Goal: Task Accomplishment & Management: Manage account settings

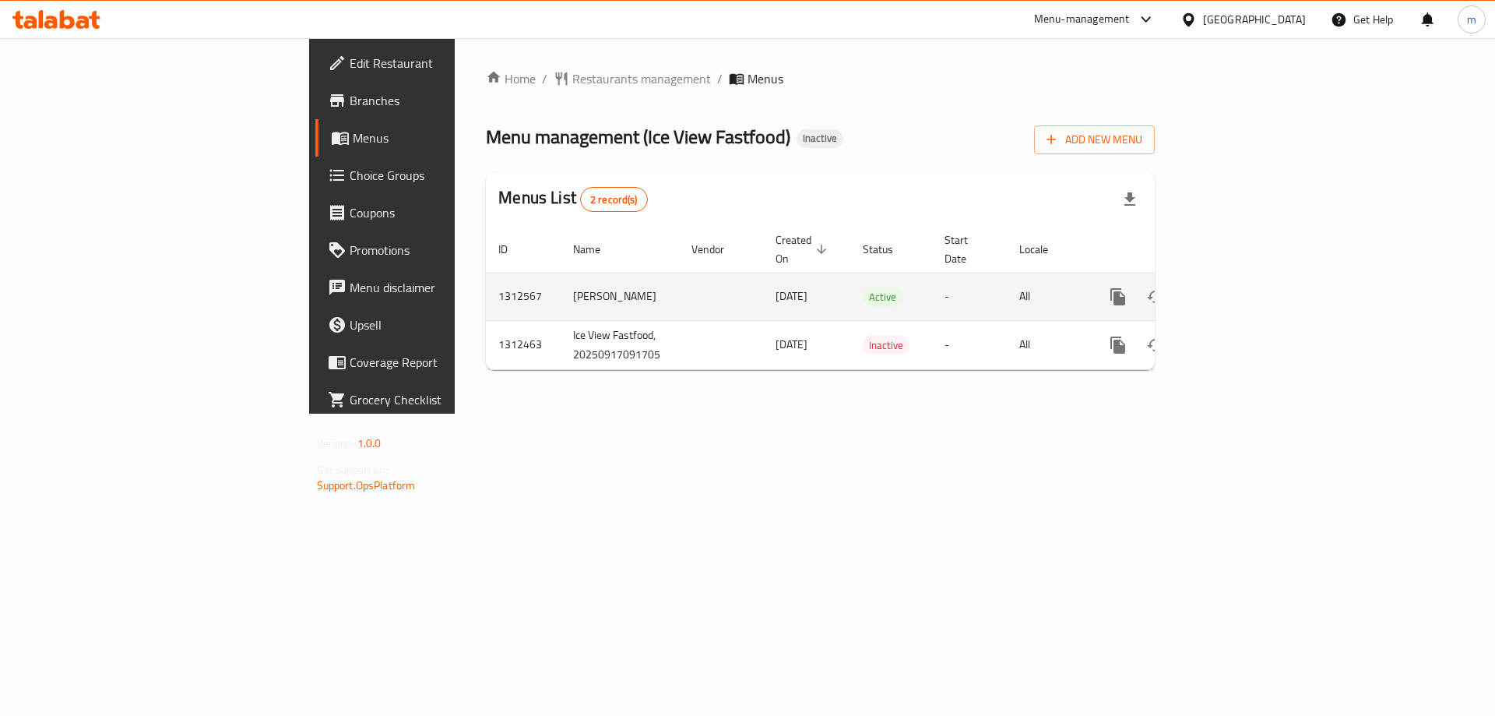
click at [1238, 290] on icon "enhanced table" at bounding box center [1231, 297] width 14 height 14
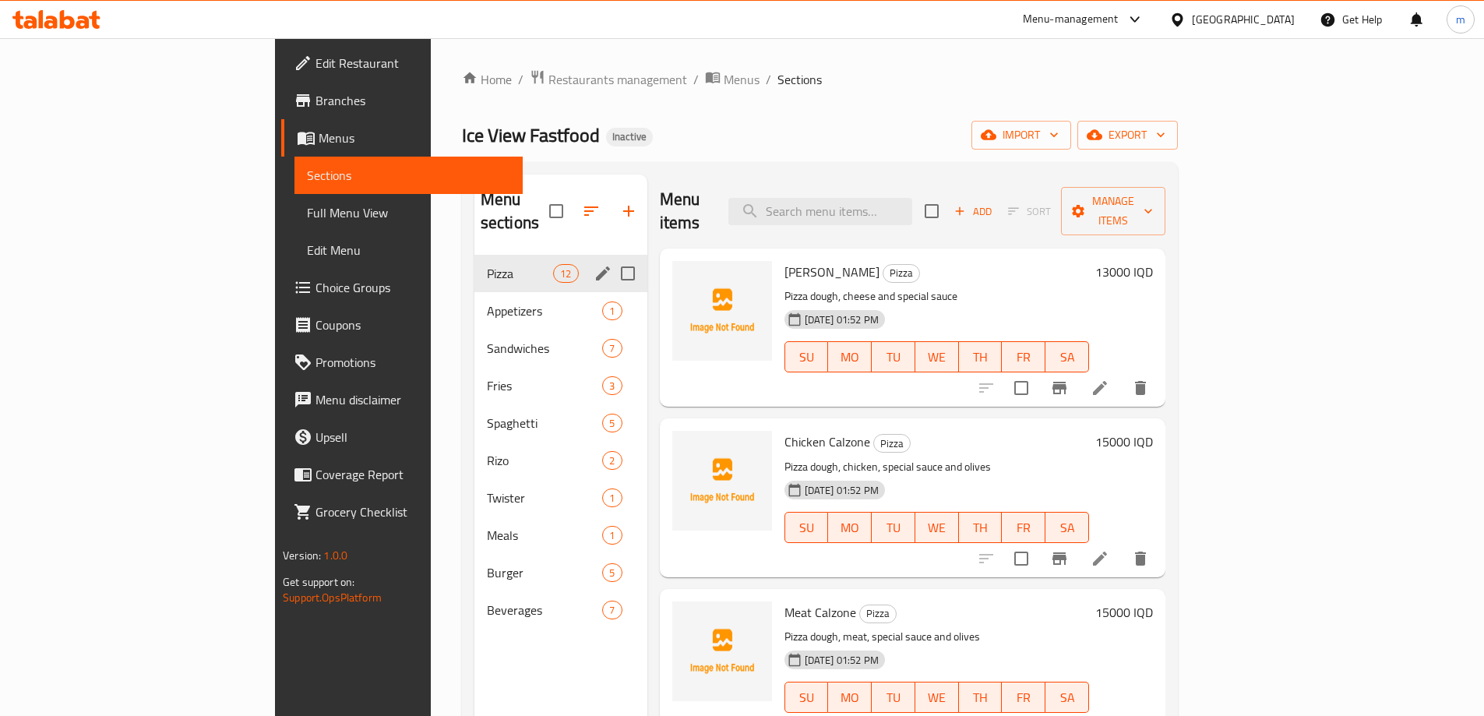
click at [474, 261] on div "Pizza 12" at bounding box center [560, 273] width 173 height 37
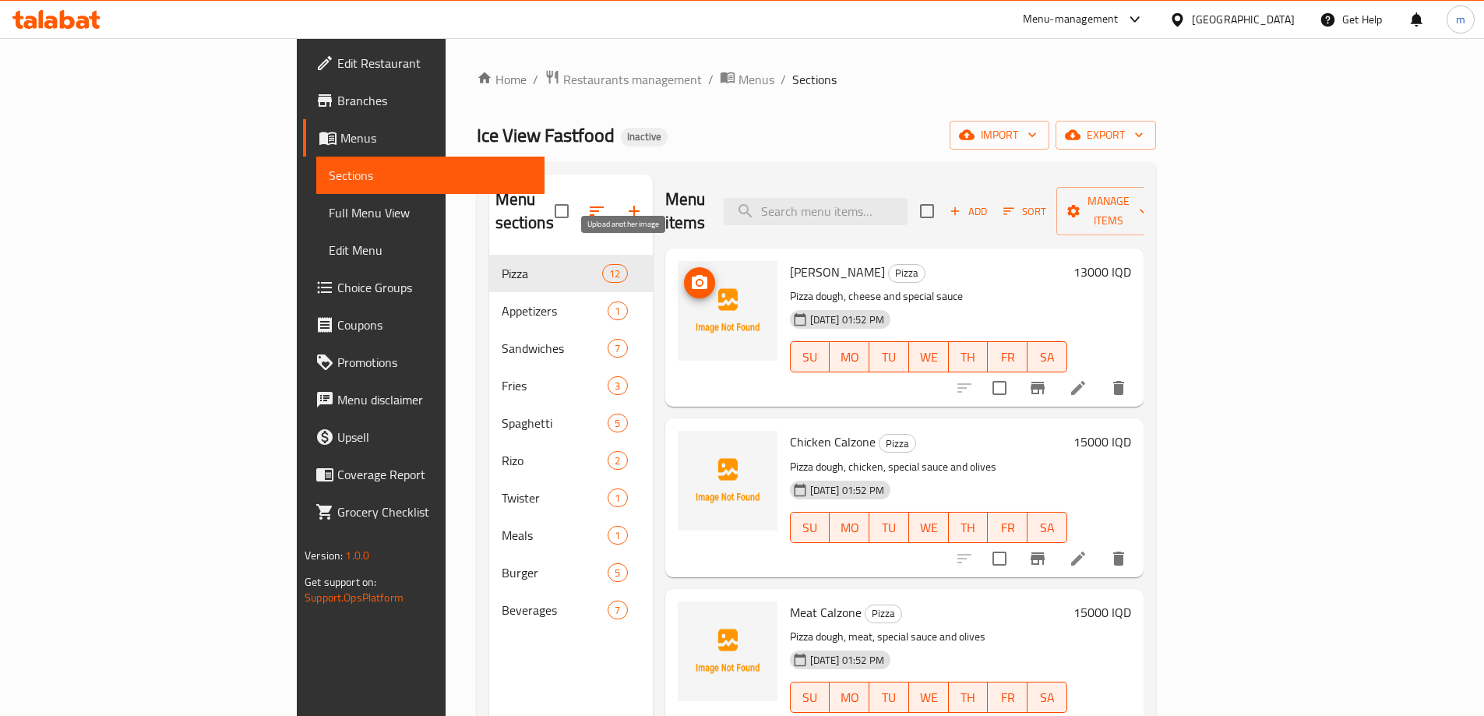
click at [692, 275] on icon "upload picture" at bounding box center [700, 282] width 16 height 14
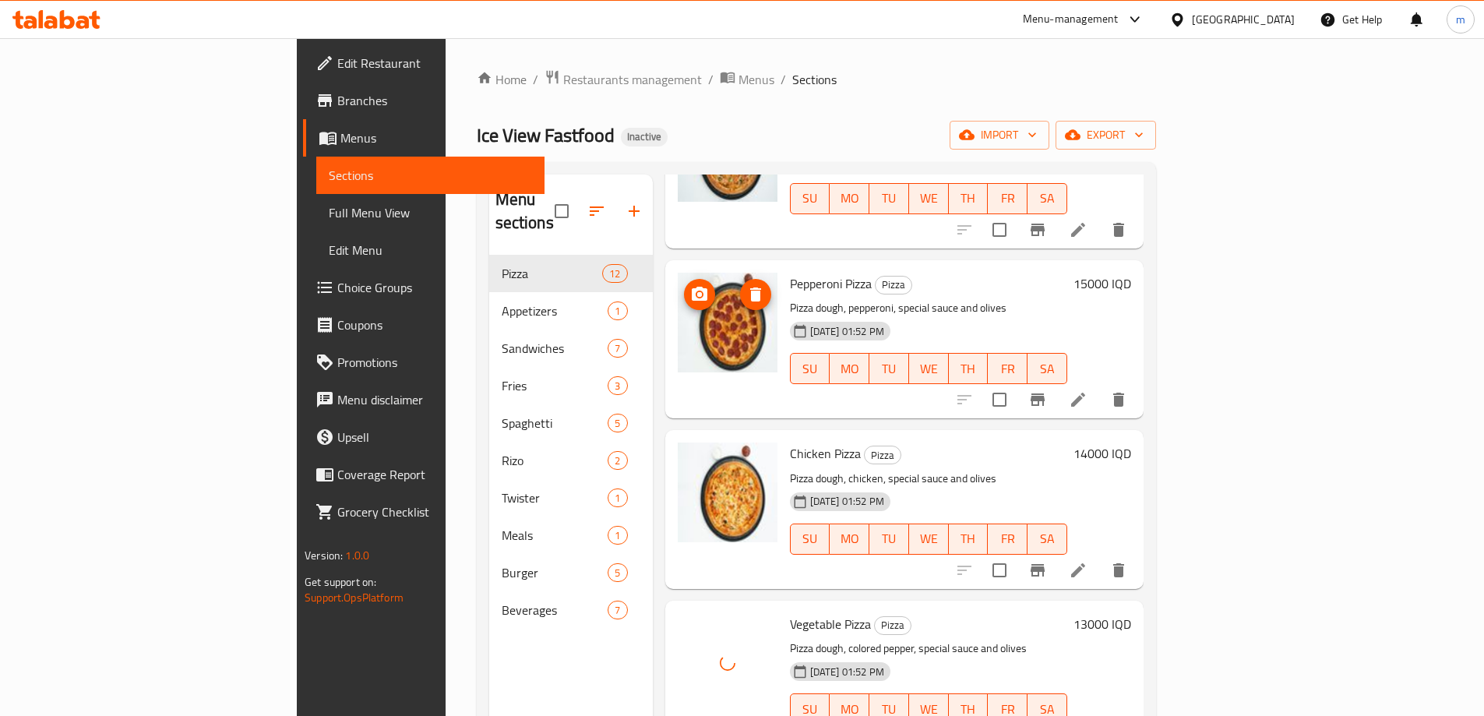
scroll to position [1365, 0]
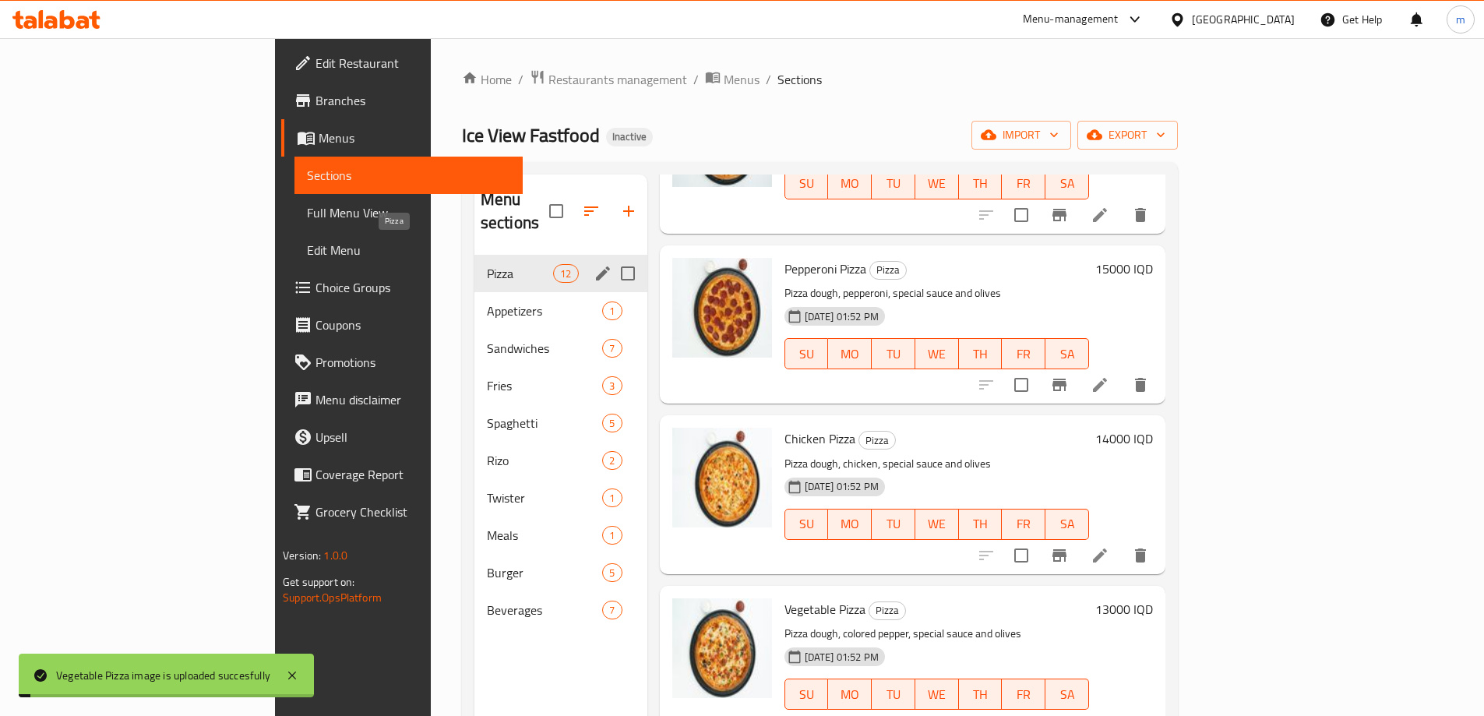
click at [487, 301] on span "Appetizers" at bounding box center [545, 310] width 116 height 19
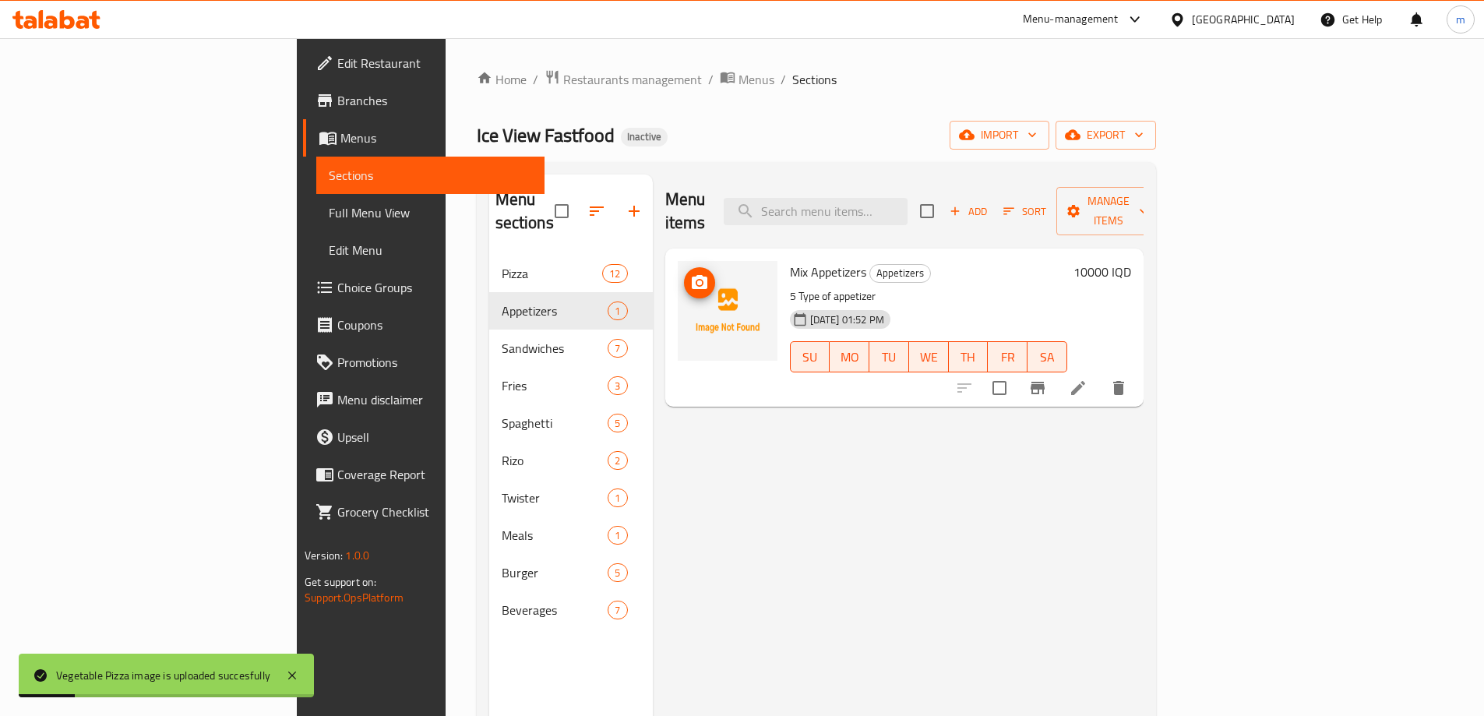
click at [690, 273] on icon "upload picture" at bounding box center [699, 282] width 19 height 19
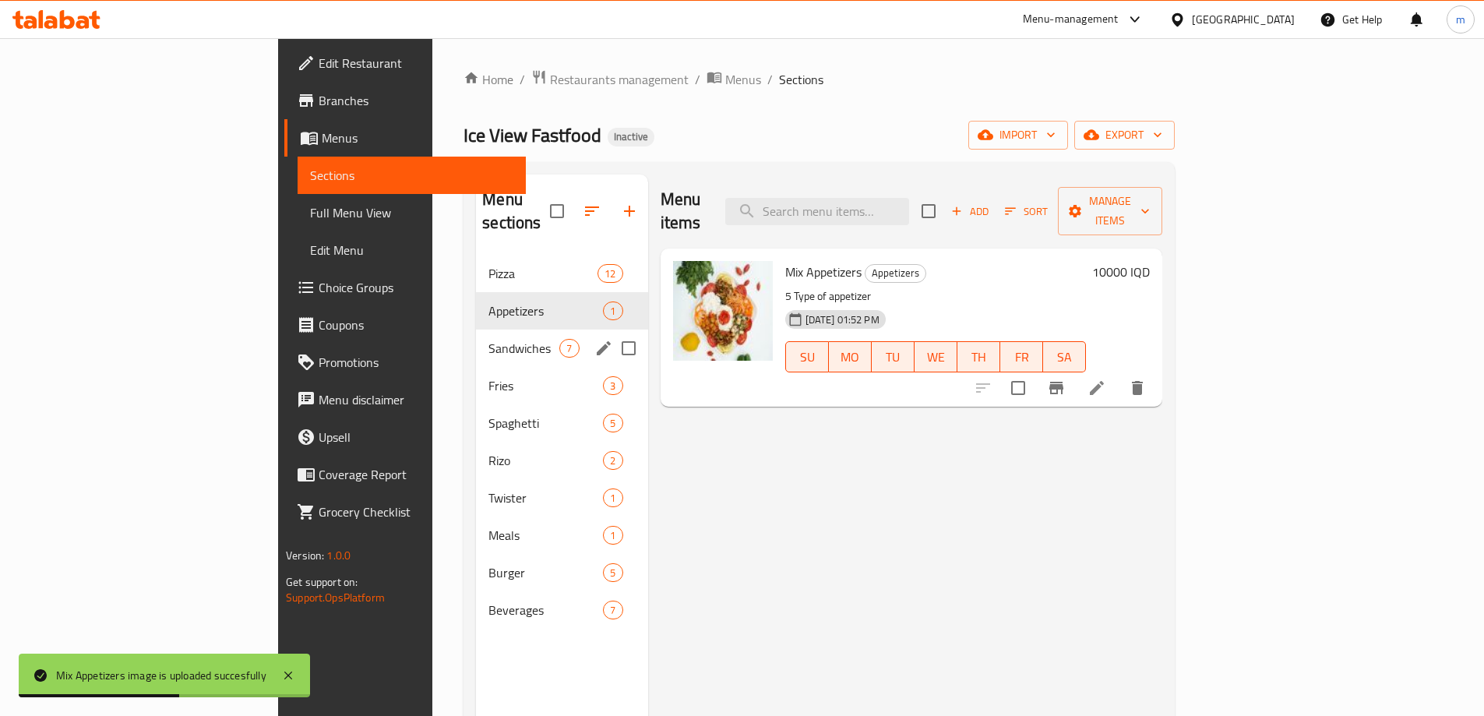
click at [488, 339] on span "Sandwiches" at bounding box center [523, 348] width 71 height 19
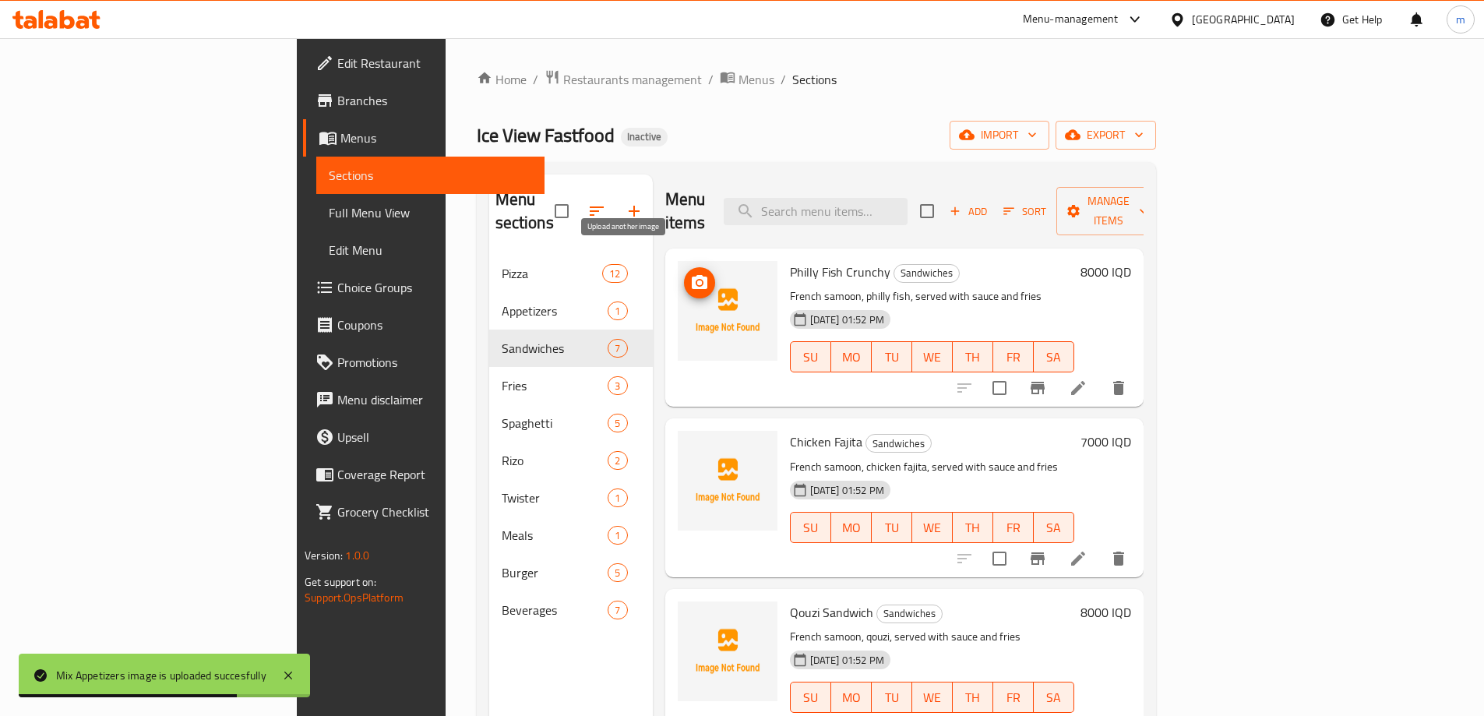
click at [690, 273] on icon "upload picture" at bounding box center [699, 282] width 19 height 19
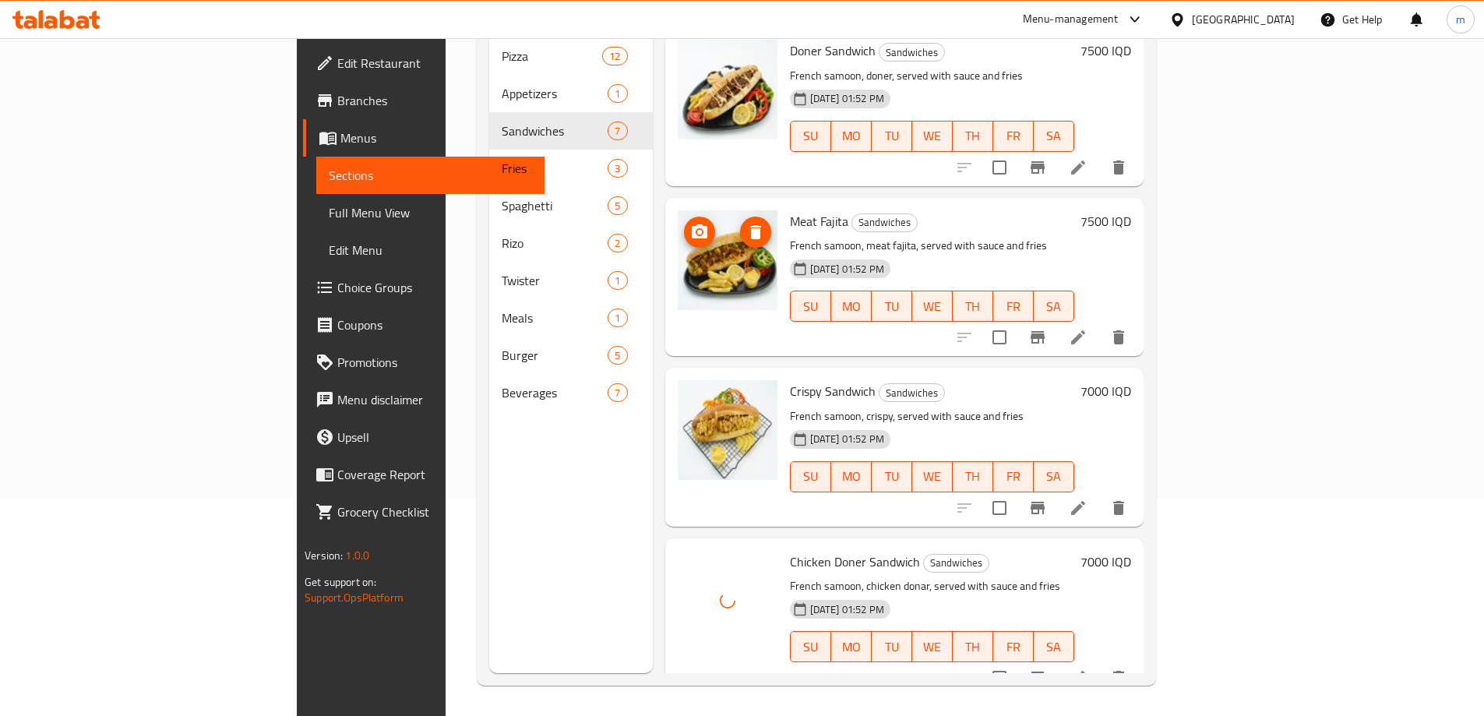
scroll to position [218, 0]
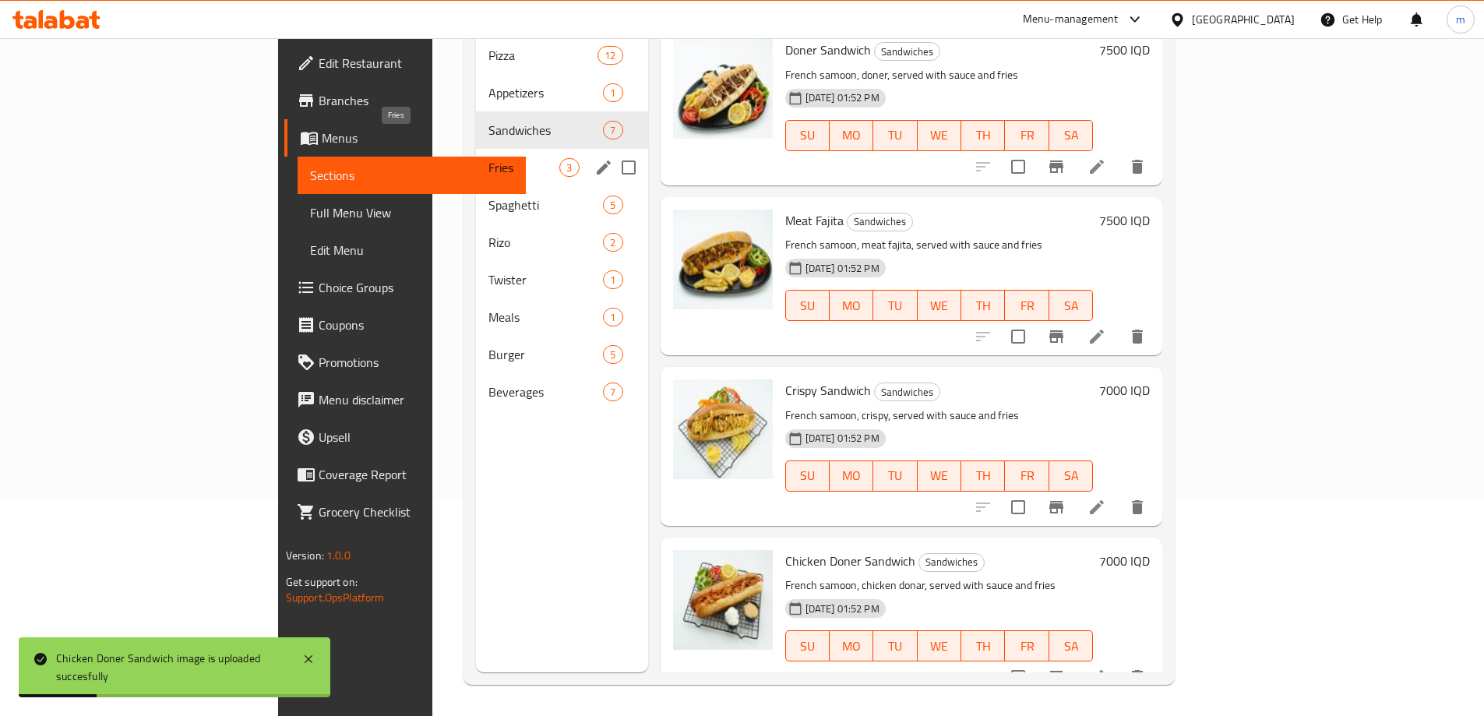
click at [488, 158] on span "Fries" at bounding box center [523, 167] width 71 height 19
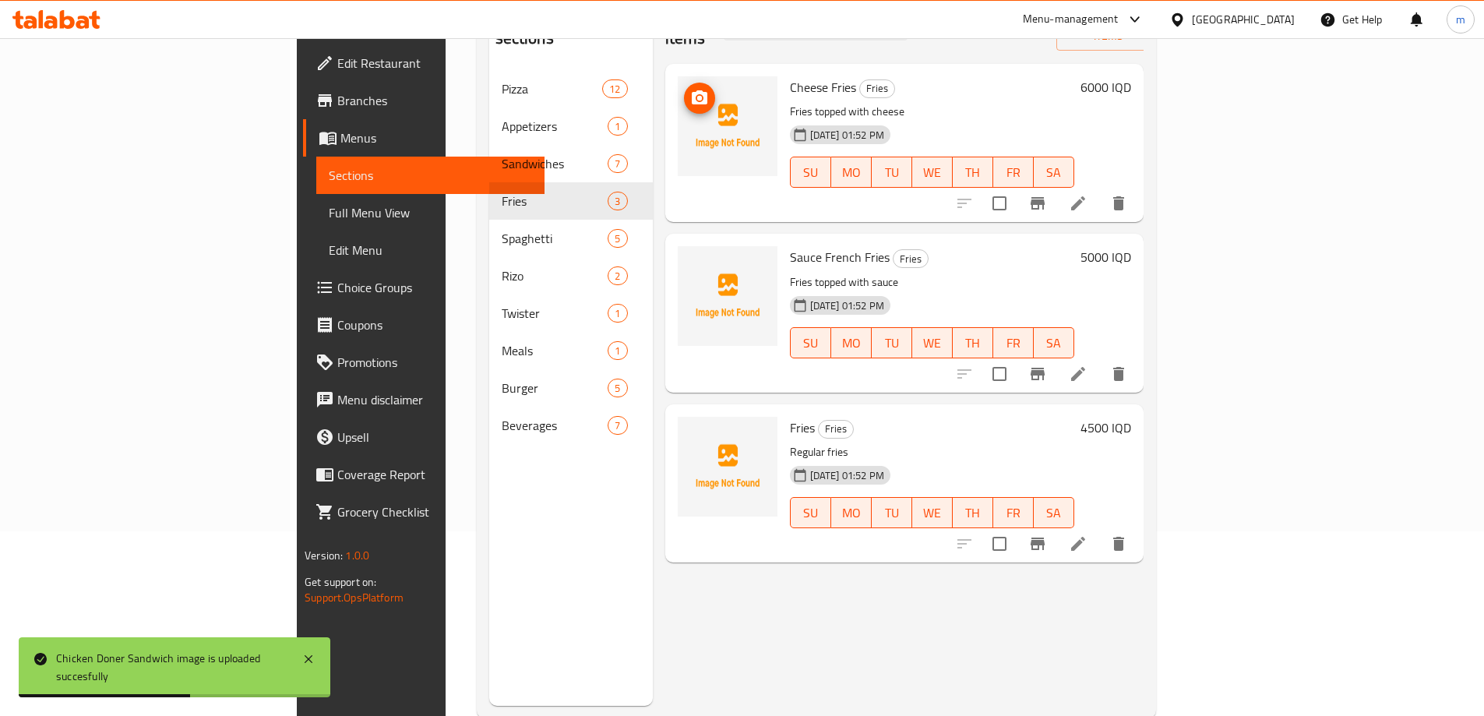
scroll to position [166, 0]
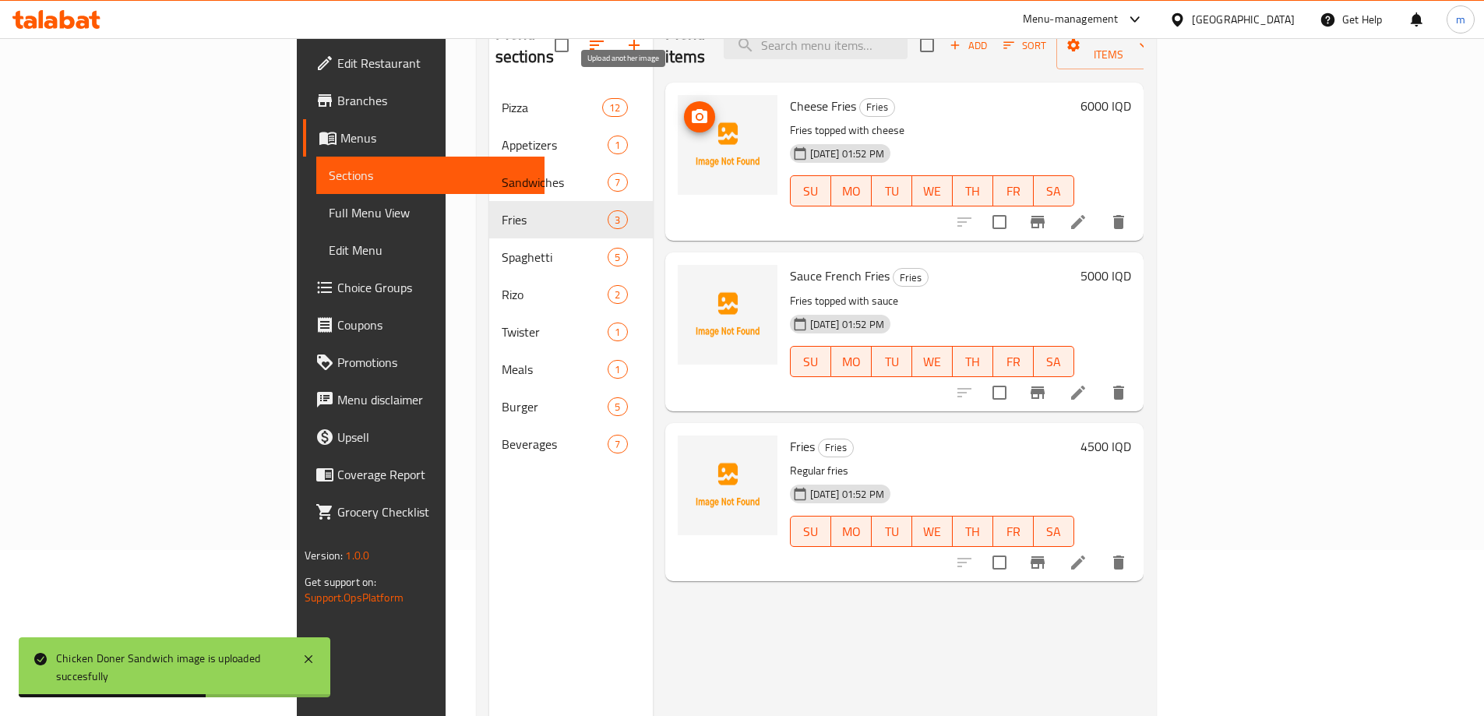
click at [690, 107] on icon "upload picture" at bounding box center [699, 116] width 19 height 19
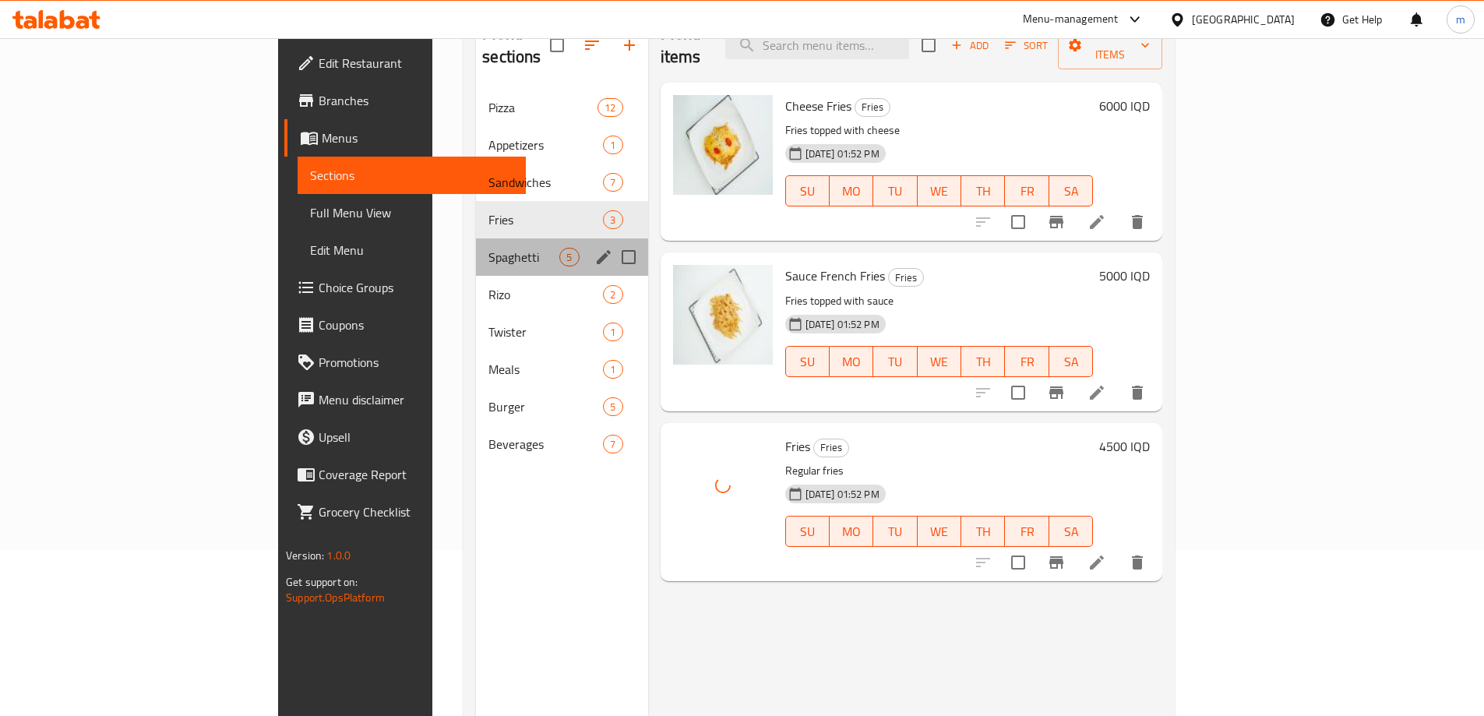
click at [476, 238] on div "Spaghetti 5" at bounding box center [561, 256] width 171 height 37
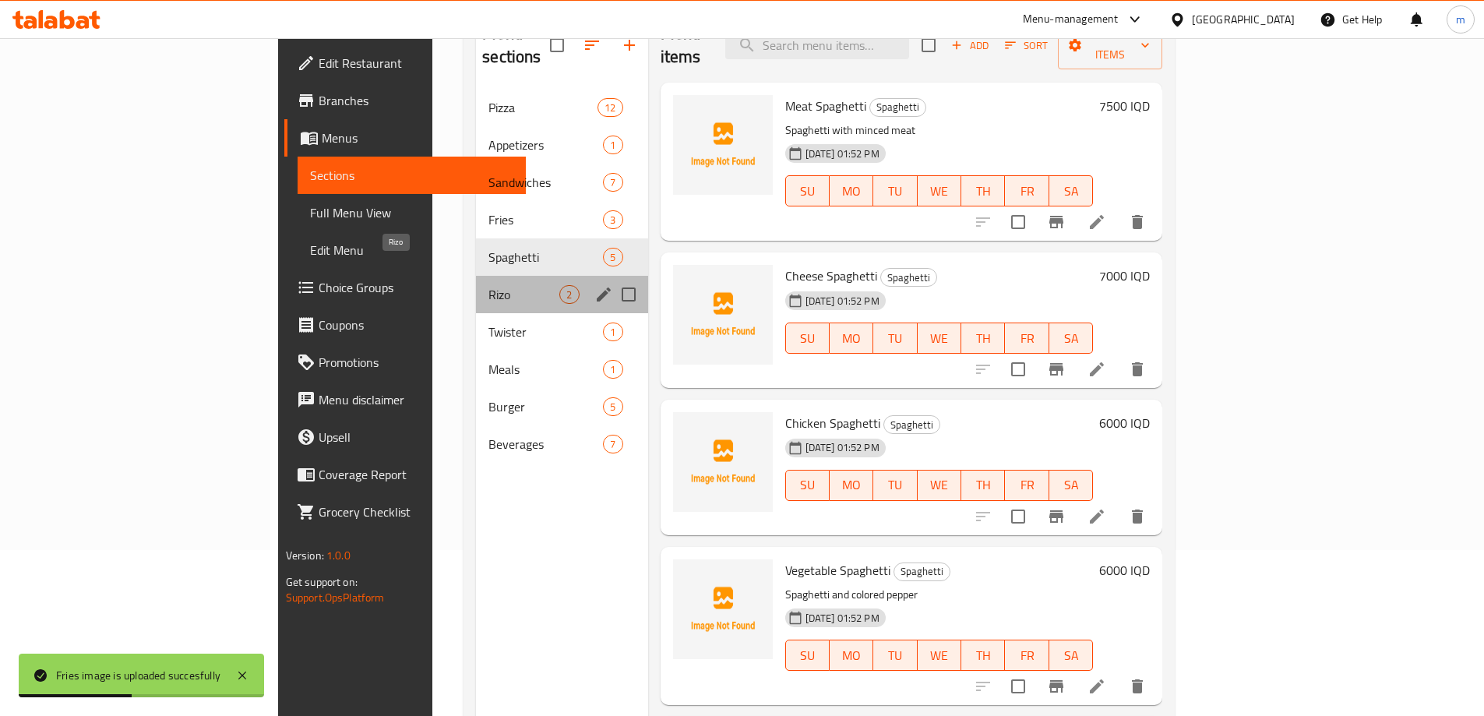
click at [488, 285] on span "Rizo" at bounding box center [523, 294] width 71 height 19
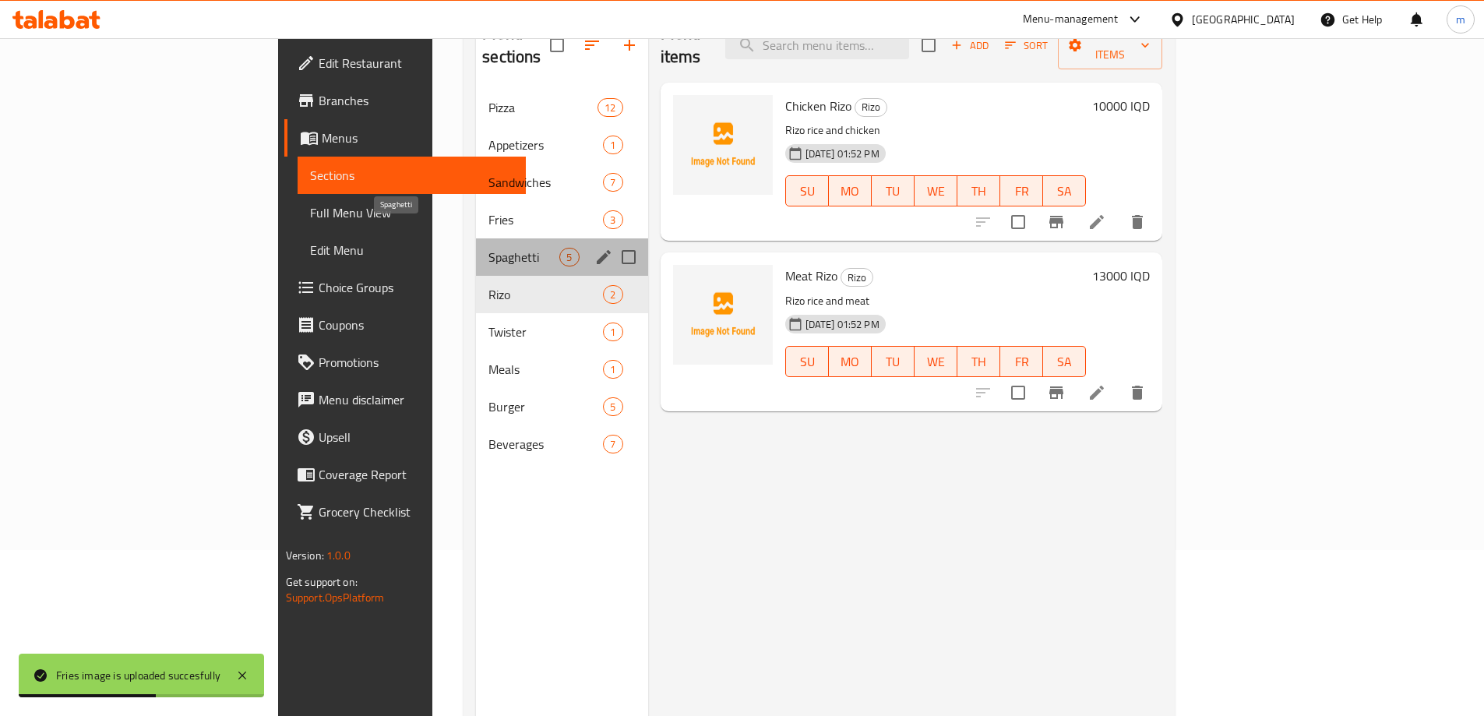
click at [488, 248] on span "Spaghetti" at bounding box center [523, 257] width 71 height 19
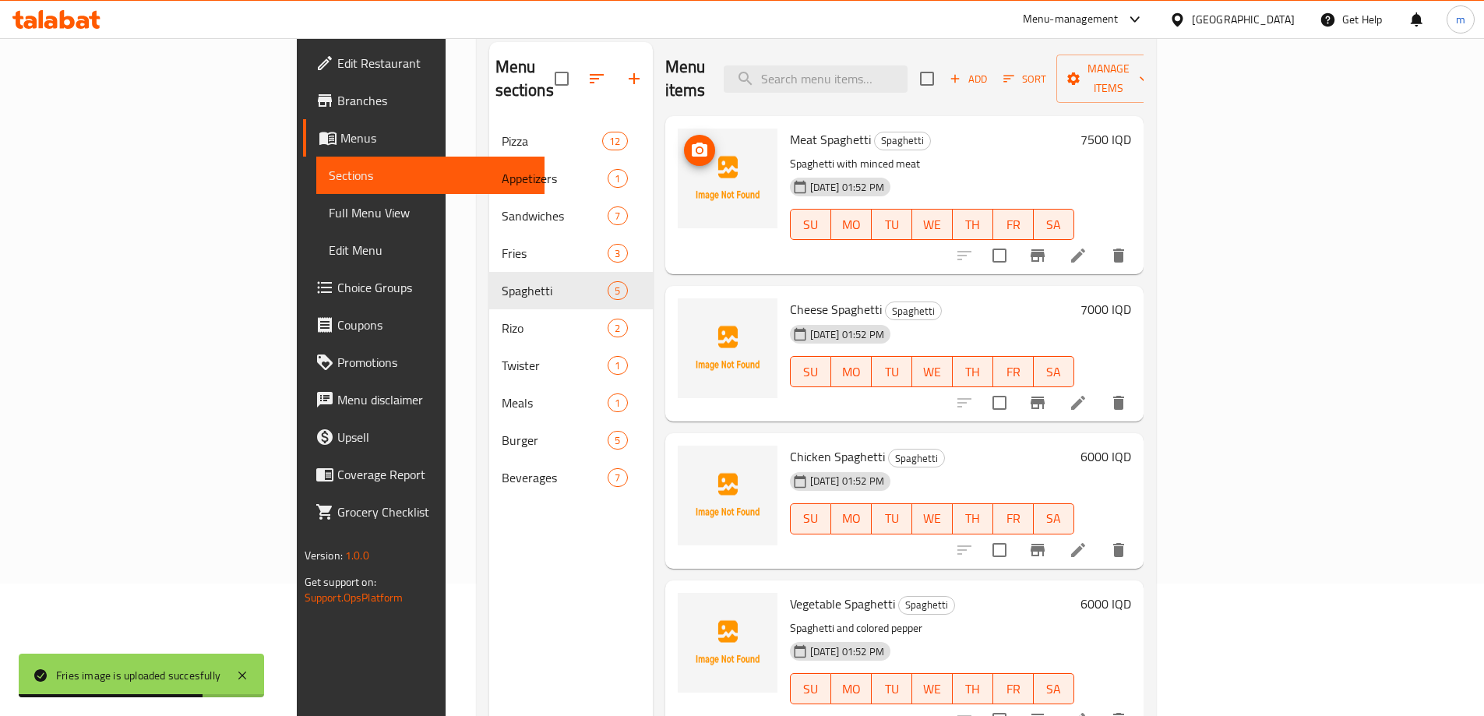
scroll to position [114, 0]
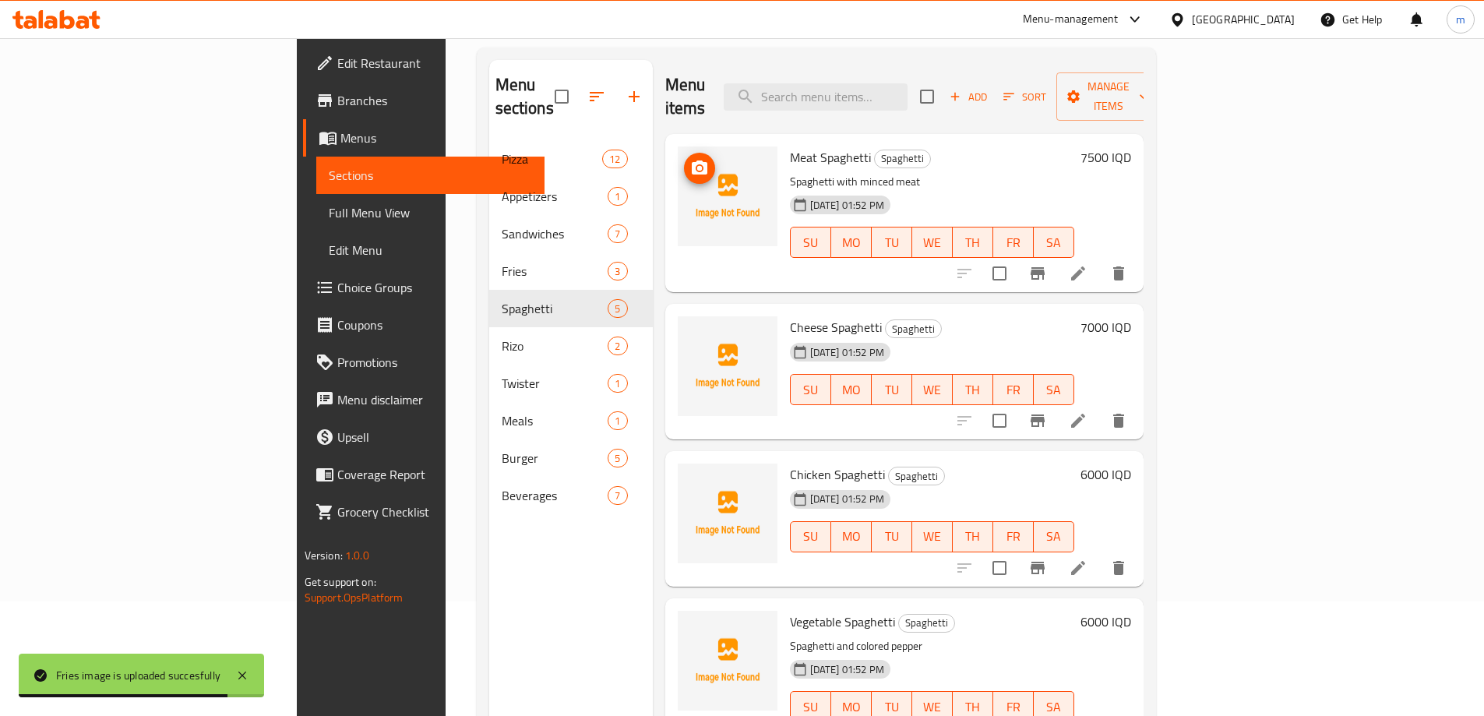
click at [690, 159] on icon "upload picture" at bounding box center [699, 168] width 19 height 19
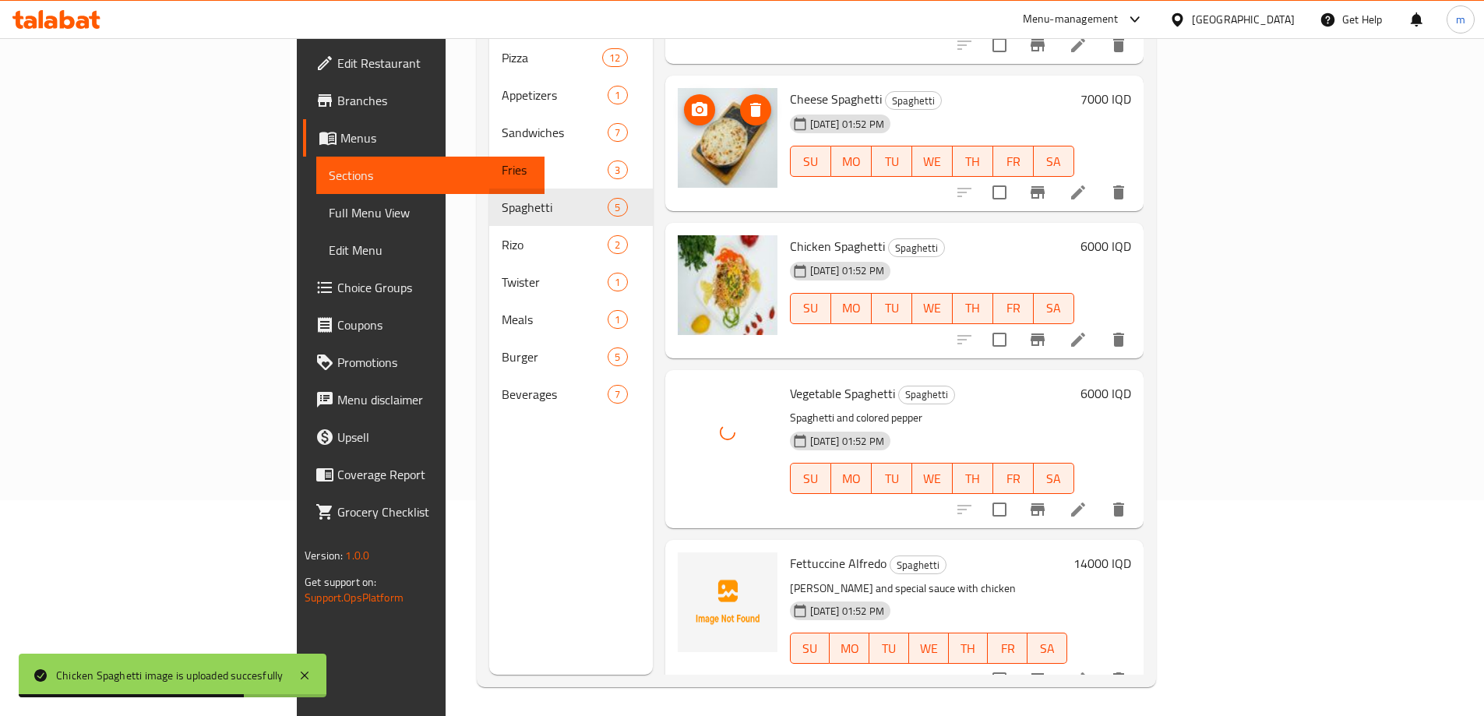
scroll to position [218, 0]
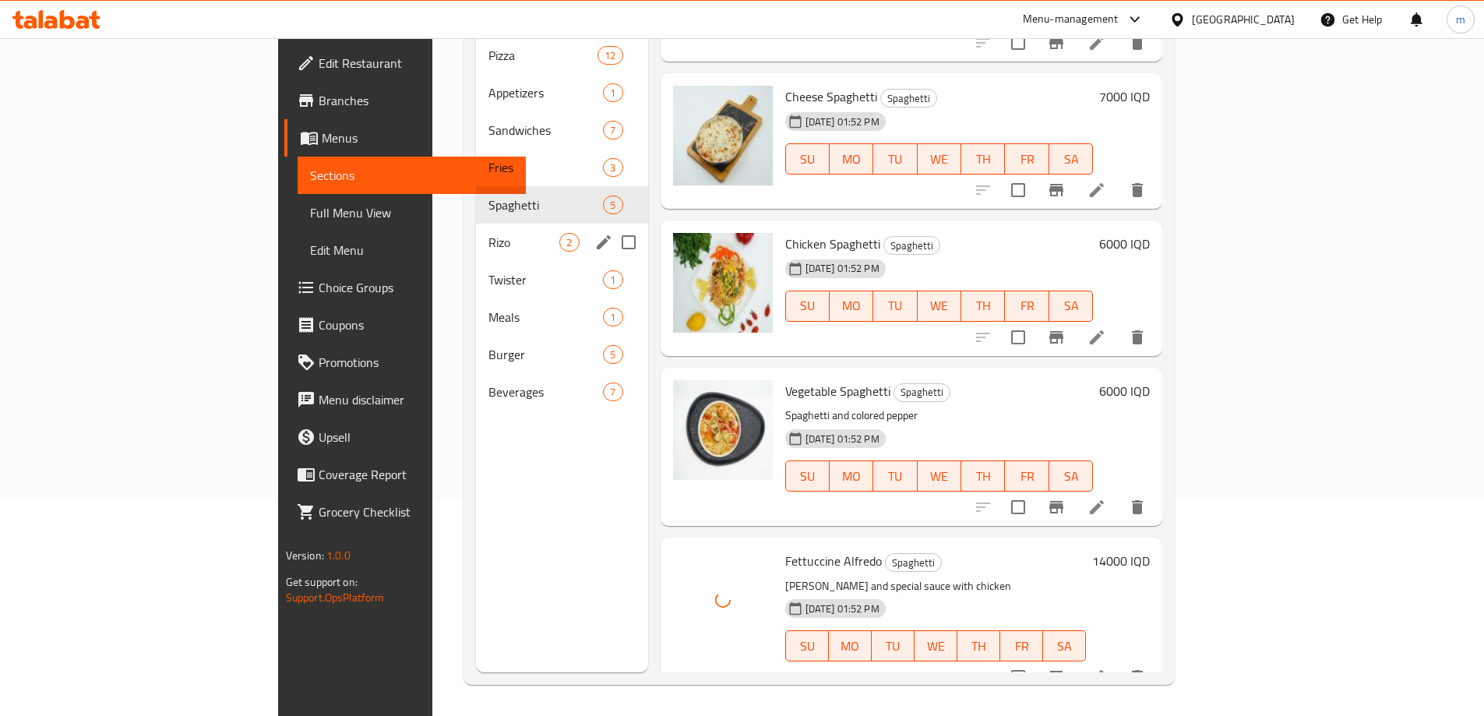
click at [476, 224] on div "Rizo 2" at bounding box center [561, 242] width 171 height 37
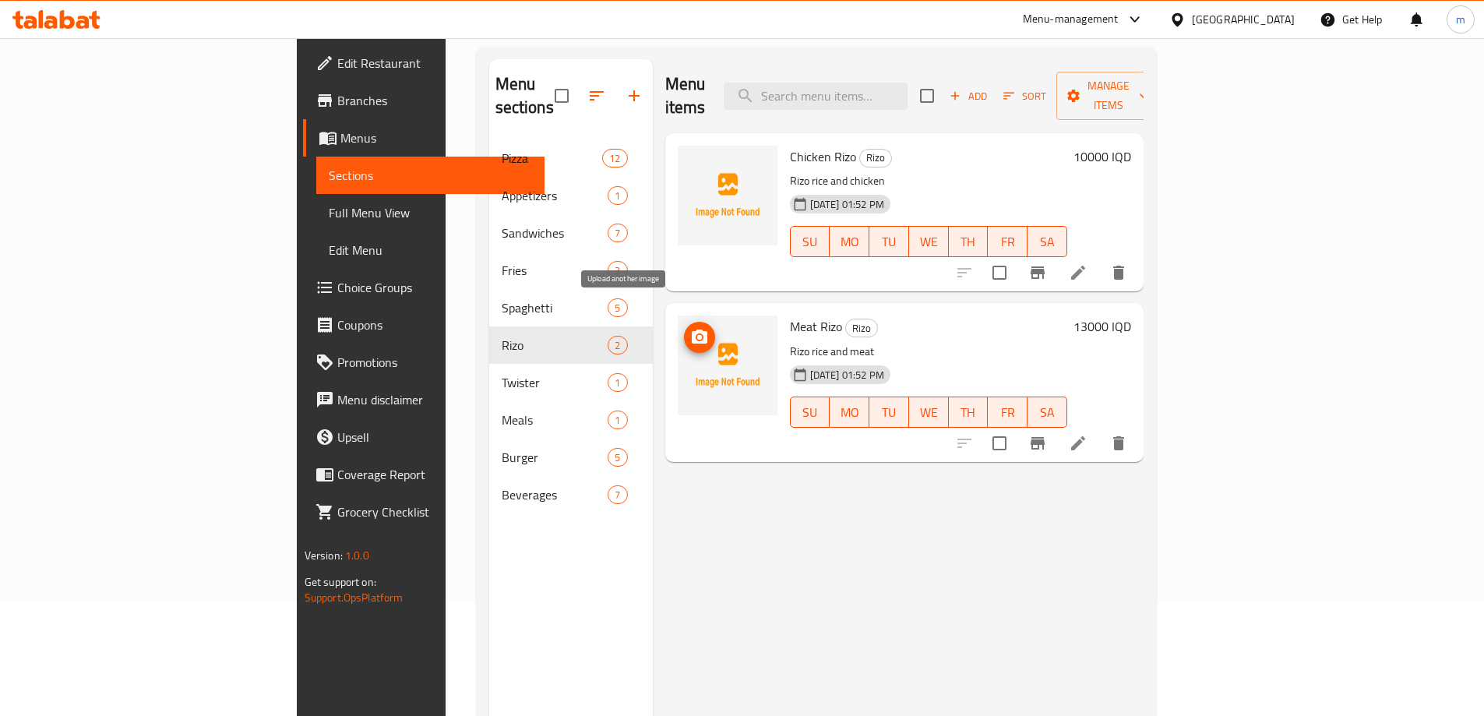
scroll to position [114, 0]
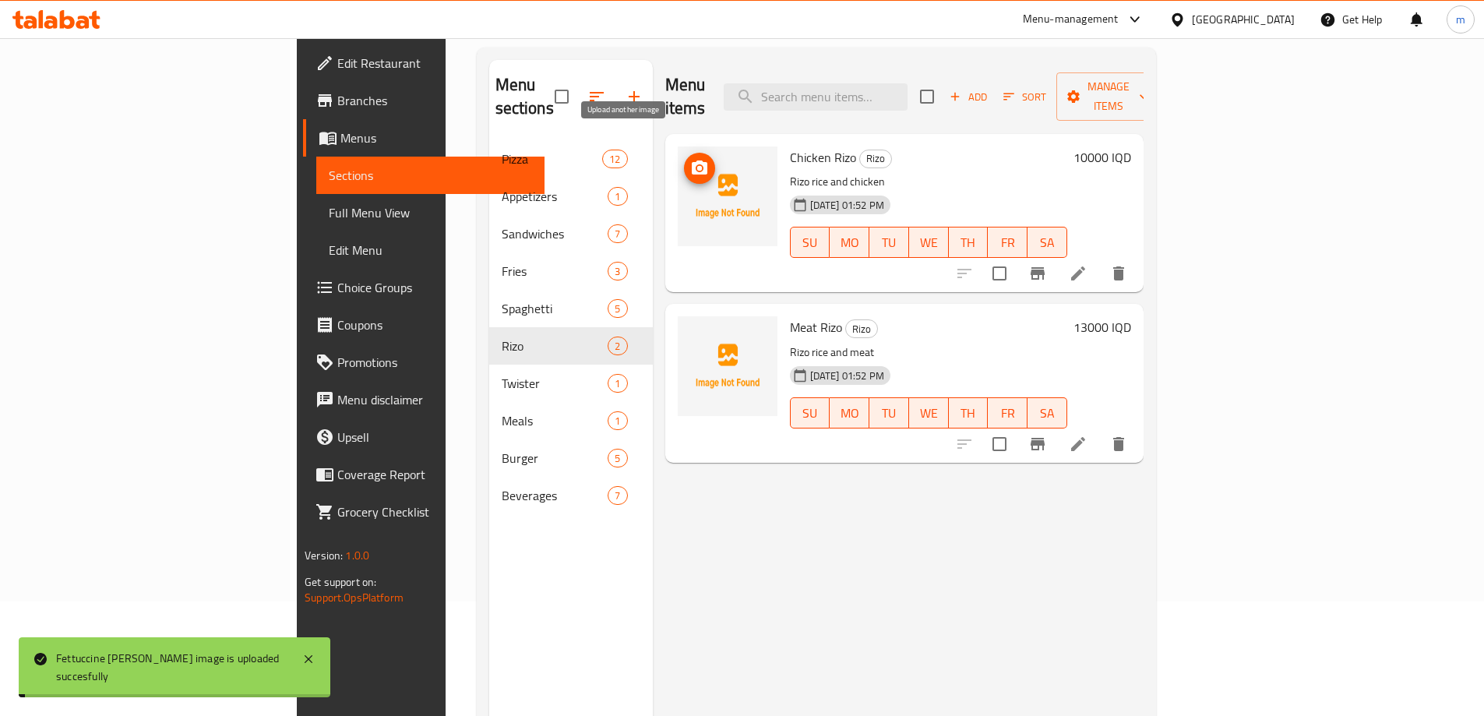
click at [692, 160] on icon "upload picture" at bounding box center [700, 167] width 16 height 14
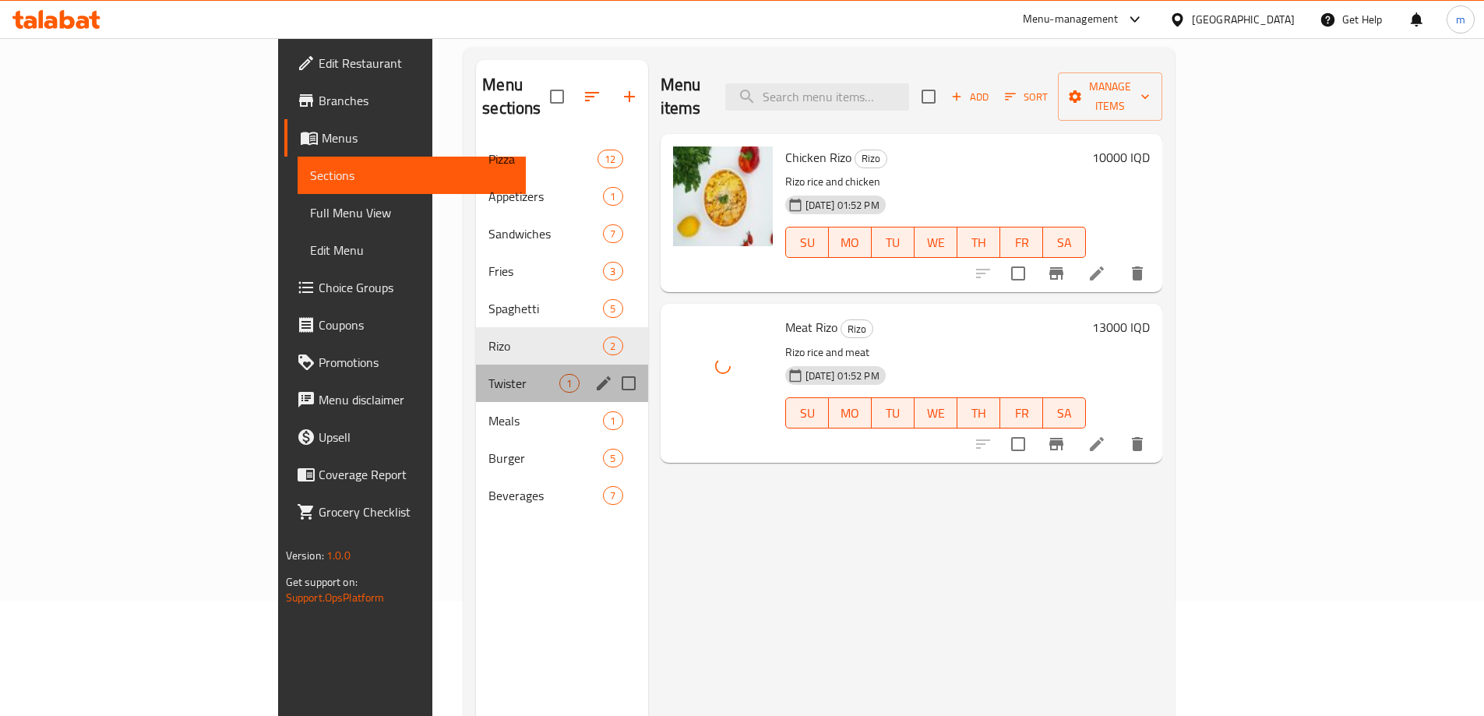
click at [488, 374] on span "Twister" at bounding box center [523, 383] width 71 height 19
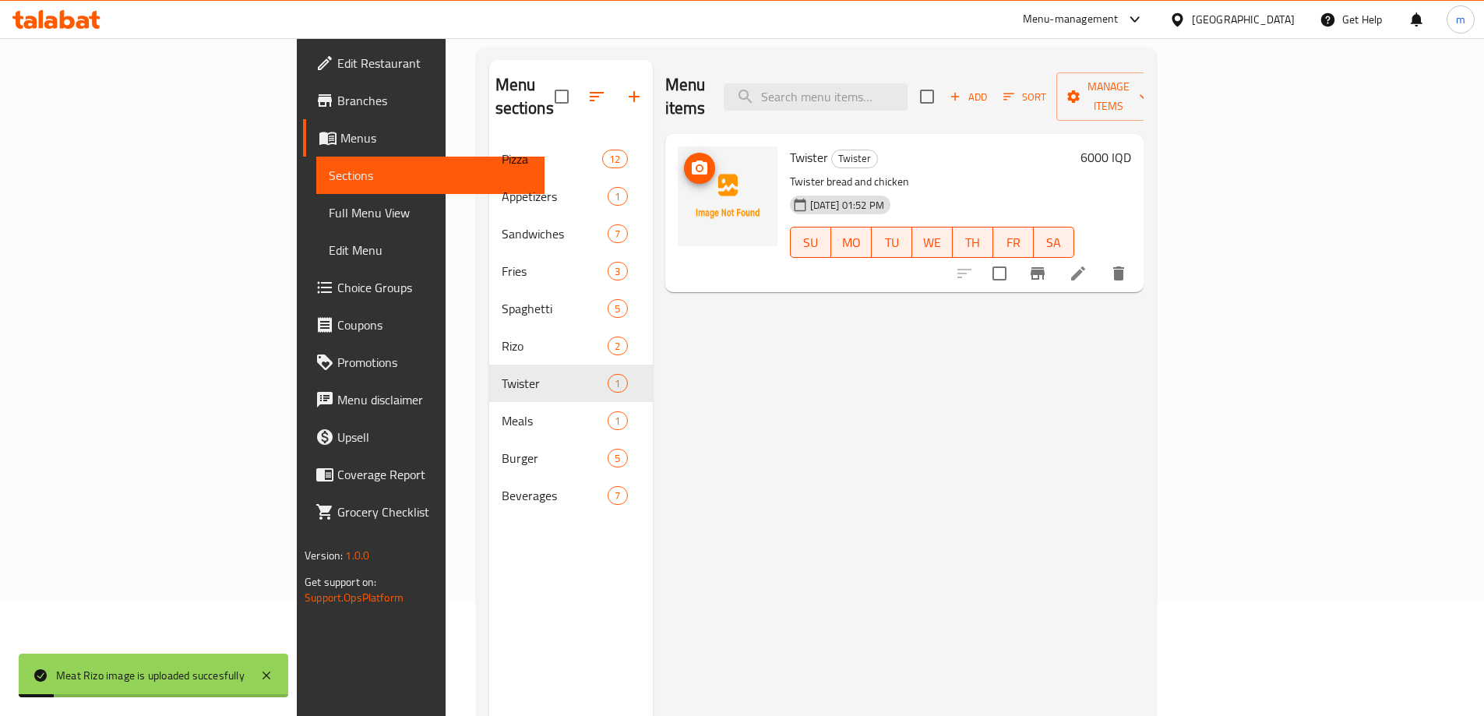
click at [678, 146] on img at bounding box center [728, 196] width 100 height 100
click at [690, 159] on icon "upload picture" at bounding box center [699, 168] width 19 height 19
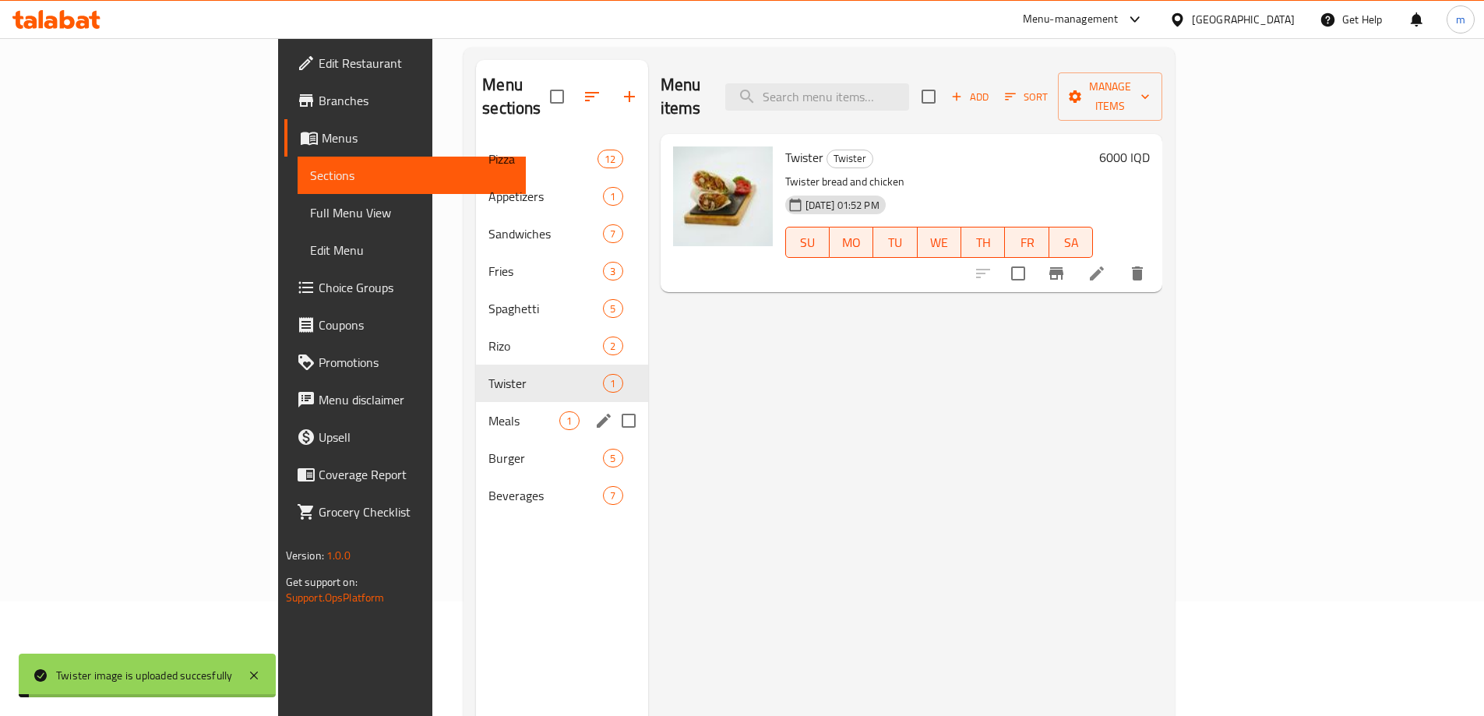
click at [488, 411] on span "Meals" at bounding box center [523, 420] width 71 height 19
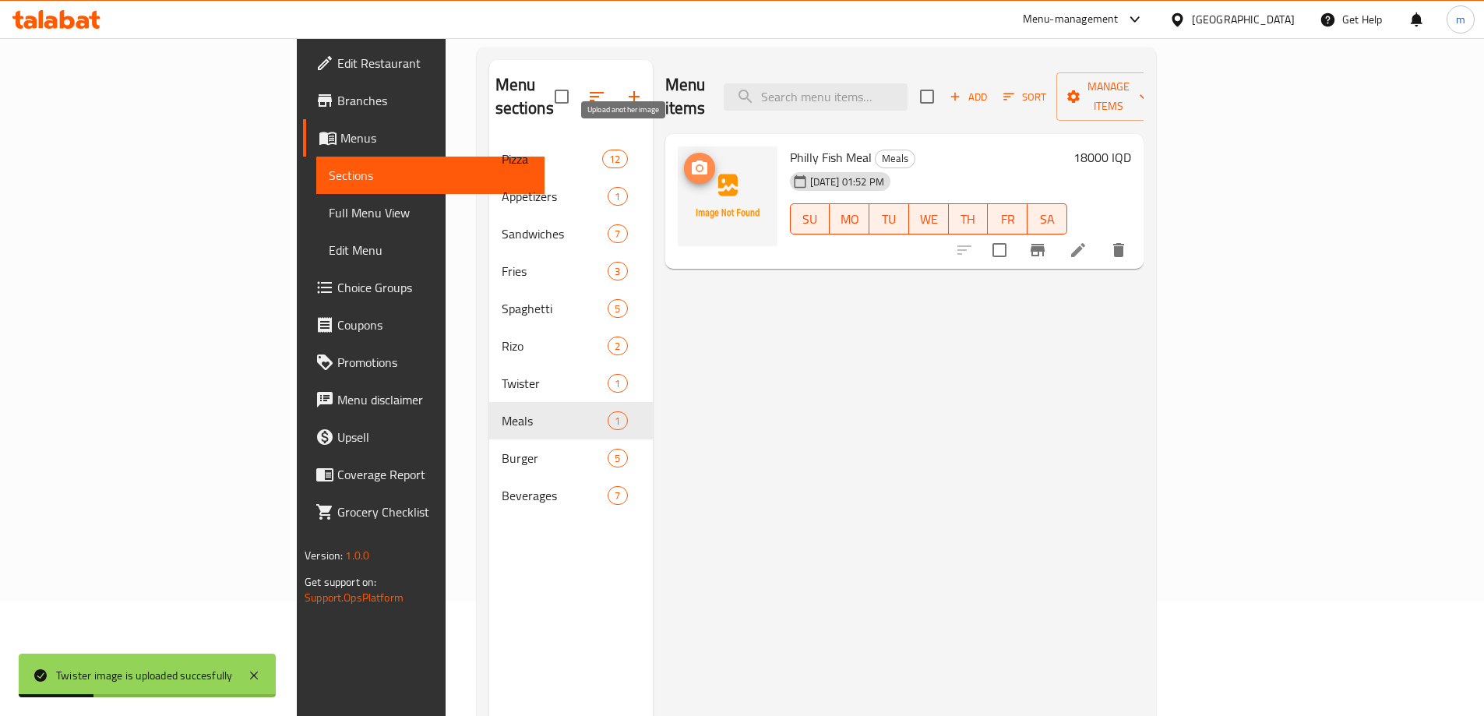
click at [692, 160] on icon "upload picture" at bounding box center [700, 167] width 16 height 14
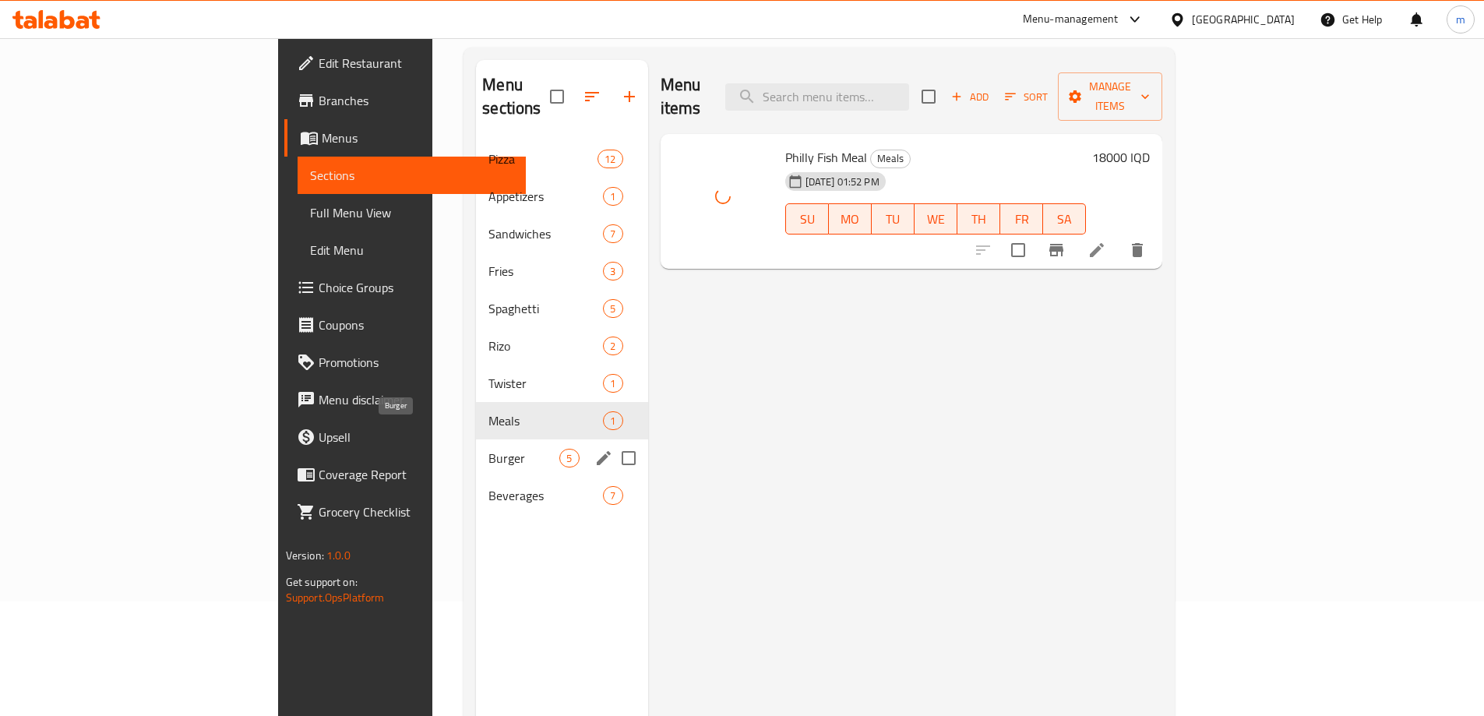
click at [488, 449] on span "Burger" at bounding box center [523, 458] width 71 height 19
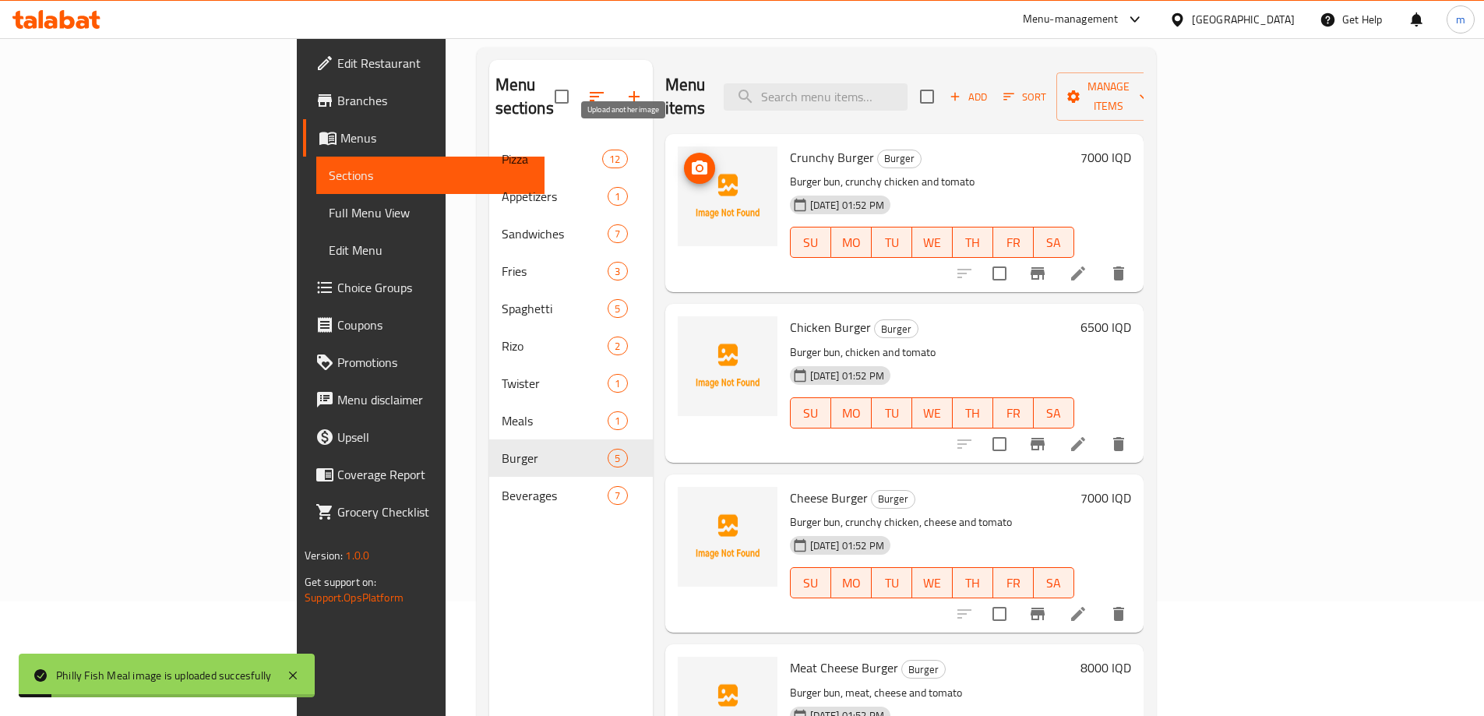
click at [692, 160] on icon "upload picture" at bounding box center [700, 167] width 16 height 14
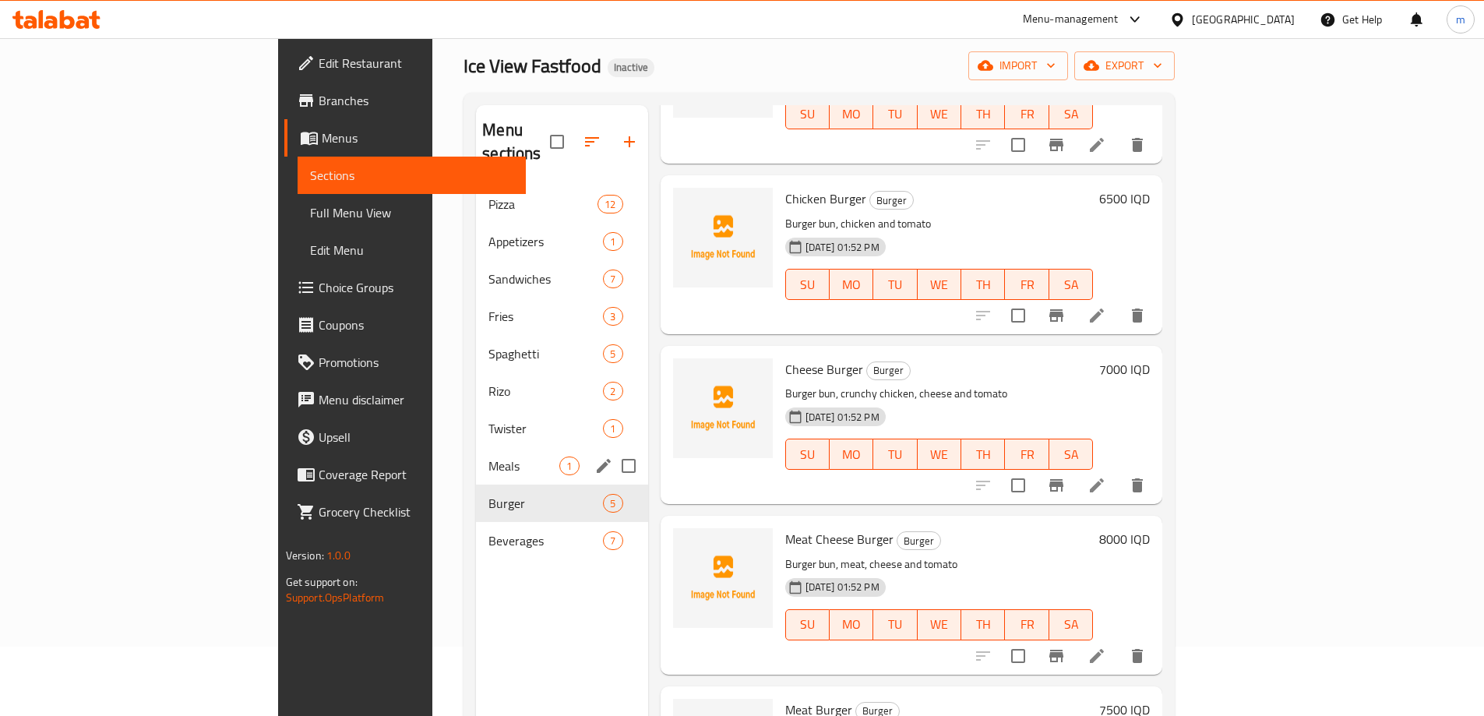
scroll to position [104, 0]
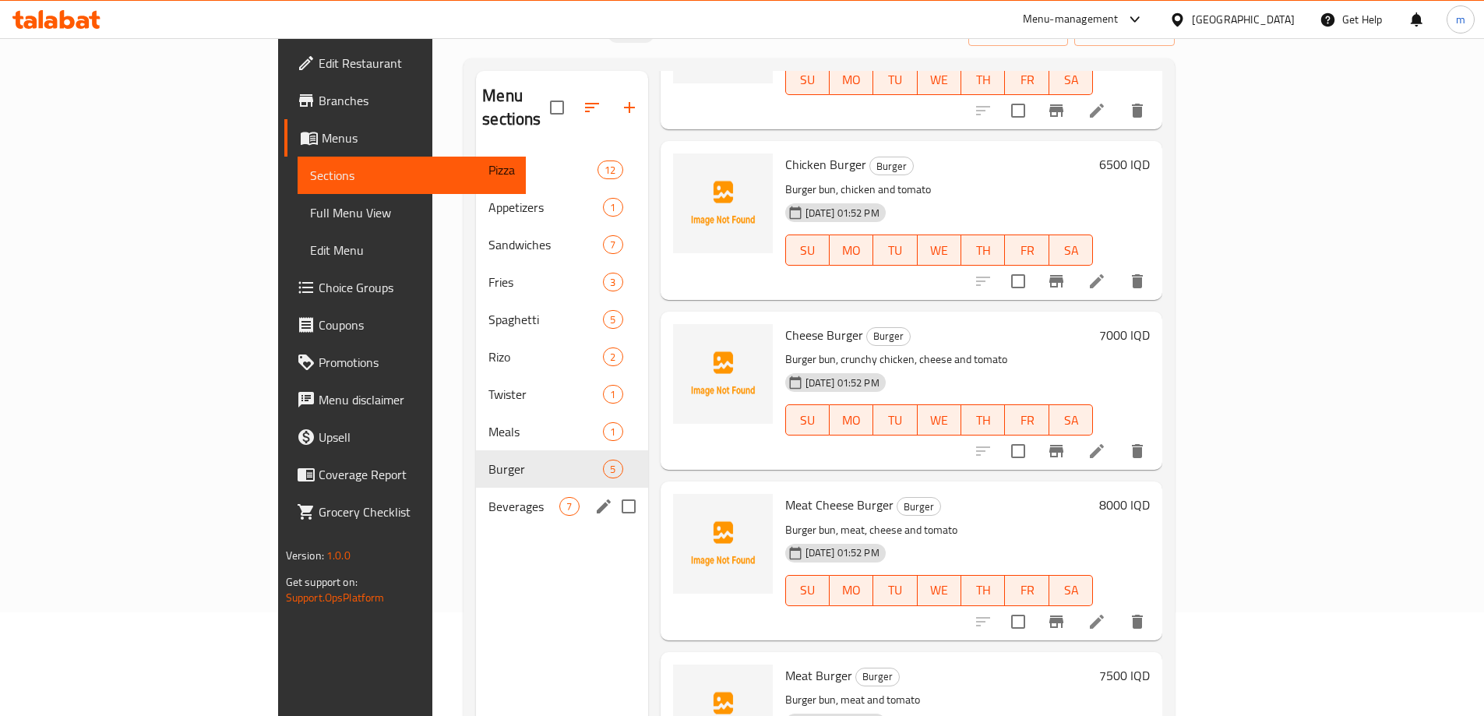
click at [488, 497] on span "Beverages" at bounding box center [523, 506] width 71 height 19
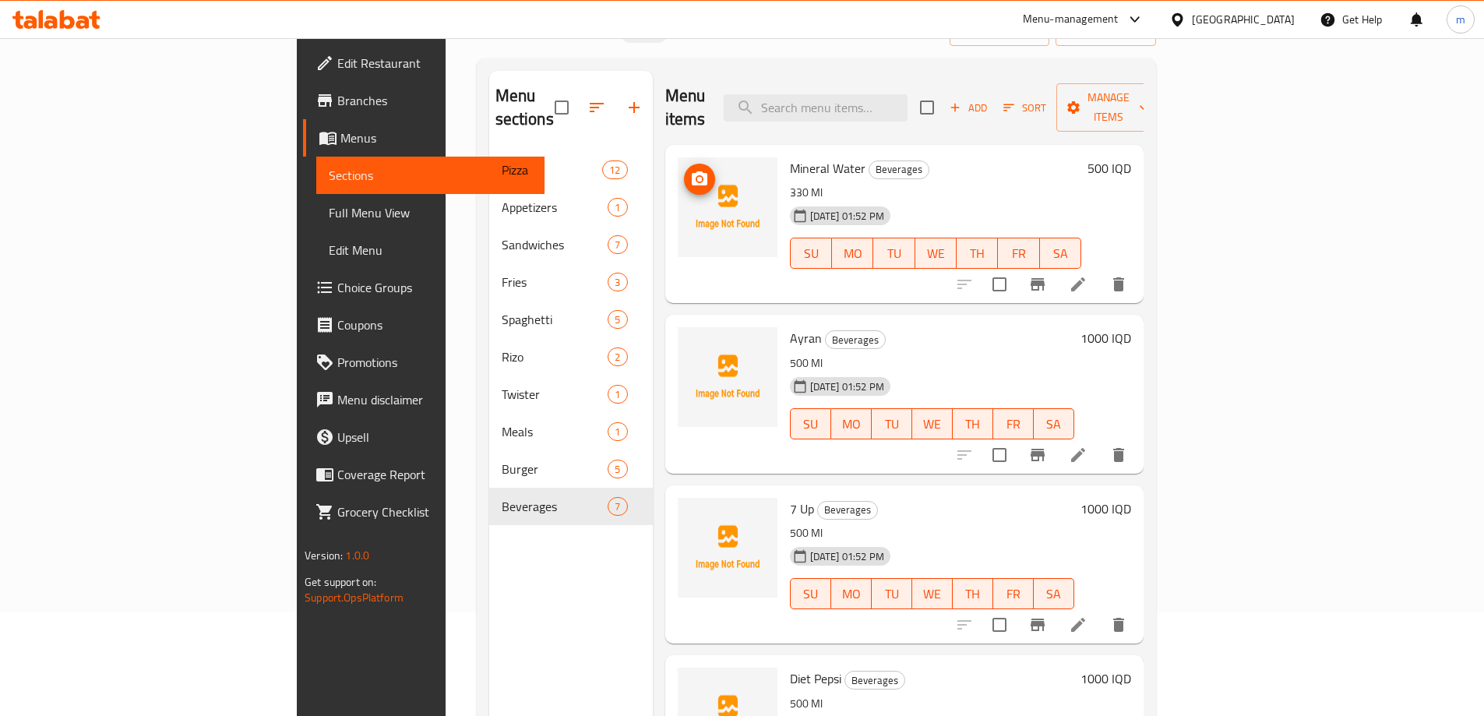
scroll to position [52, 0]
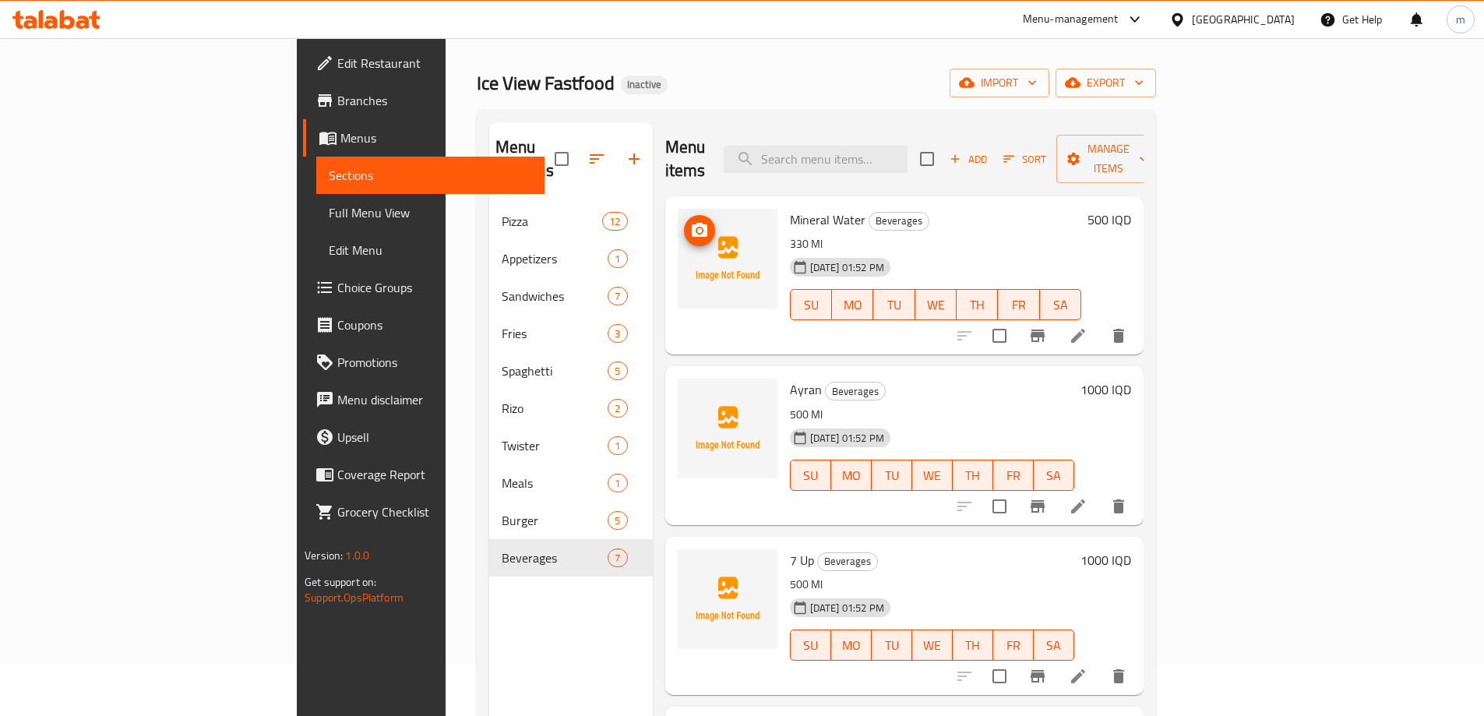
click at [692, 223] on icon "upload picture" at bounding box center [700, 230] width 16 height 14
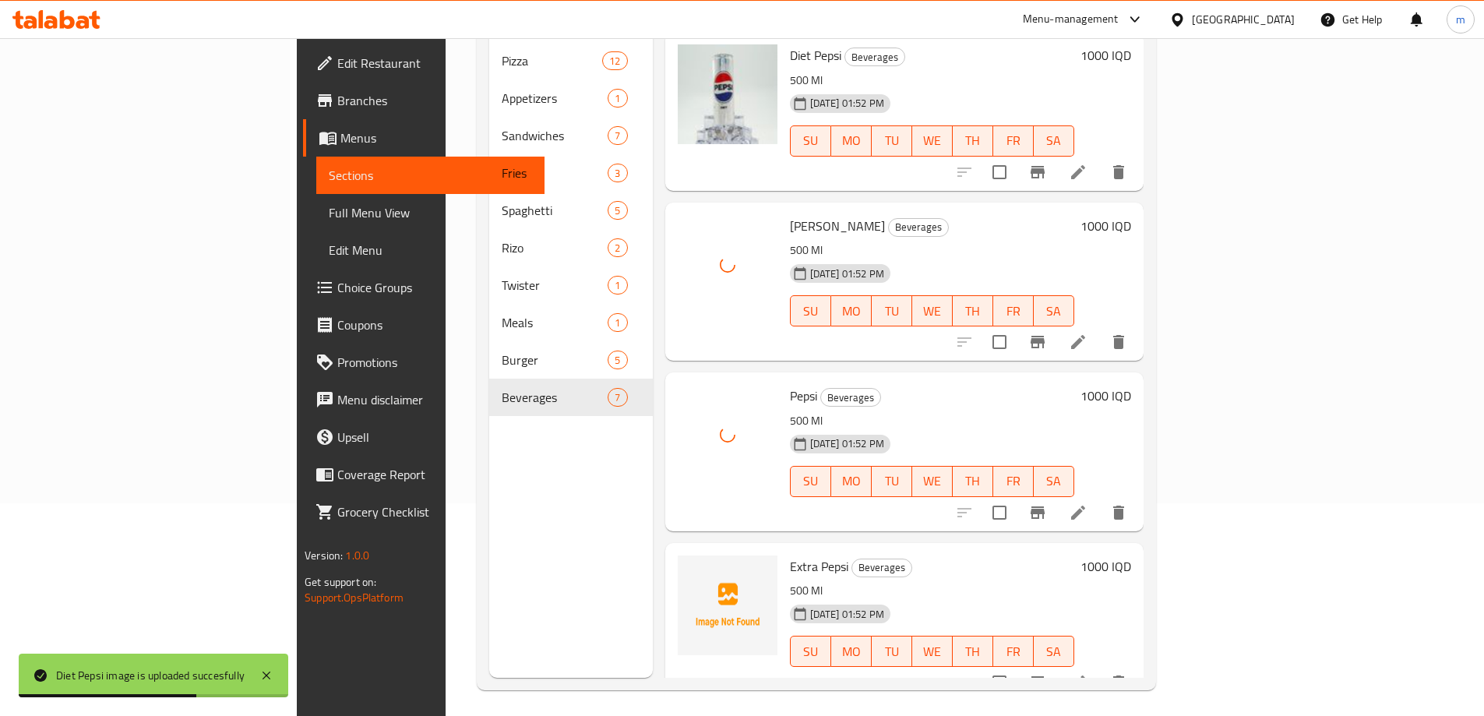
scroll to position [218, 0]
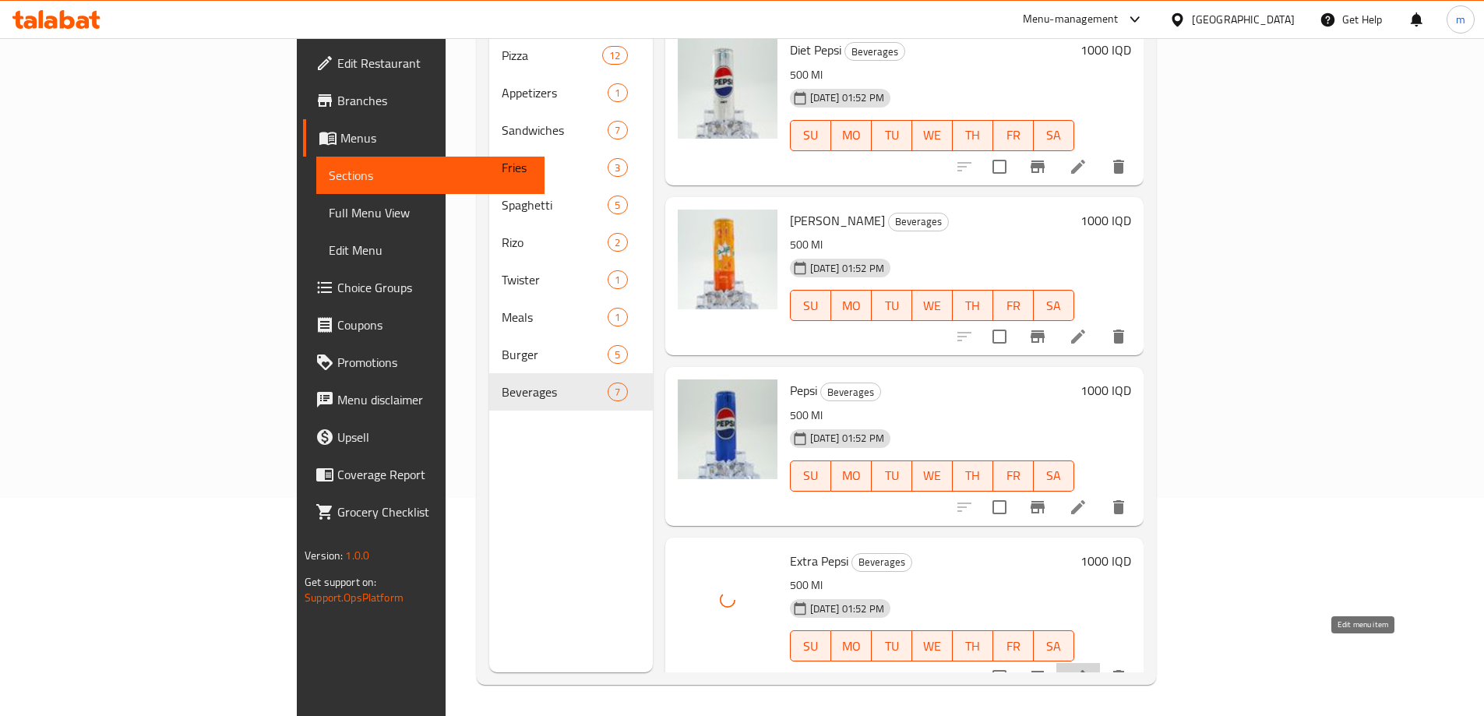
click at [1087, 667] on icon at bounding box center [1078, 676] width 19 height 19
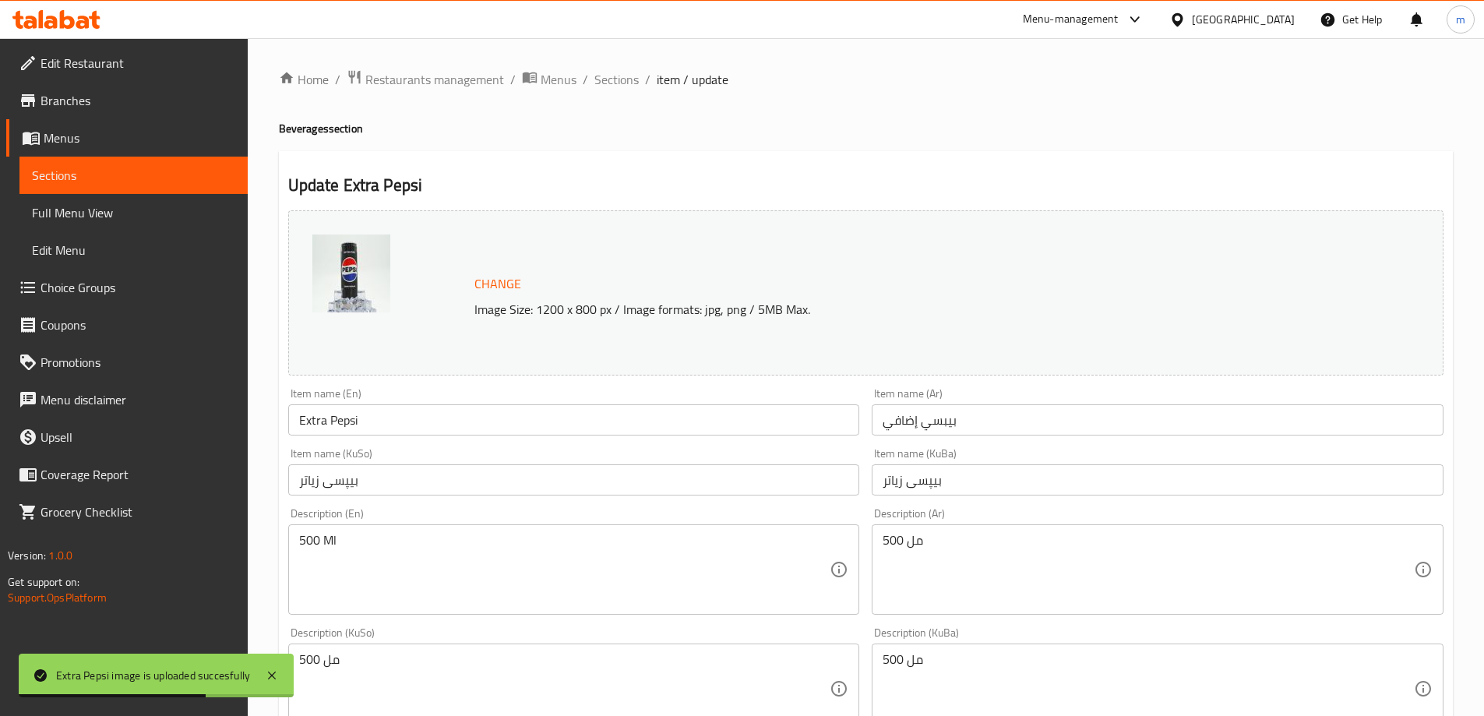
click at [905, 414] on input "بيبسي إضافي" at bounding box center [1158, 419] width 572 height 31
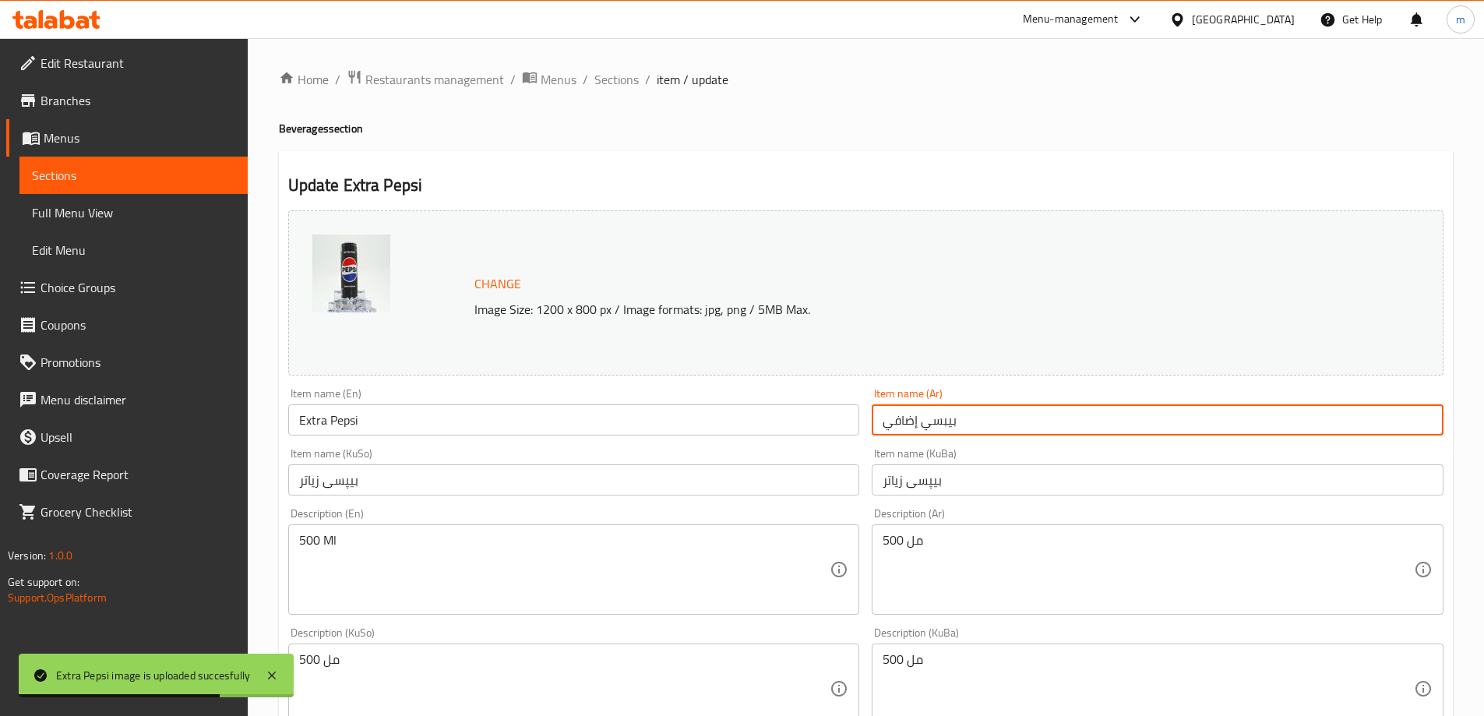
click at [905, 414] on input "بيبسي إضافي" at bounding box center [1158, 419] width 572 height 31
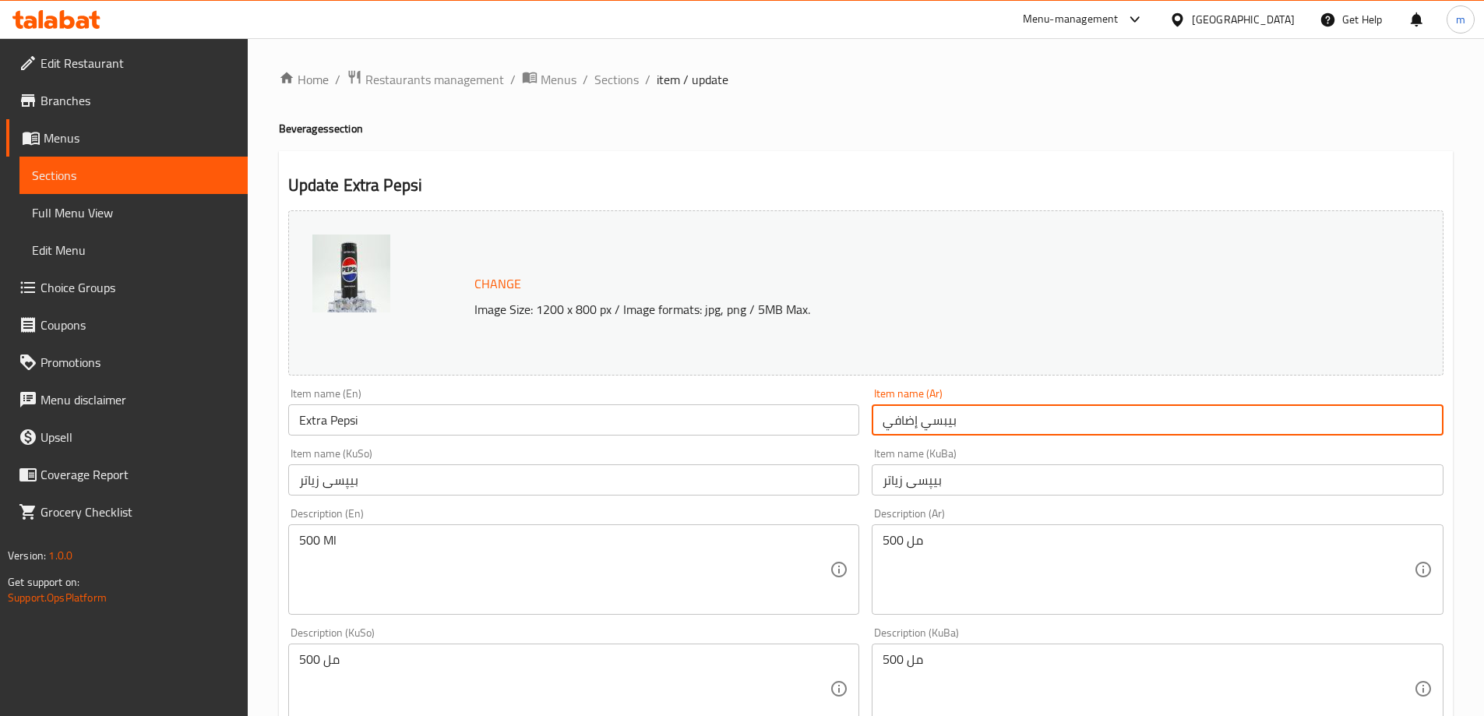
paste input "كسترا"
type input "بيبسي إكسترا"
click at [887, 477] on input "بیپسی زیاتر" at bounding box center [1158, 479] width 572 height 31
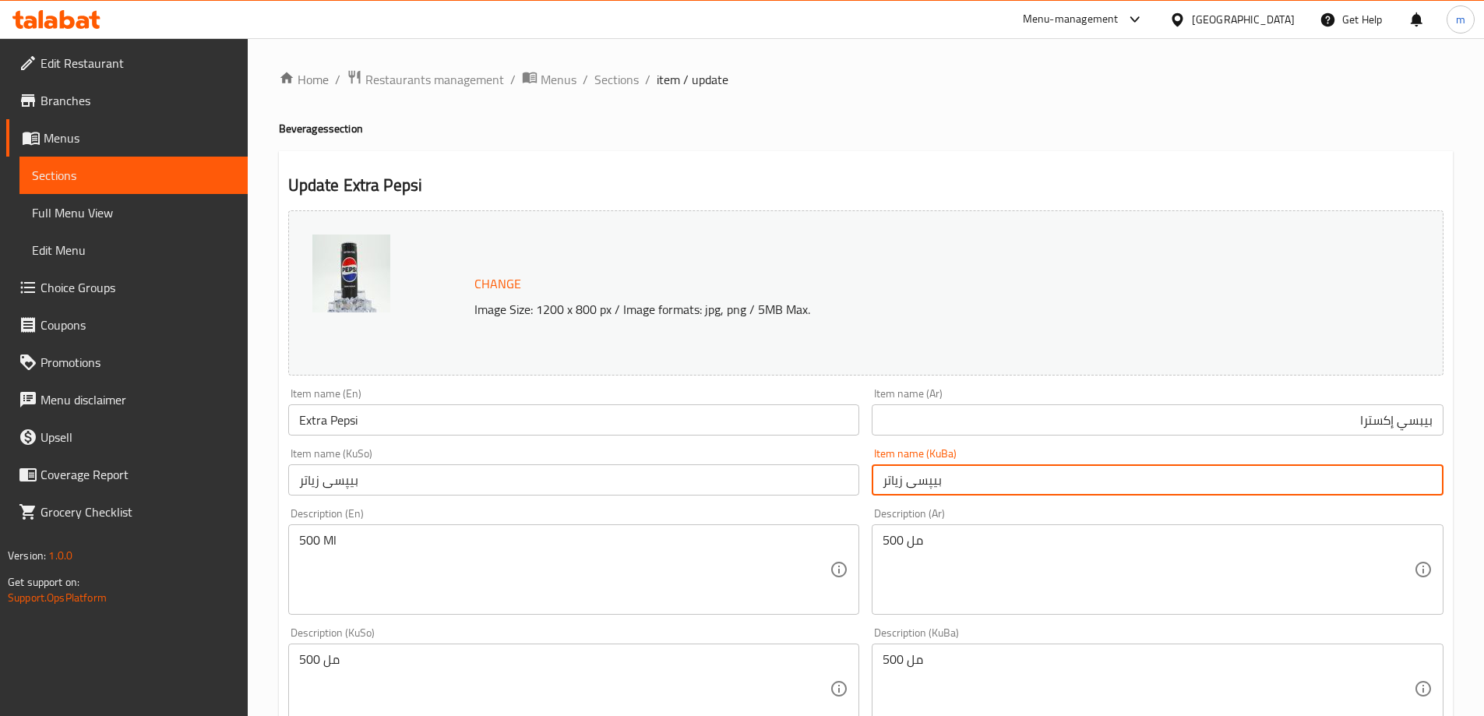
click at [887, 477] on input "بیپسی زیاتر" at bounding box center [1158, 479] width 572 height 31
paste input "ێکسترا"
type input "بیپسی ئێکسترا"
click at [689, 483] on input "بیپسی زیاتر" at bounding box center [574, 479] width 572 height 31
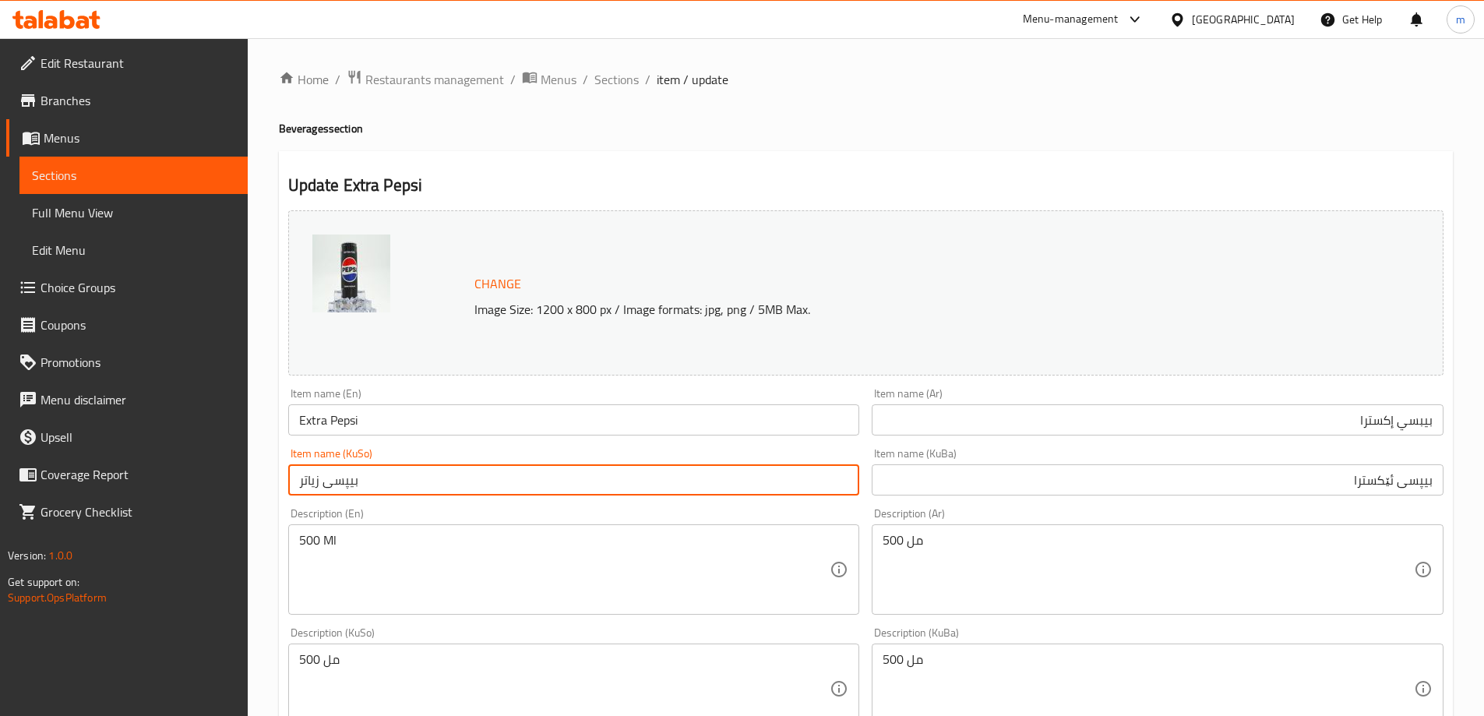
paste input "ێکسترا"
type input "بیپسی ئێکسترا"
click at [861, 446] on div "Item name (KuSo) بیپسی ئێکسترا Item name (KuSo)" at bounding box center [574, 472] width 584 height 60
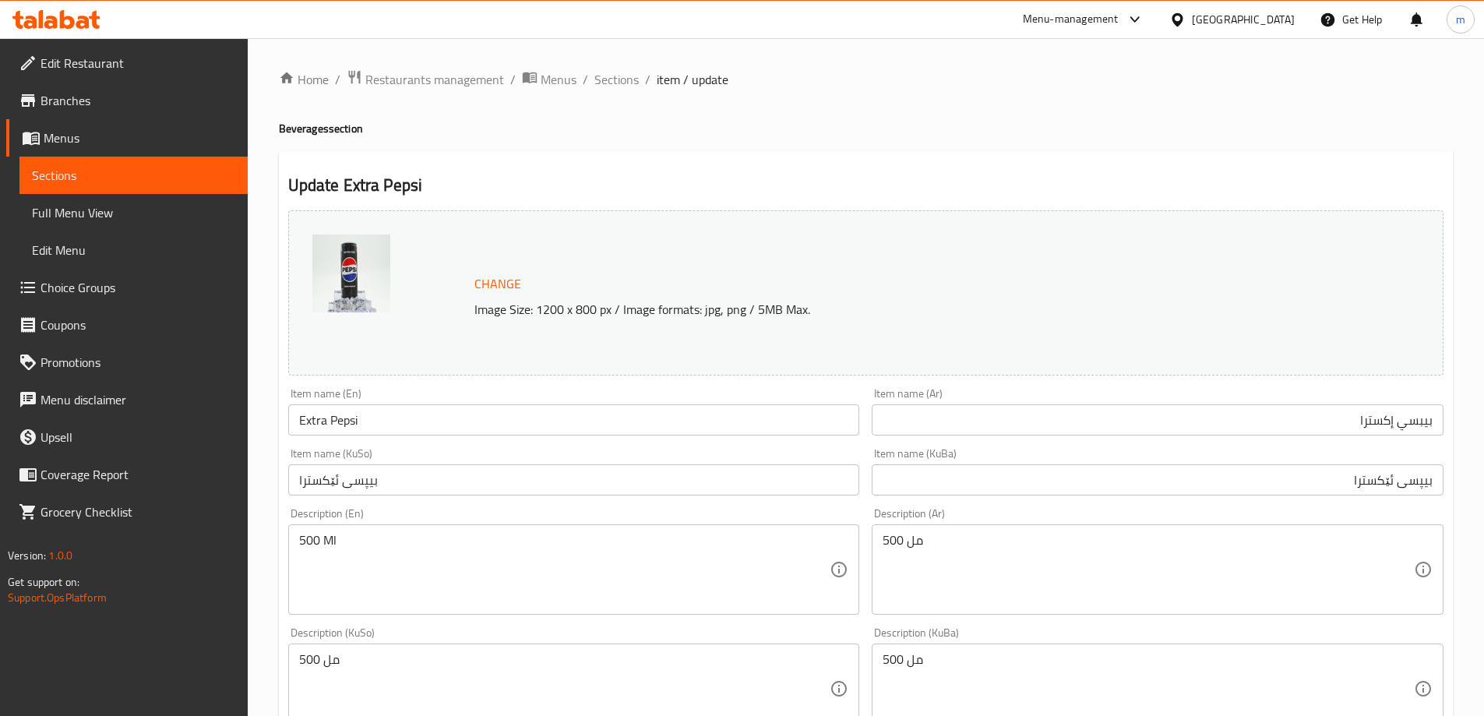
click at [728, 435] on input "Extra Pepsi" at bounding box center [574, 419] width 572 height 31
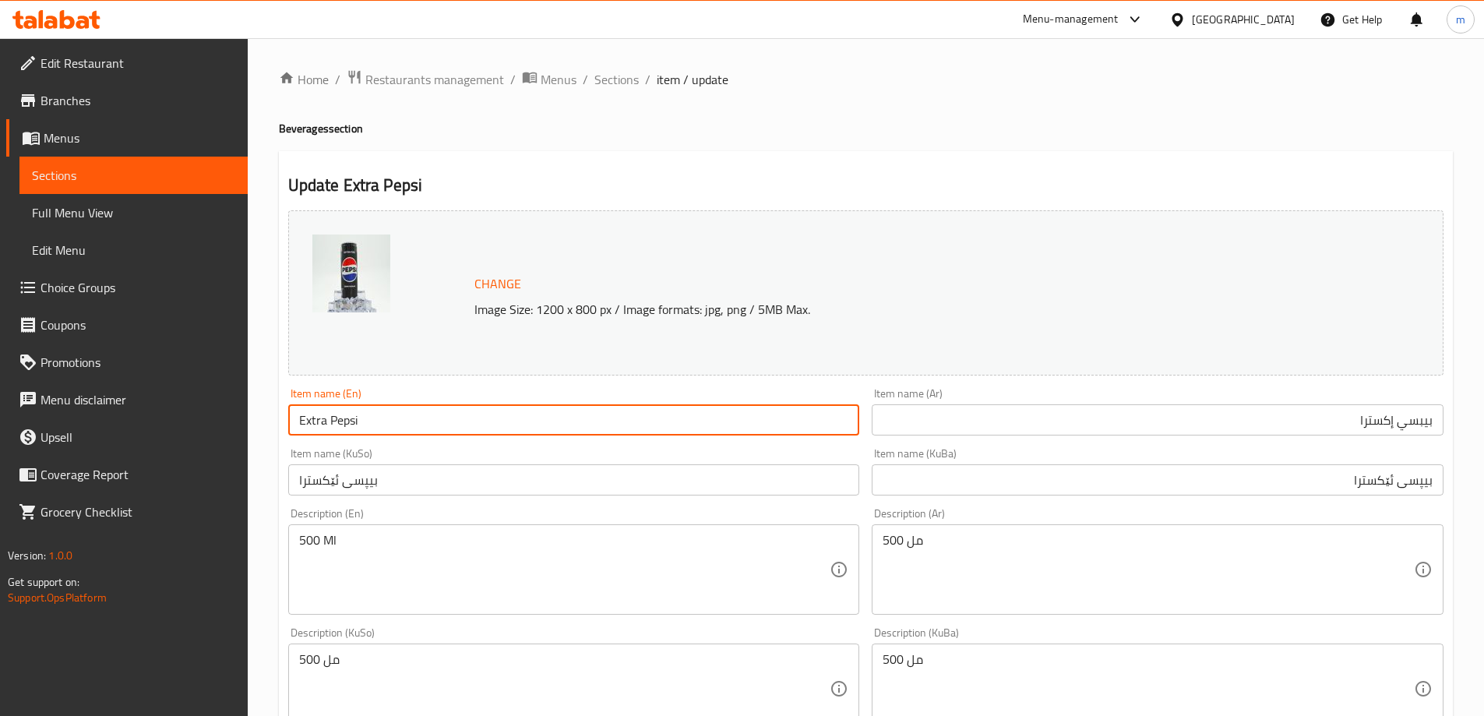
click at [717, 453] on div "Item name (KuSo) بیپسی ئێکسترا Item name (KuSo)" at bounding box center [574, 472] width 572 height 48
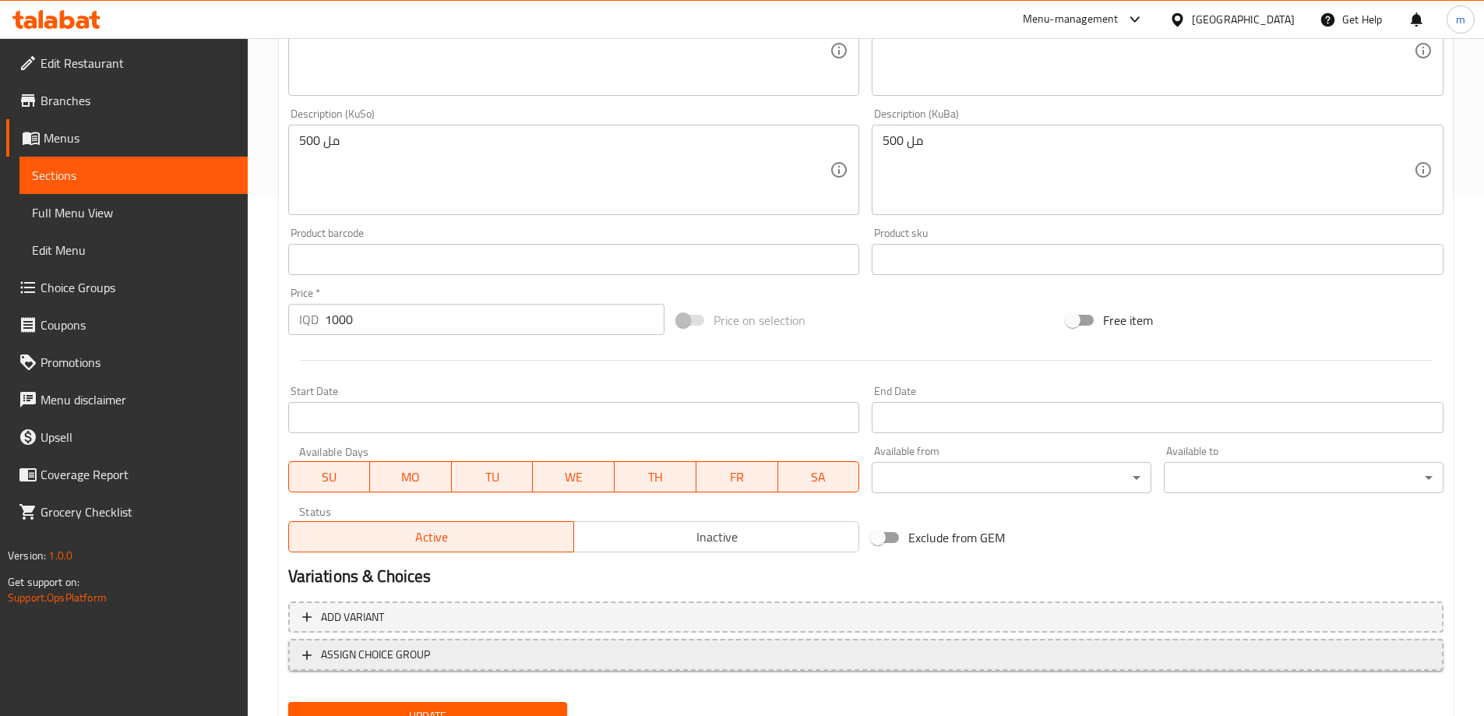
scroll to position [519, 0]
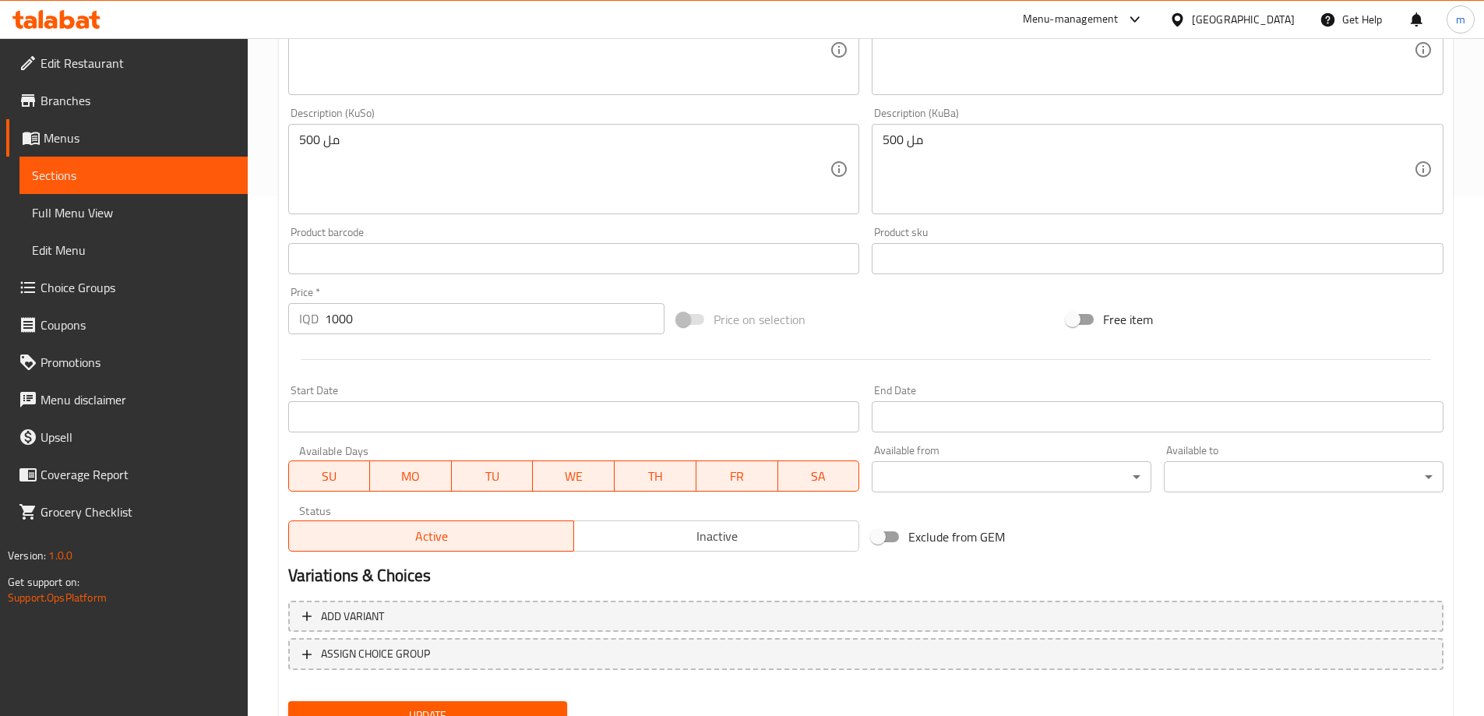
click at [400, 704] on button "Update" at bounding box center [428, 715] width 280 height 29
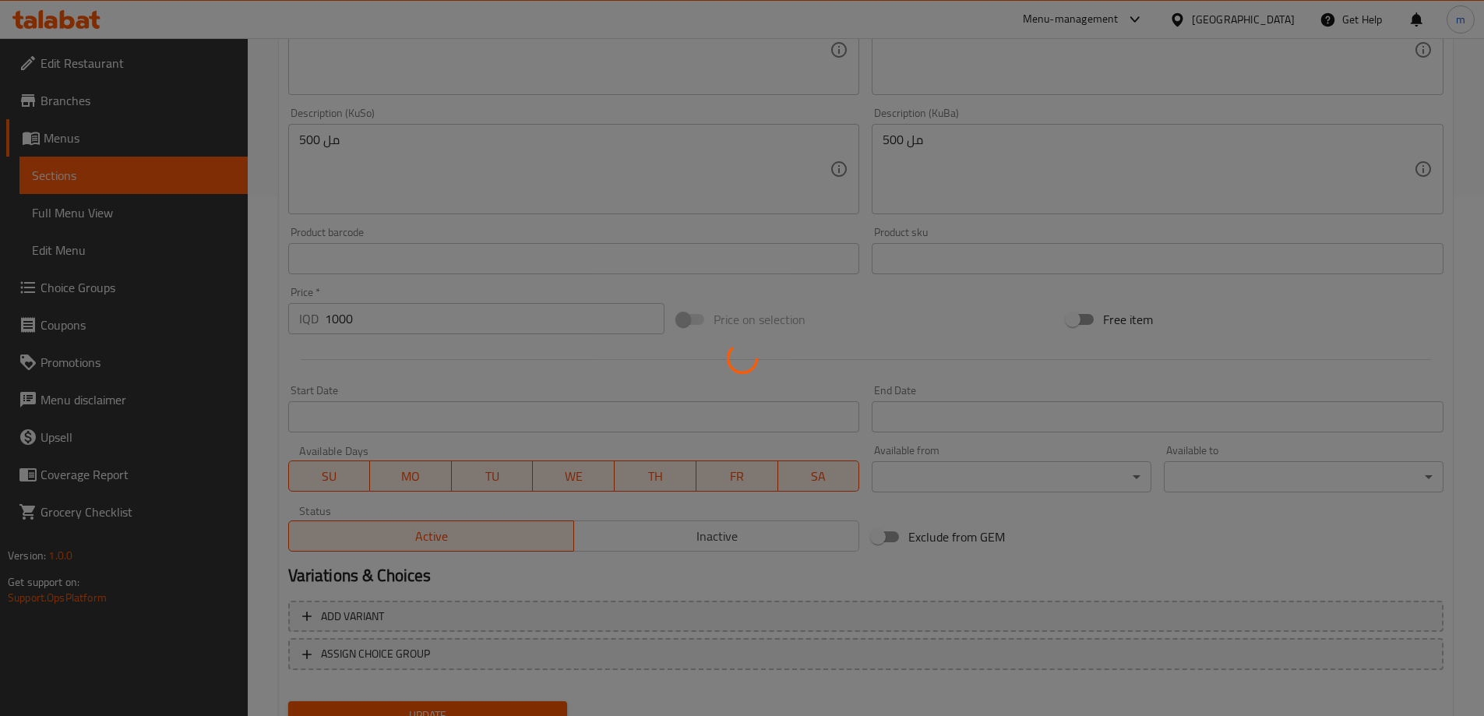
click at [130, 181] on div at bounding box center [742, 358] width 1484 height 716
click at [136, 175] on div at bounding box center [742, 358] width 1484 height 716
click at [138, 173] on div at bounding box center [742, 358] width 1484 height 716
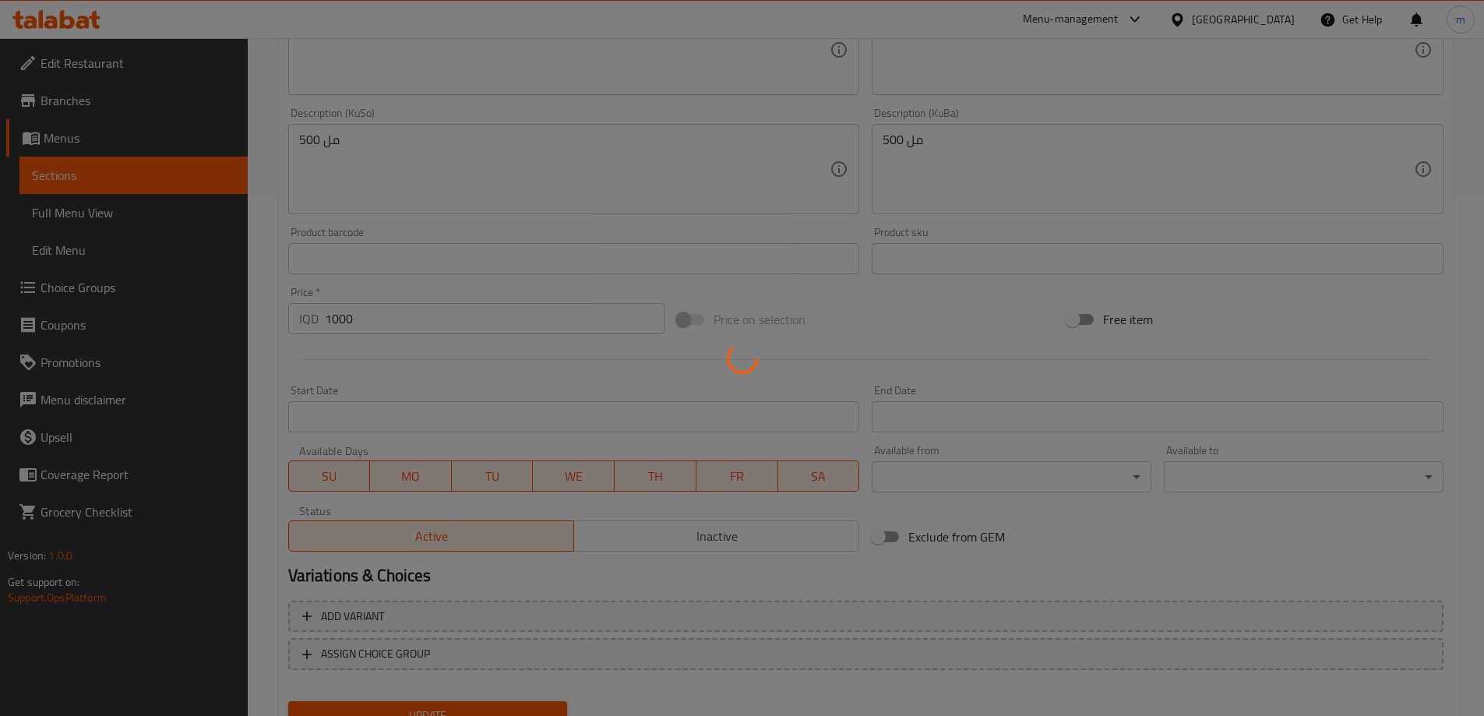
click at [150, 168] on div at bounding box center [742, 358] width 1484 height 716
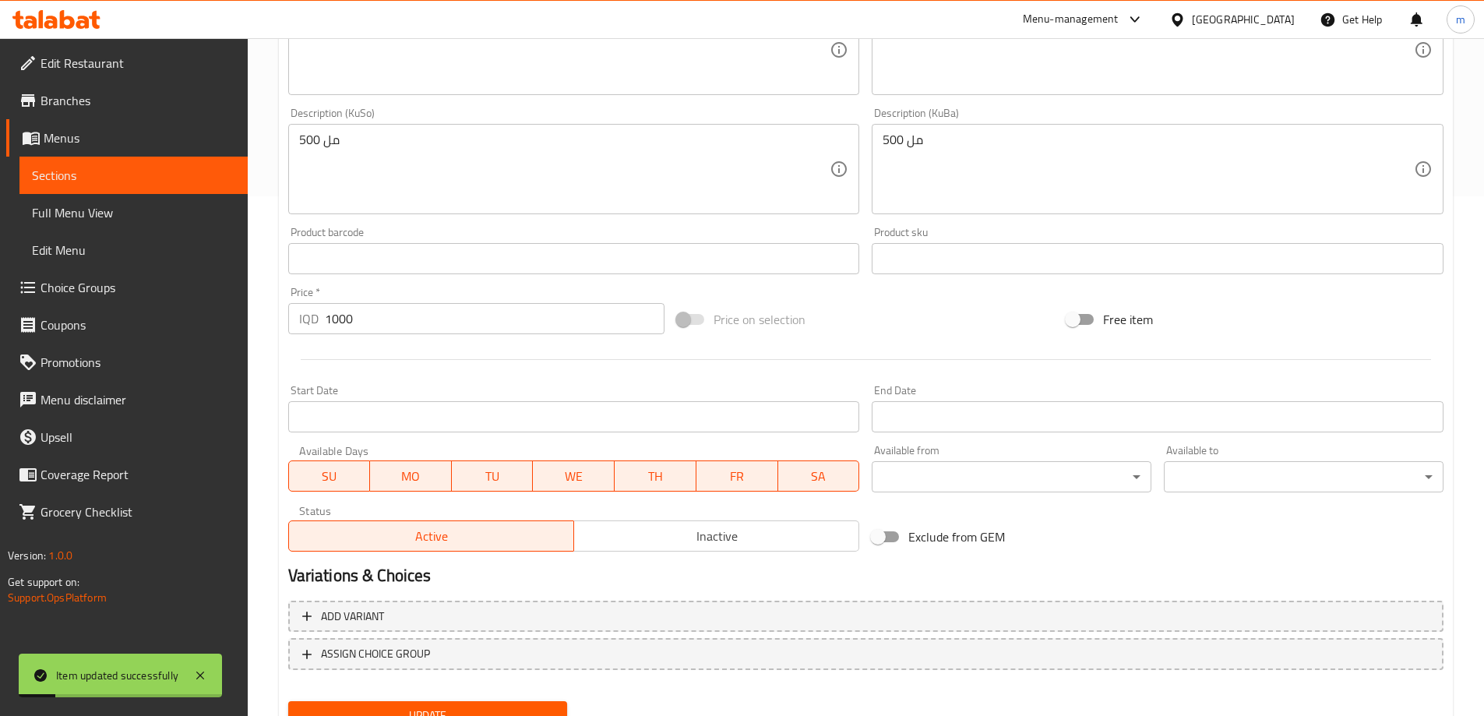
click at [186, 169] on span "Sections" at bounding box center [133, 175] width 203 height 19
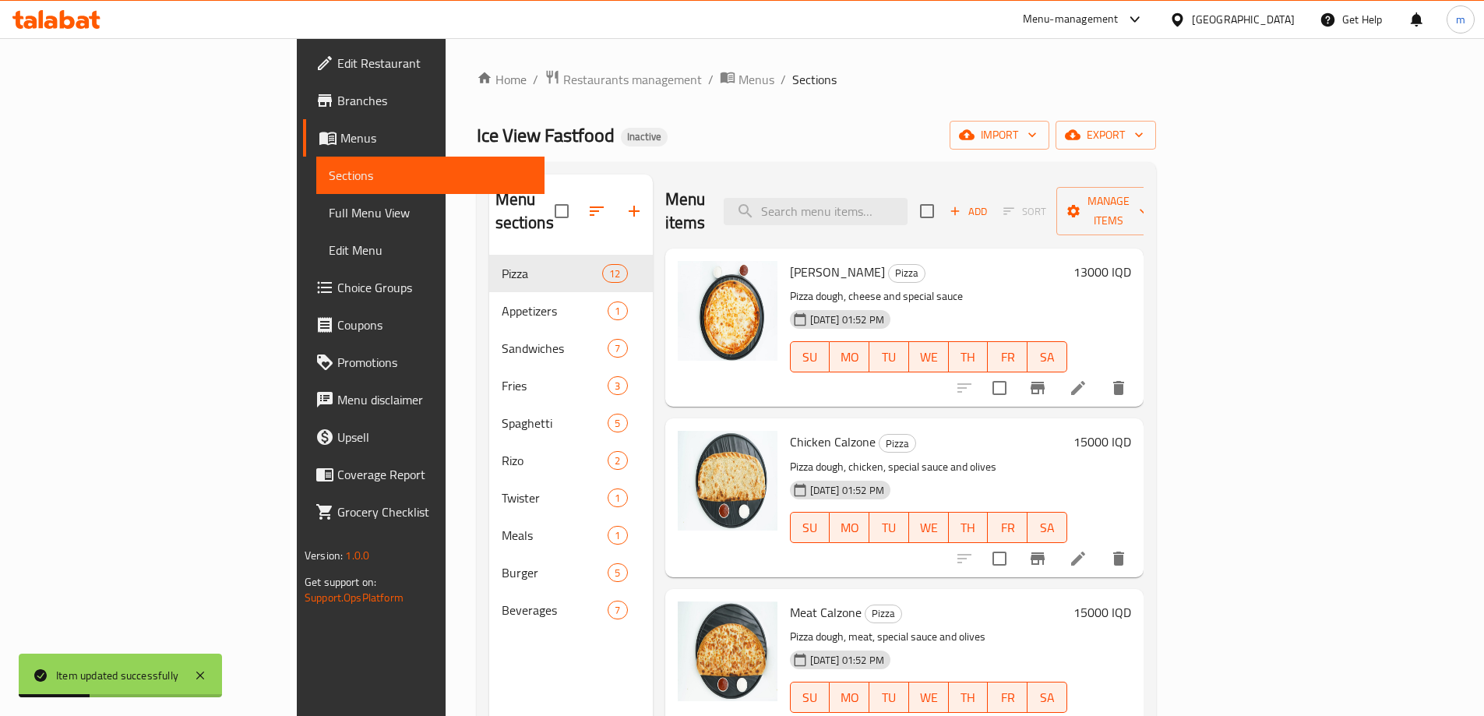
click at [329, 212] on span "Full Menu View" at bounding box center [430, 212] width 203 height 19
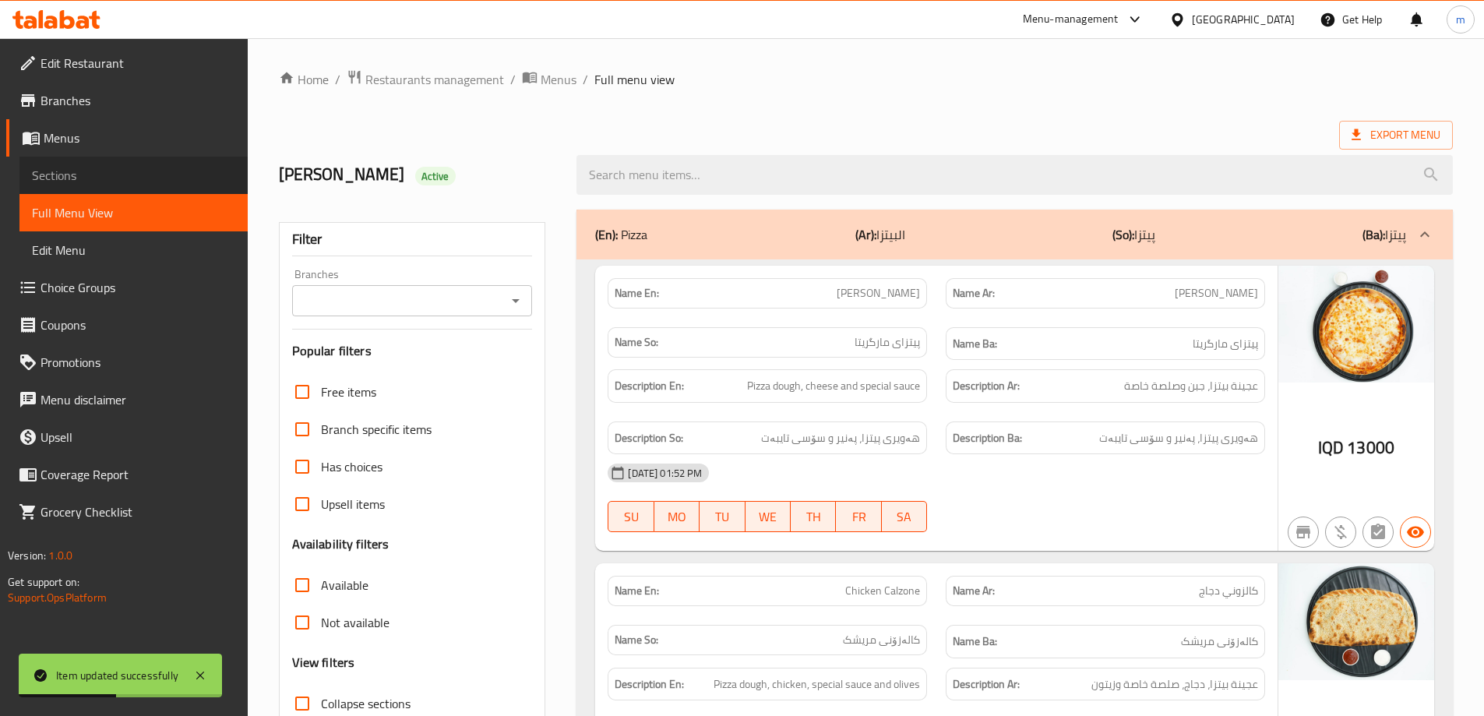
click at [144, 179] on span "Sections" at bounding box center [133, 175] width 203 height 19
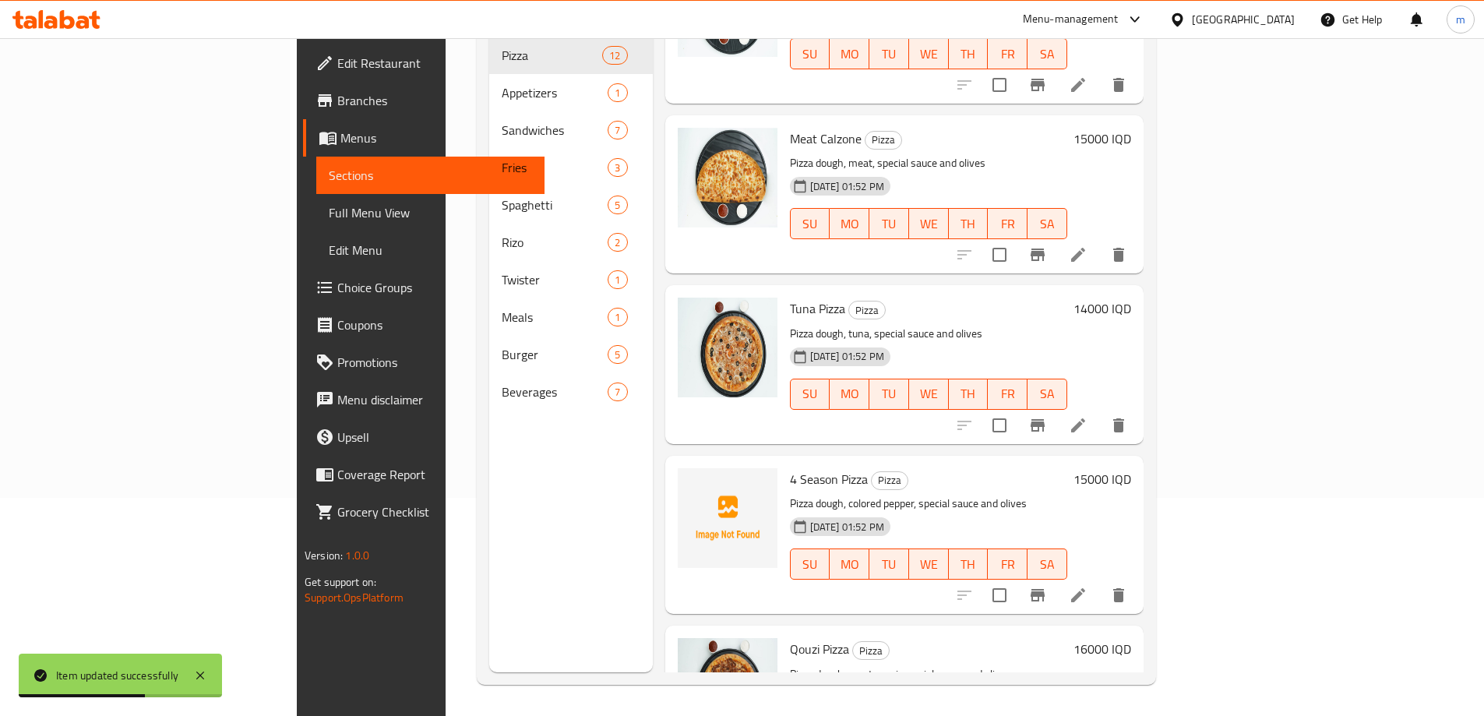
scroll to position [259, 0]
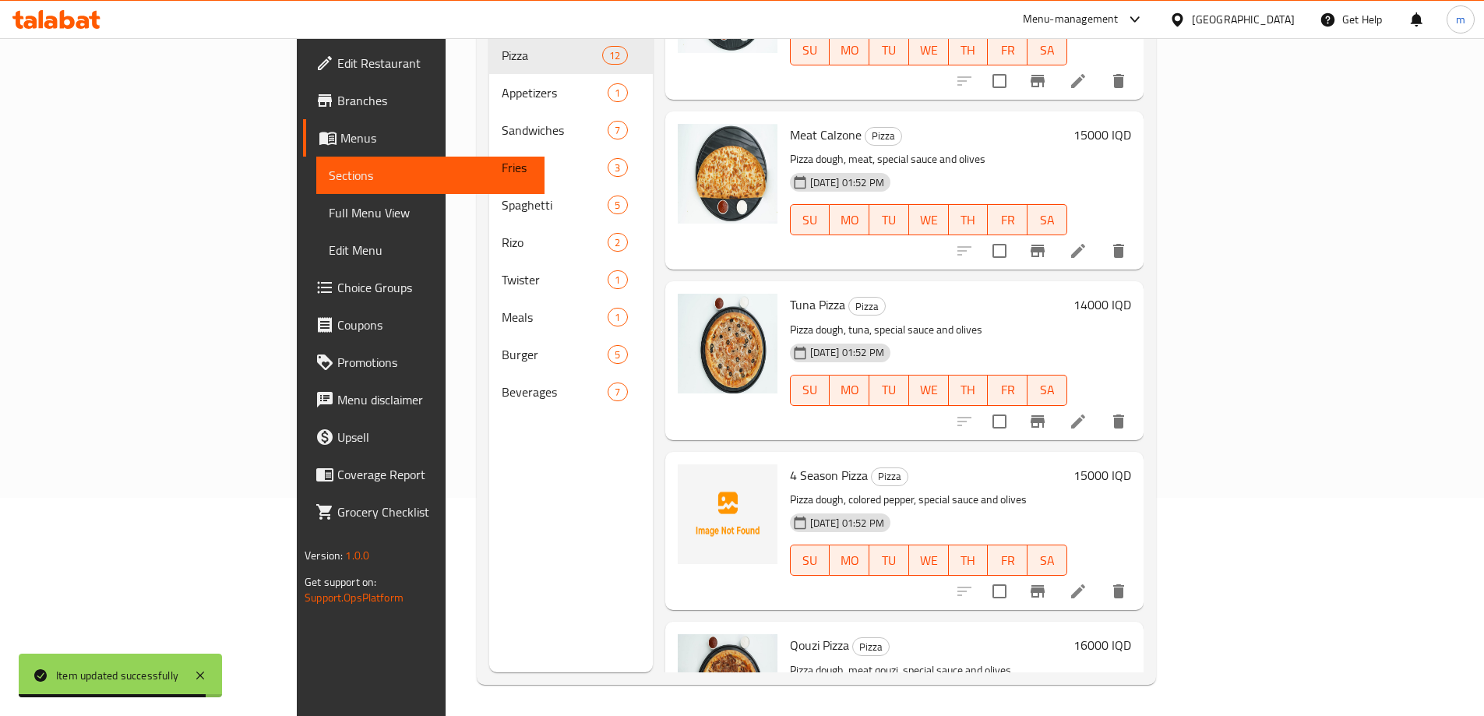
click at [1128, 582] on icon "delete" at bounding box center [1118, 591] width 19 height 19
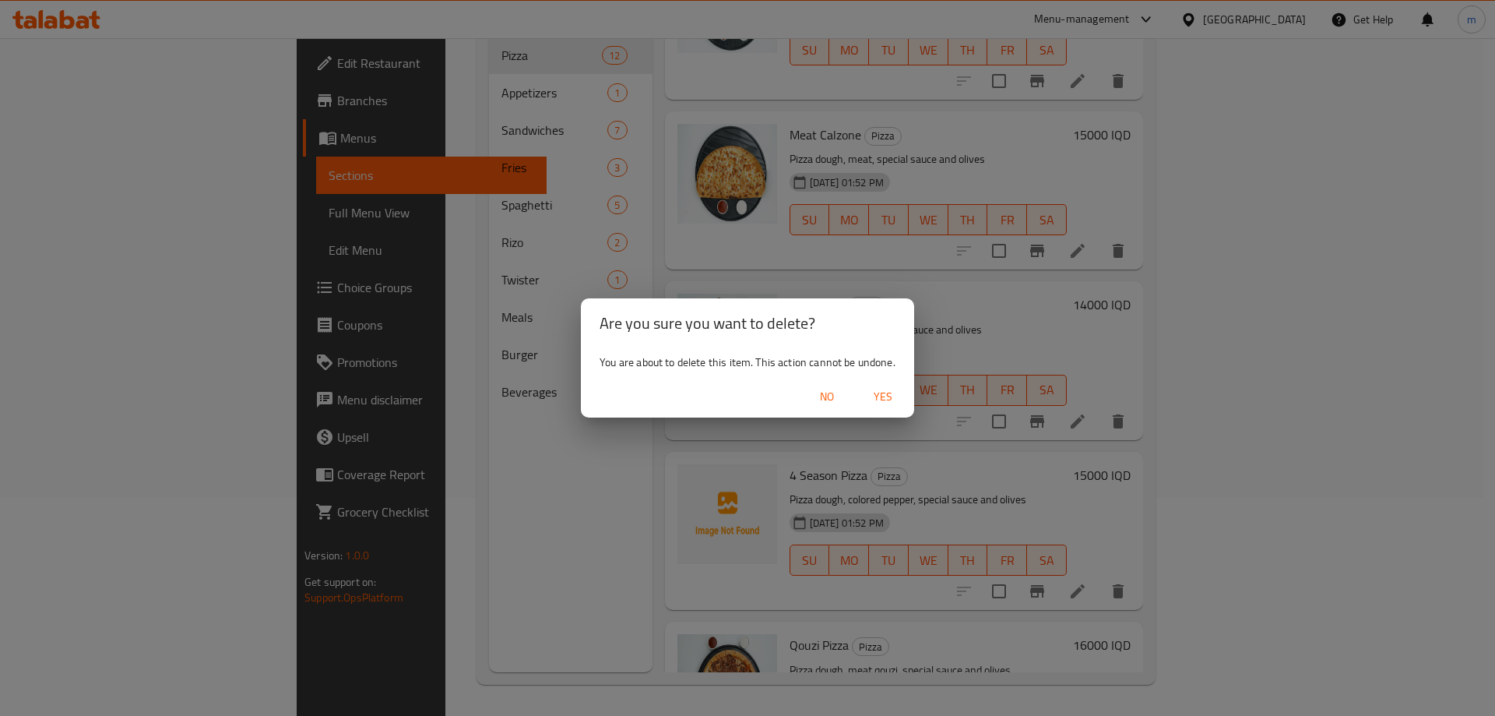
click at [873, 400] on span "Yes" at bounding box center [883, 396] width 37 height 19
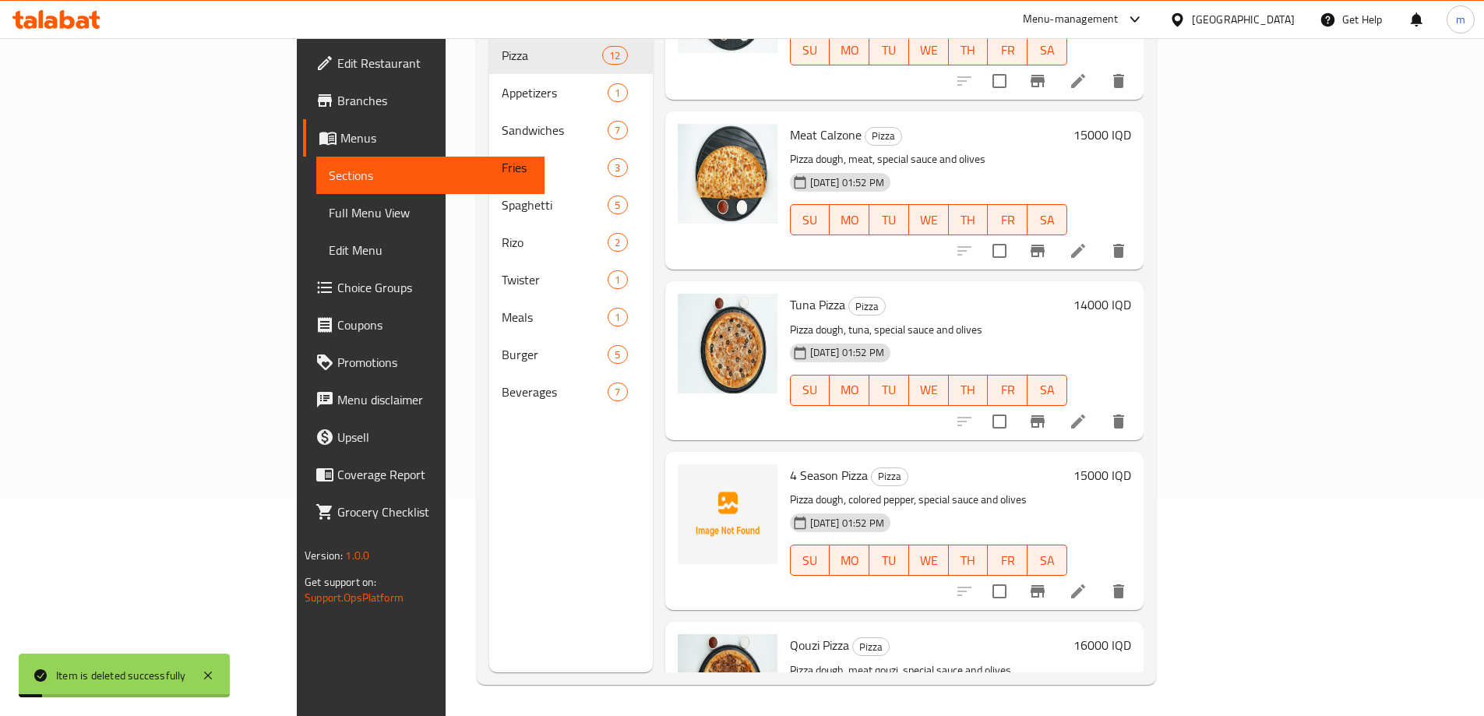
click at [316, 164] on link "Sections" at bounding box center [430, 175] width 228 height 37
click at [329, 213] on span "Full Menu View" at bounding box center [430, 212] width 203 height 19
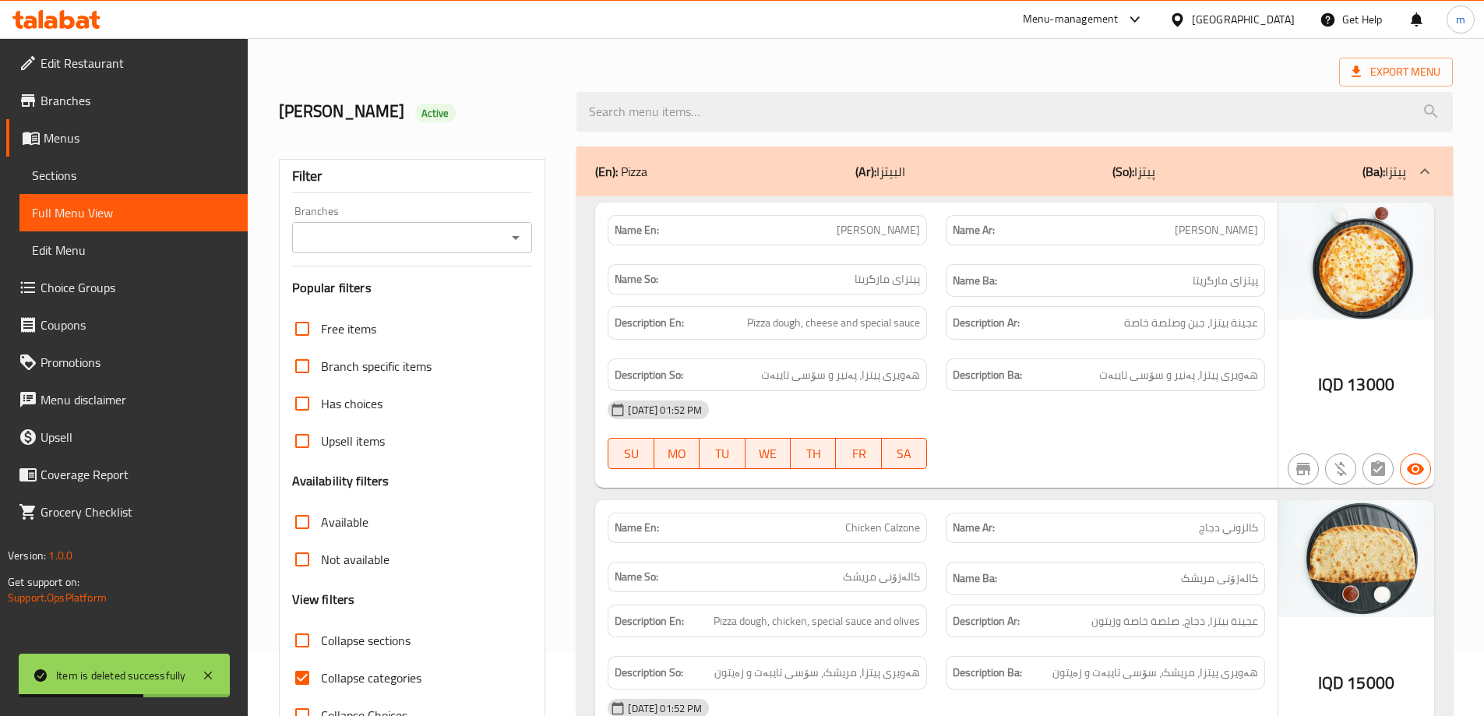
scroll to position [62, 0]
click at [509, 234] on icon "Open" at bounding box center [515, 238] width 19 height 19
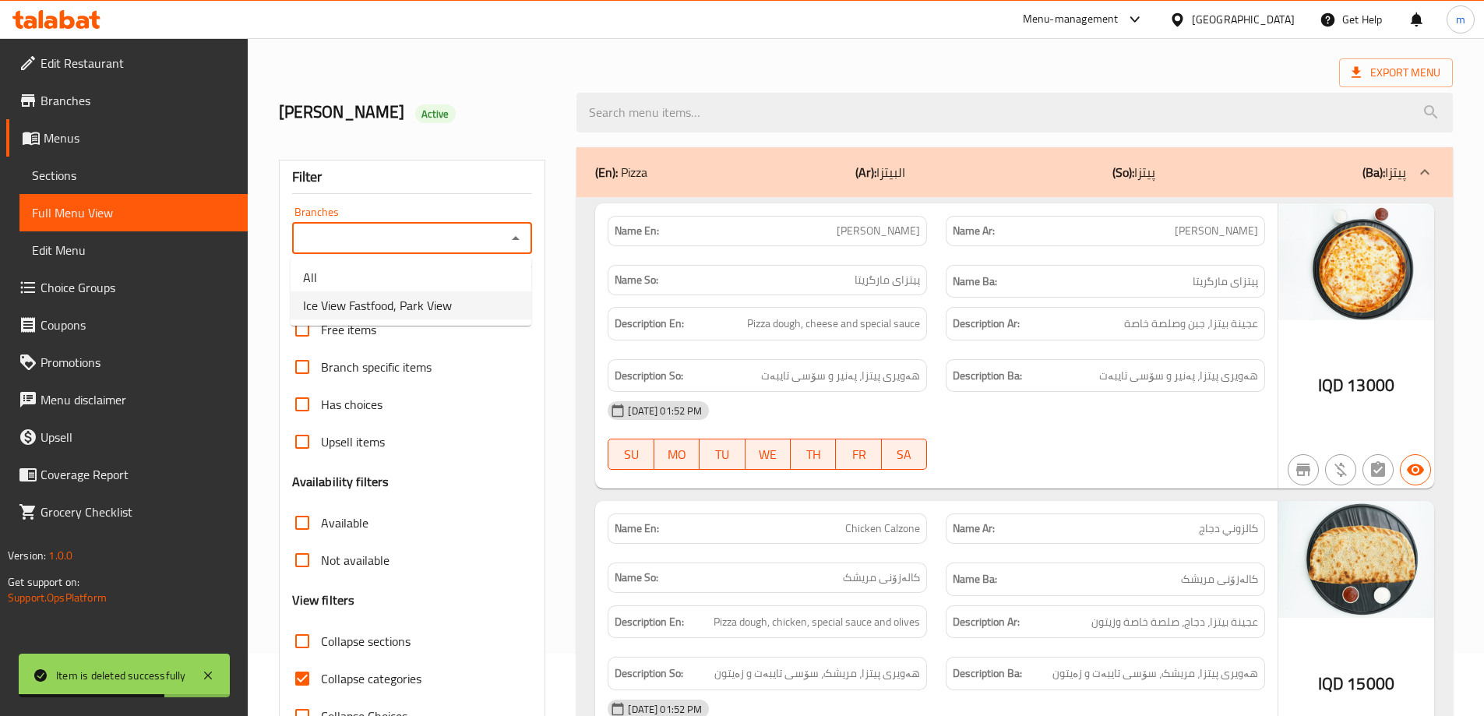
click at [428, 292] on li "Ice View Fastfood, Park View" at bounding box center [411, 305] width 241 height 28
type input "Ice View Fastfood, Park View"
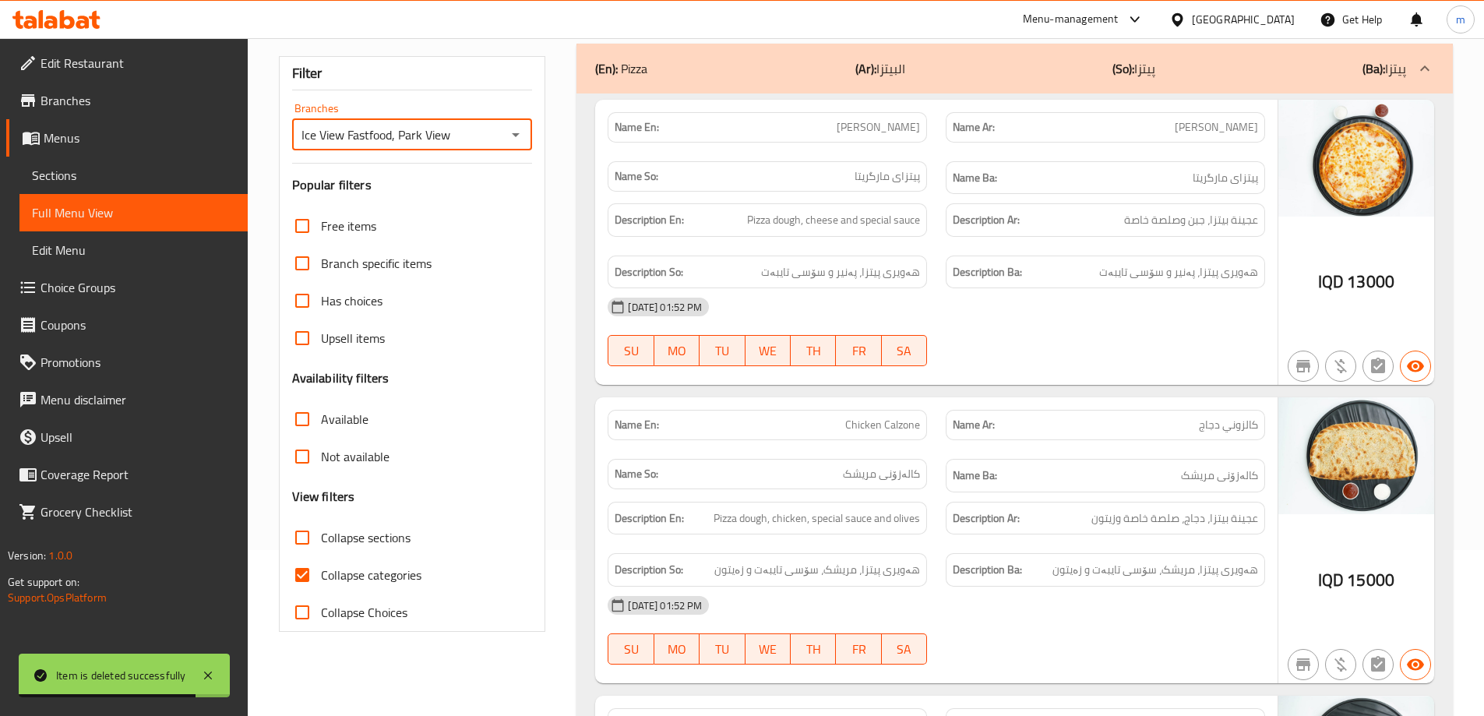
click at [300, 572] on input "Collapse categories" at bounding box center [302, 574] width 37 height 37
checkbox input "false"
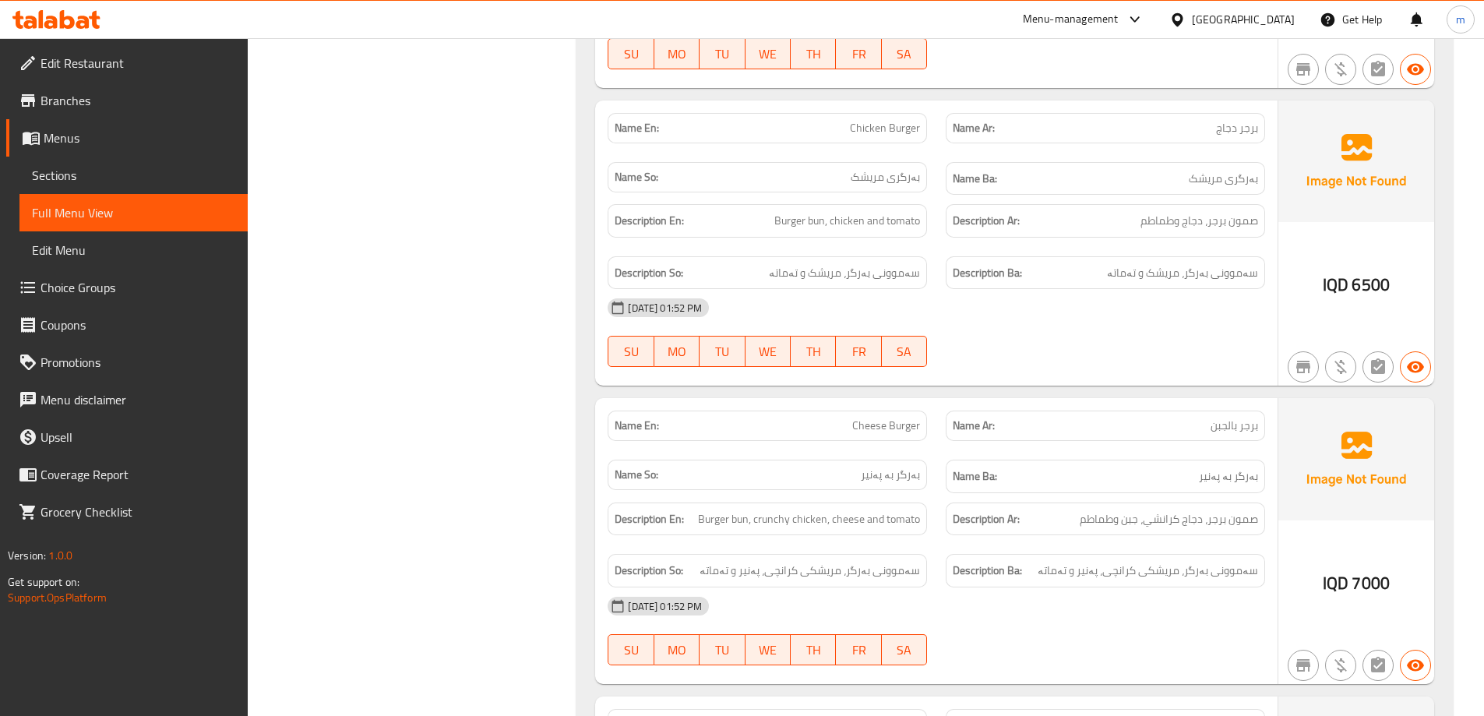
scroll to position [10755, 0]
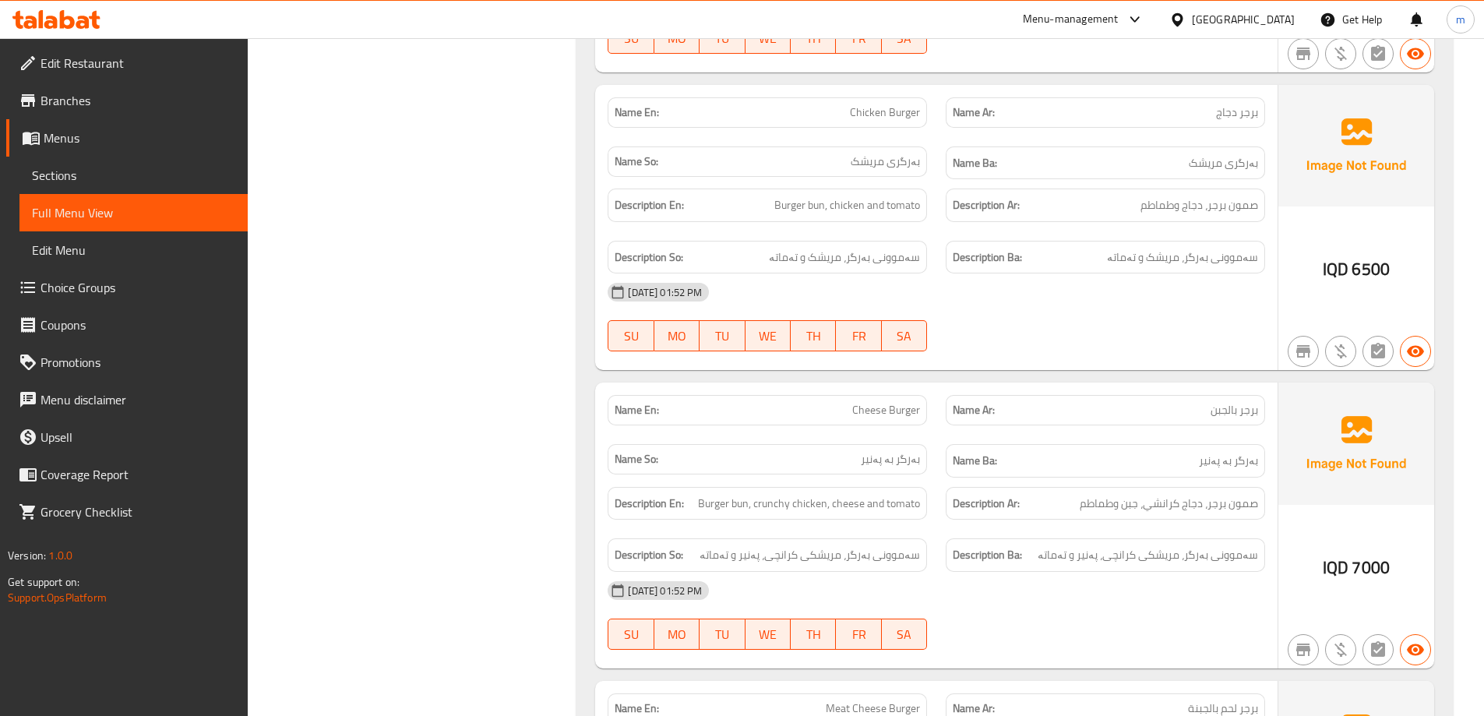
click at [106, 172] on span "Sections" at bounding box center [133, 175] width 203 height 19
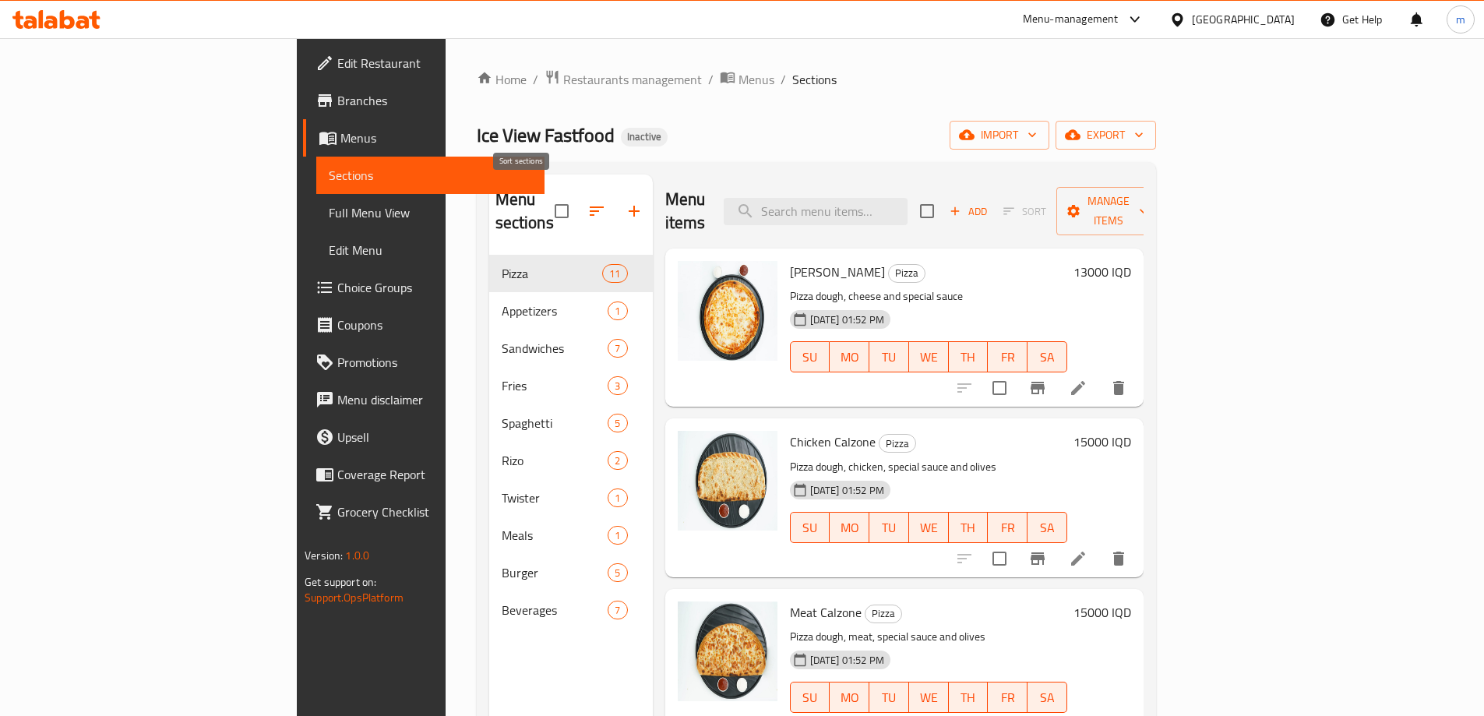
click at [578, 203] on button "button" at bounding box center [596, 210] width 37 height 37
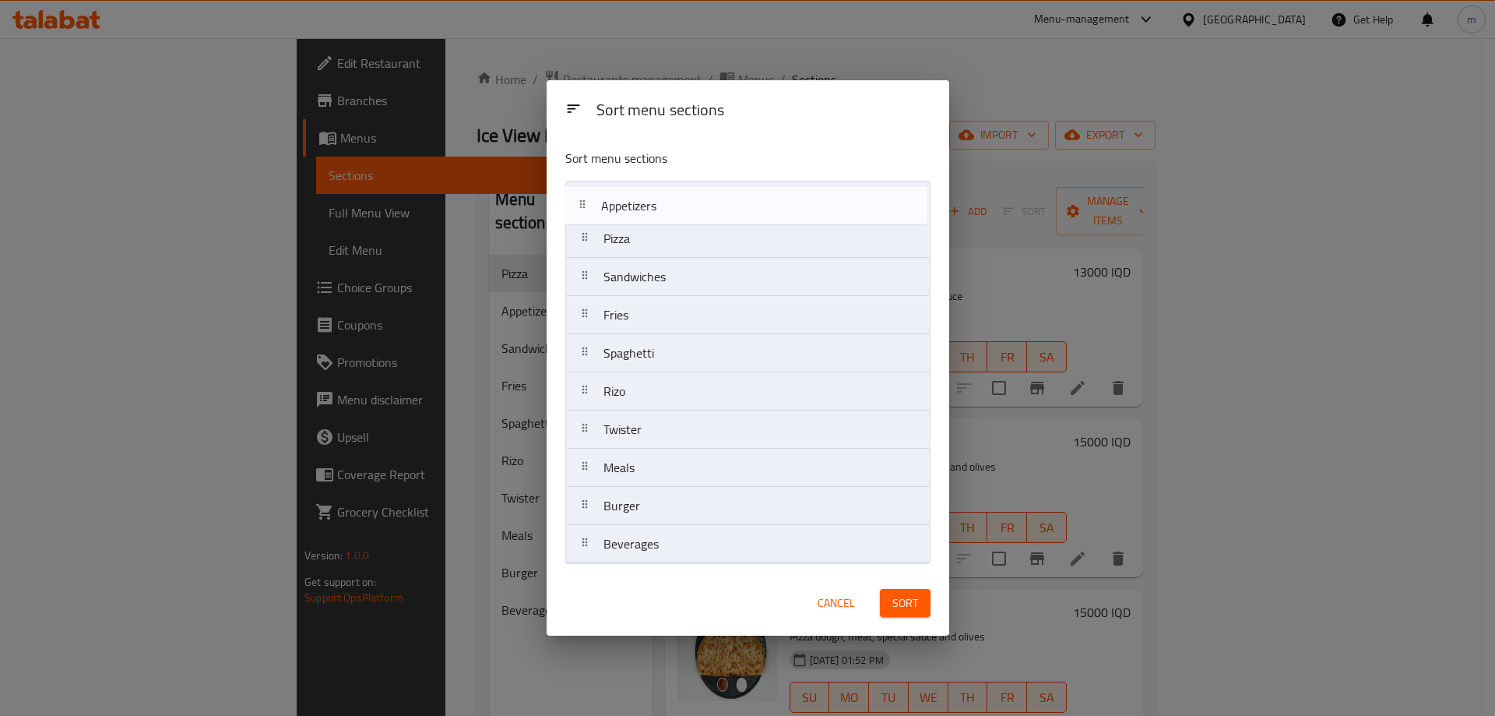
drag, startPoint x: 653, startPoint y: 241, endPoint x: 652, endPoint y: 204, distance: 37.4
click at [652, 204] on nav "Pizza Appetizers Sandwiches Fries Spaghetti Rizo Twister Meals Burger Beverages" at bounding box center [747, 372] width 365 height 383
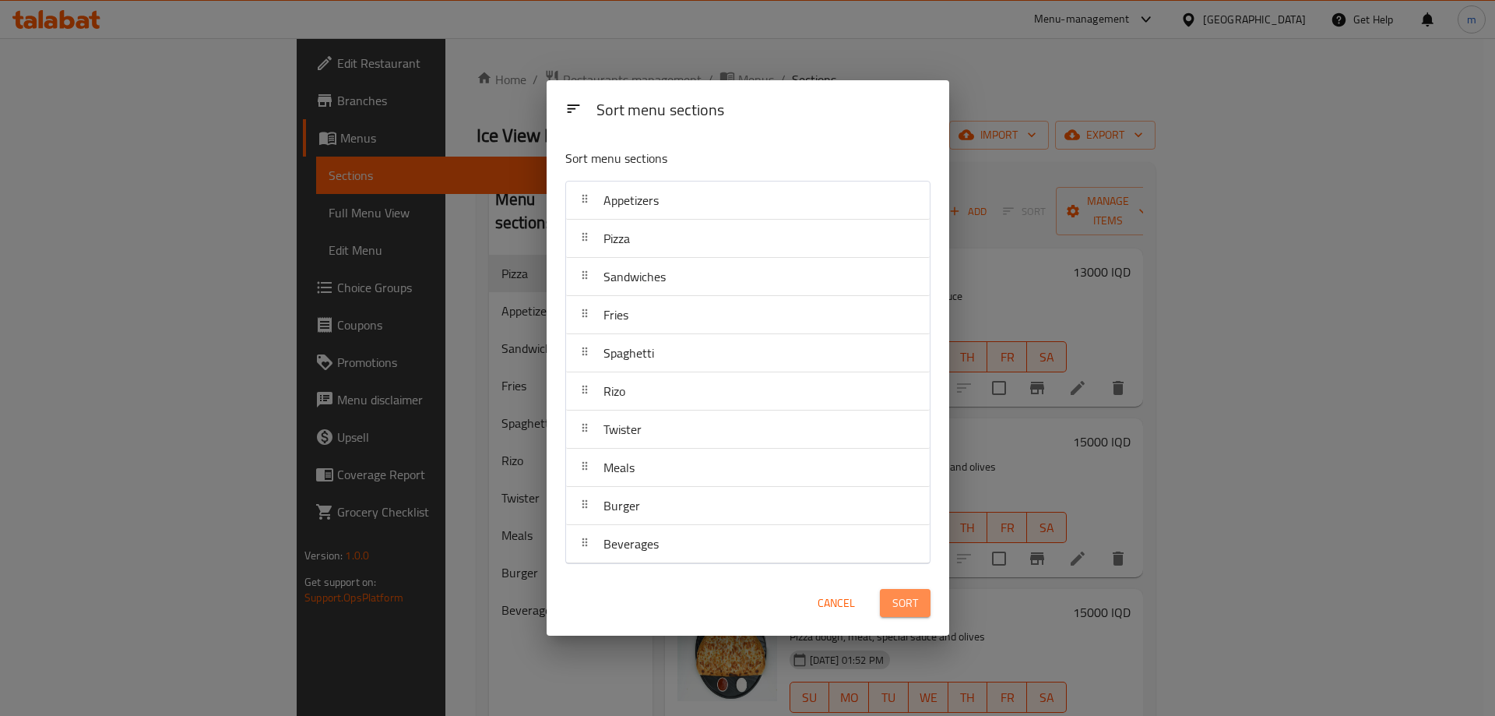
click at [924, 609] on button "Sort" at bounding box center [905, 603] width 51 height 29
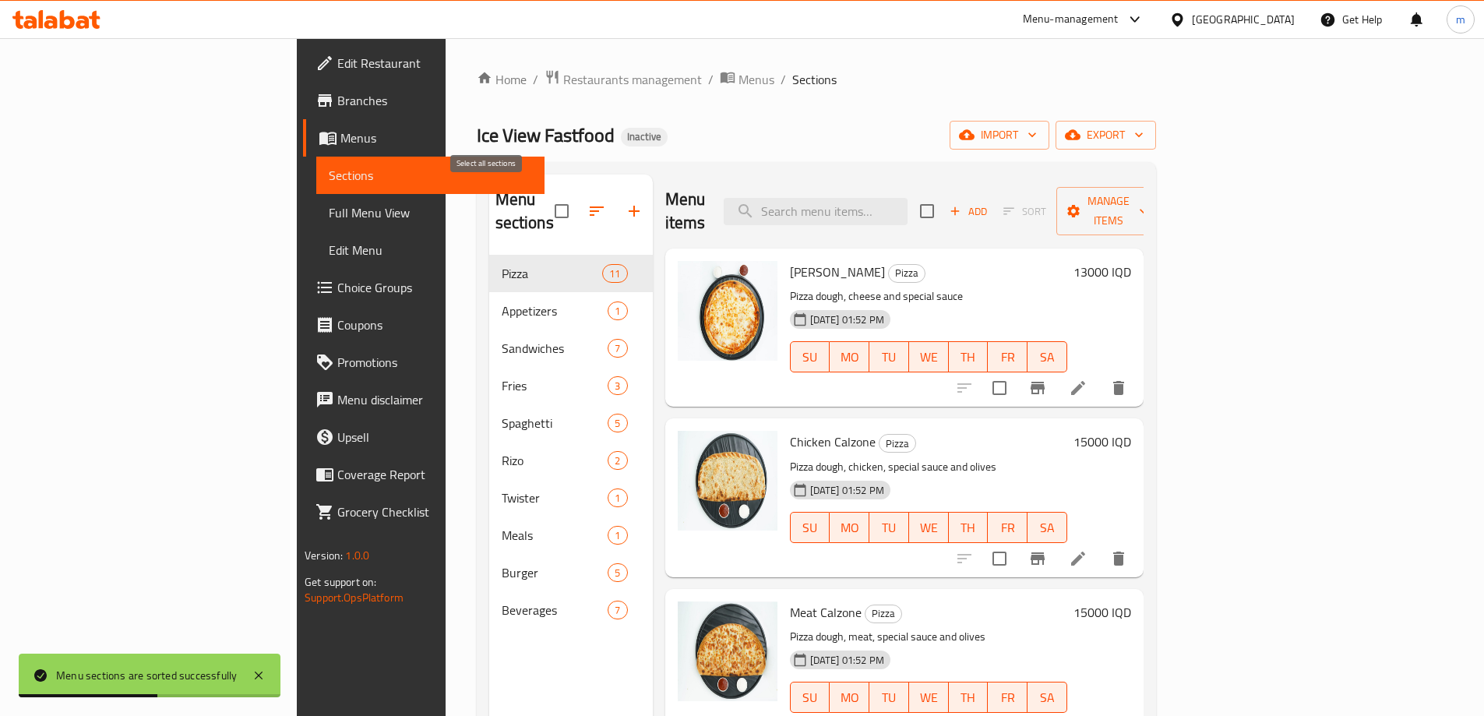
click at [545, 200] on input "checkbox" at bounding box center [561, 211] width 33 height 33
checkbox input "true"
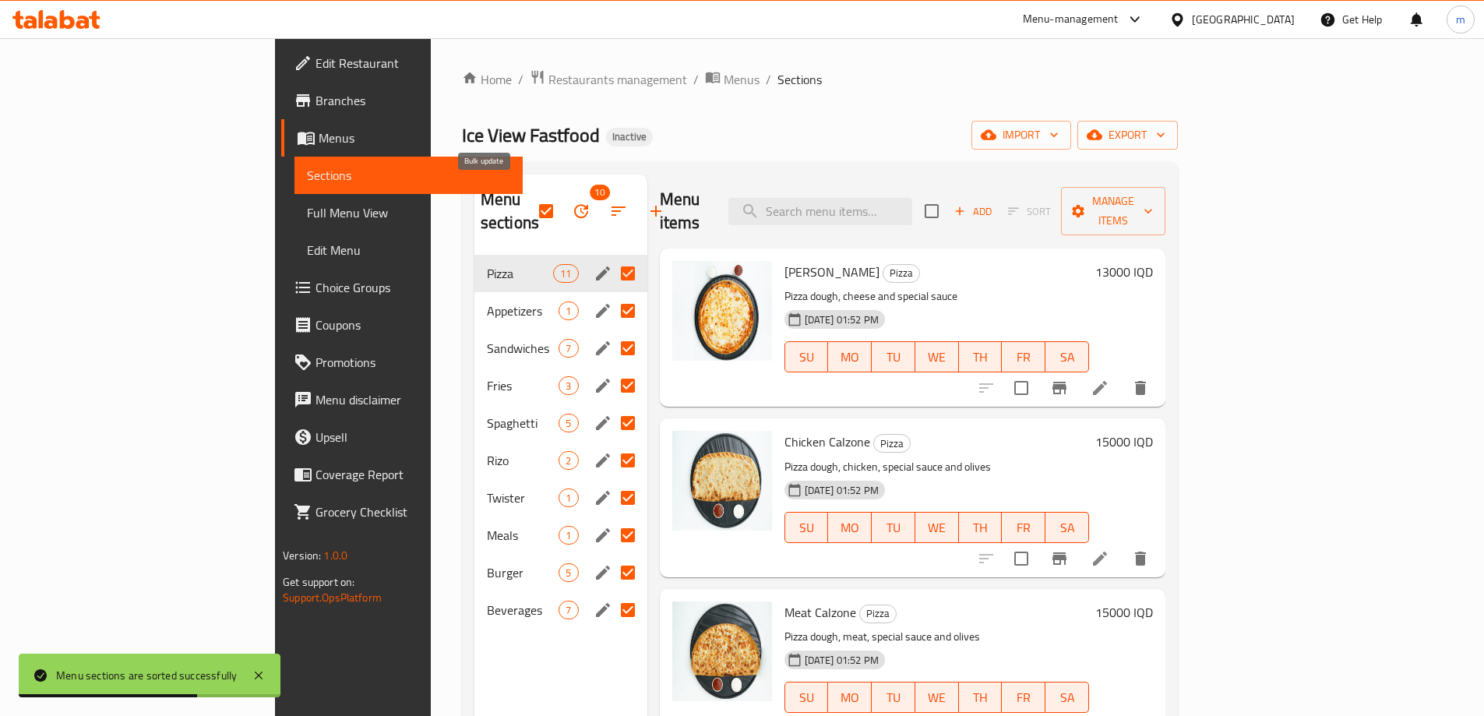
click at [611, 206] on icon "button" at bounding box center [618, 210] width 14 height 9
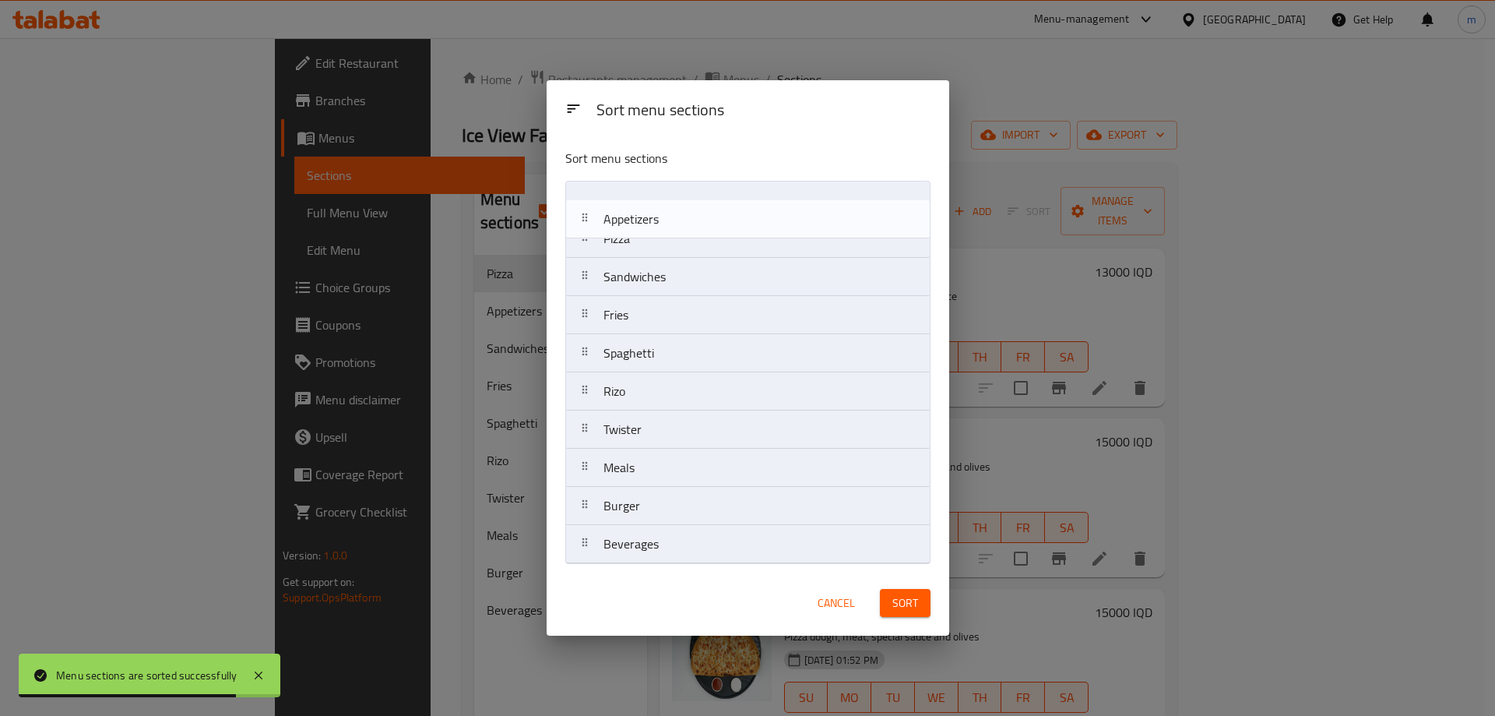
drag, startPoint x: 648, startPoint y: 238, endPoint x: 649, endPoint y: 202, distance: 35.8
click at [649, 202] on nav "Pizza Appetizers Sandwiches Fries Spaghetti Rizo Twister Meals Burger Beverages" at bounding box center [747, 372] width 365 height 383
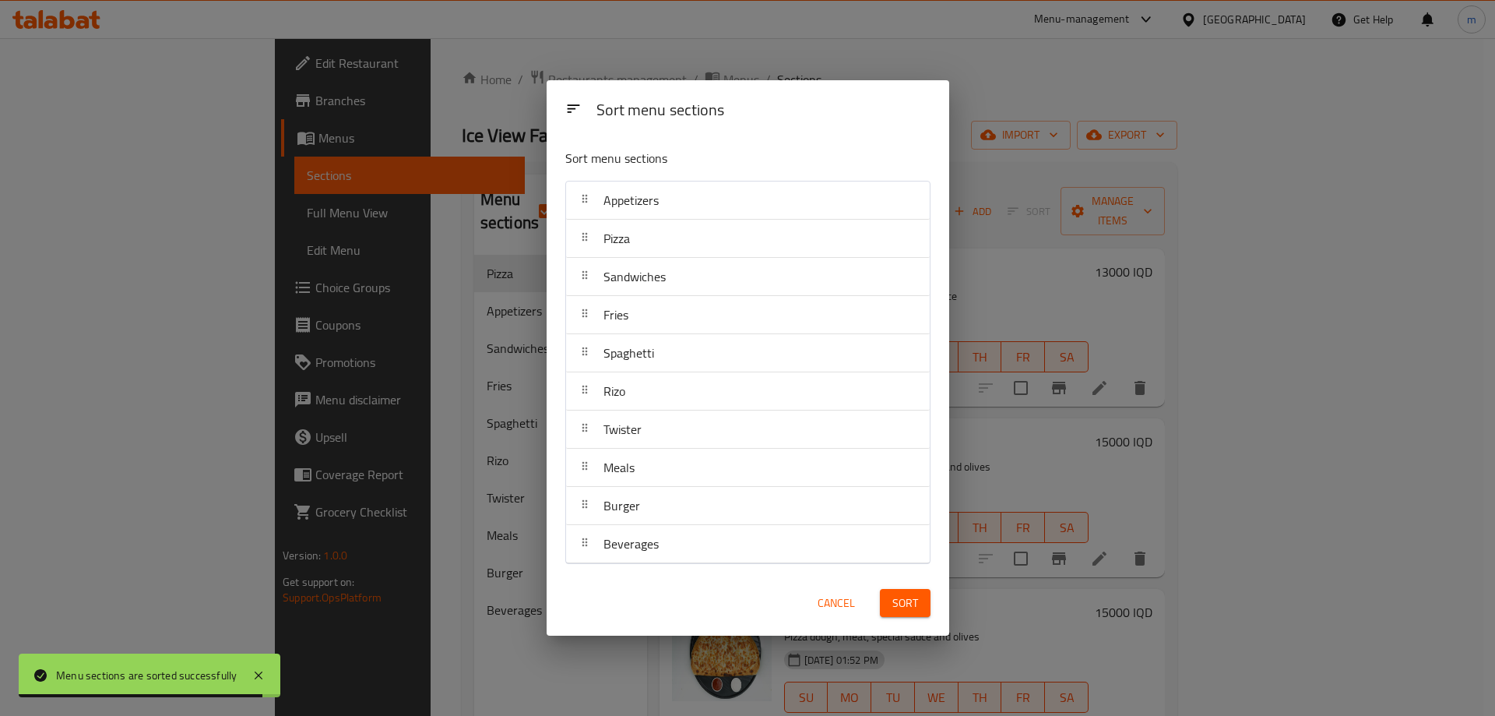
click at [907, 608] on span "Sort" at bounding box center [906, 602] width 26 height 19
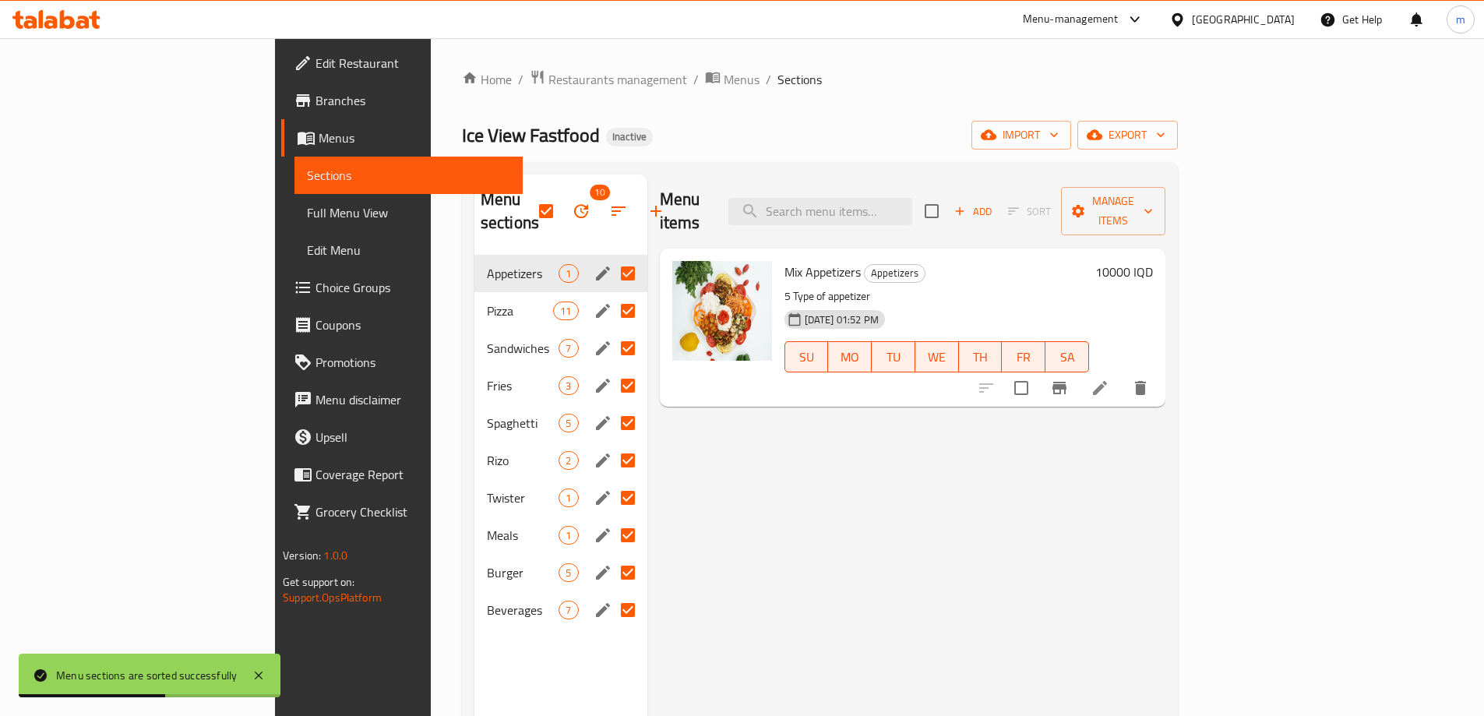
click at [307, 219] on span "Full Menu View" at bounding box center [408, 212] width 203 height 19
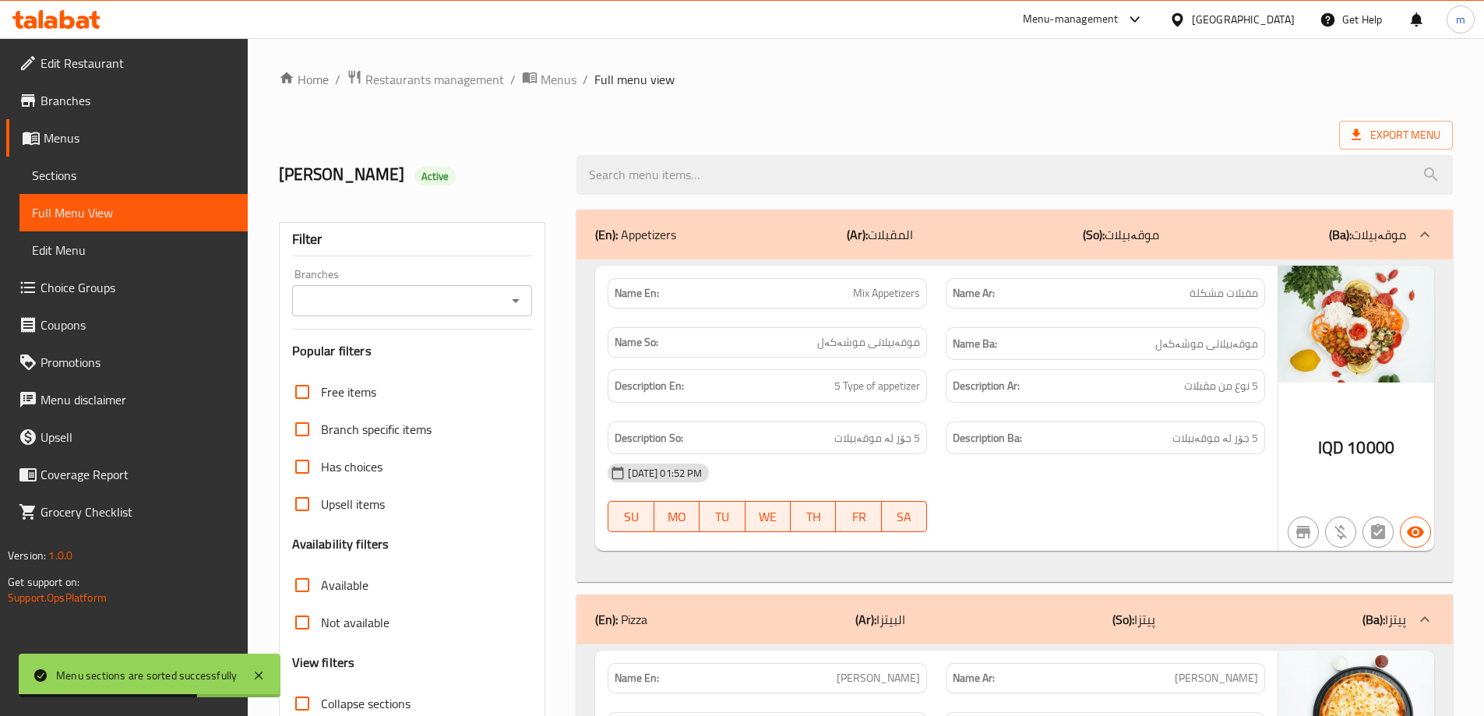
click at [523, 295] on icon "Open" at bounding box center [515, 300] width 19 height 19
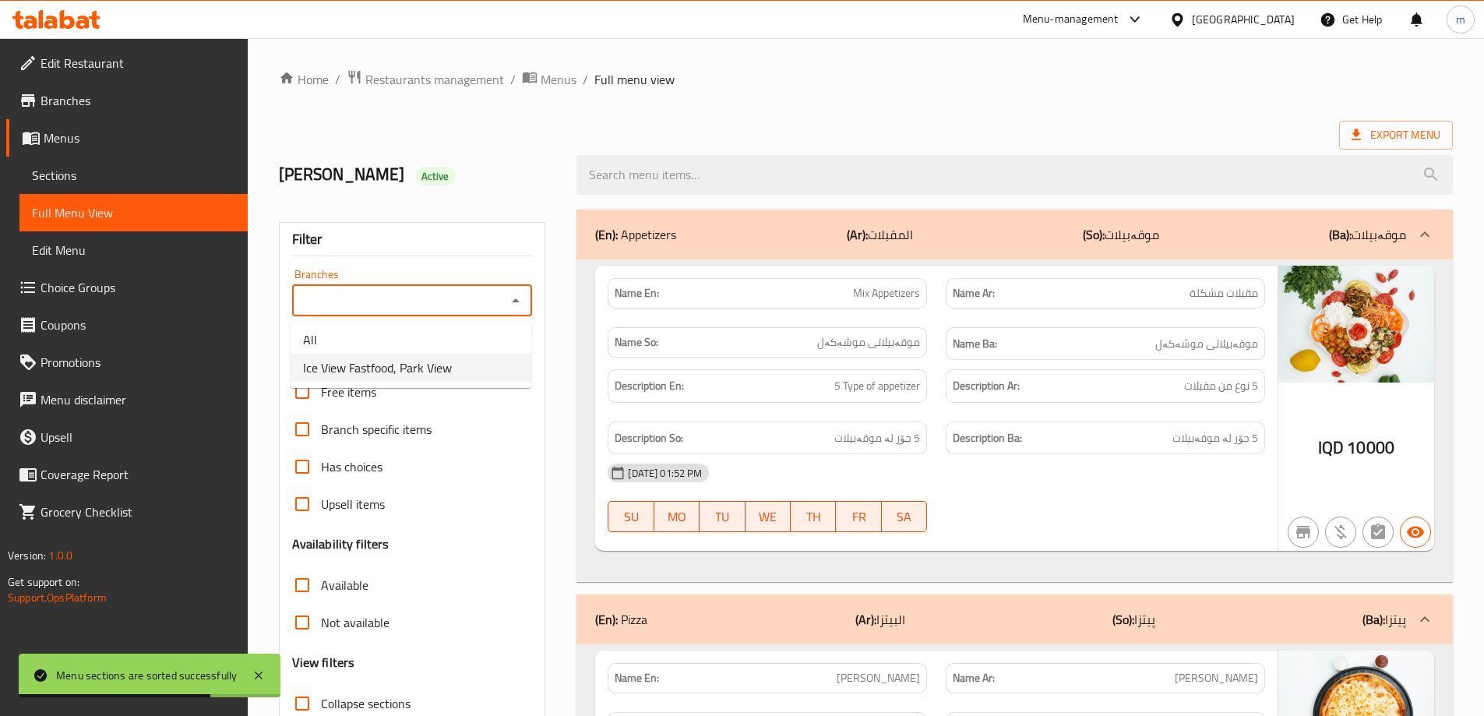
click at [390, 370] on span "Ice View Fastfood, Park View" at bounding box center [377, 367] width 149 height 19
type input "Ice View Fastfood, Park View"
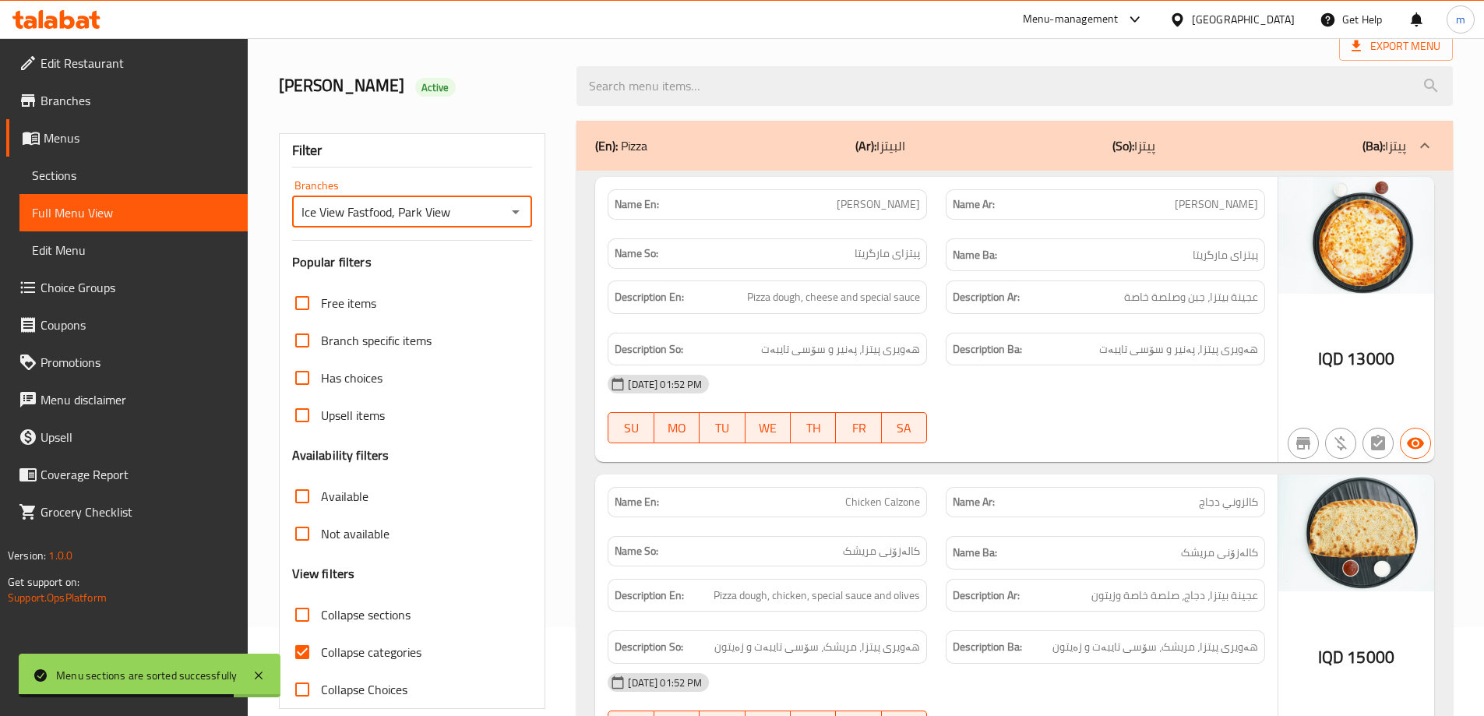
scroll to position [259, 0]
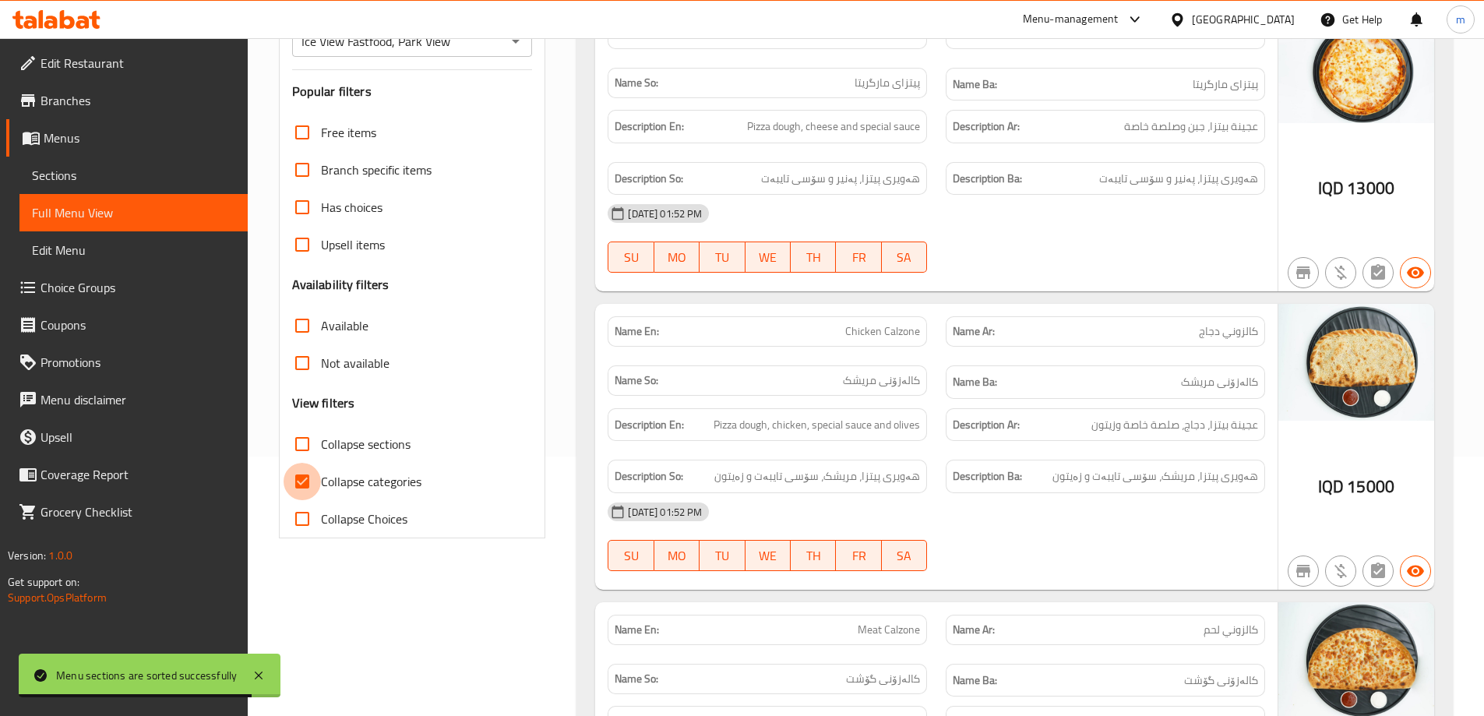
click at [315, 475] on input "Collapse categories" at bounding box center [302, 481] width 37 height 37
checkbox input "false"
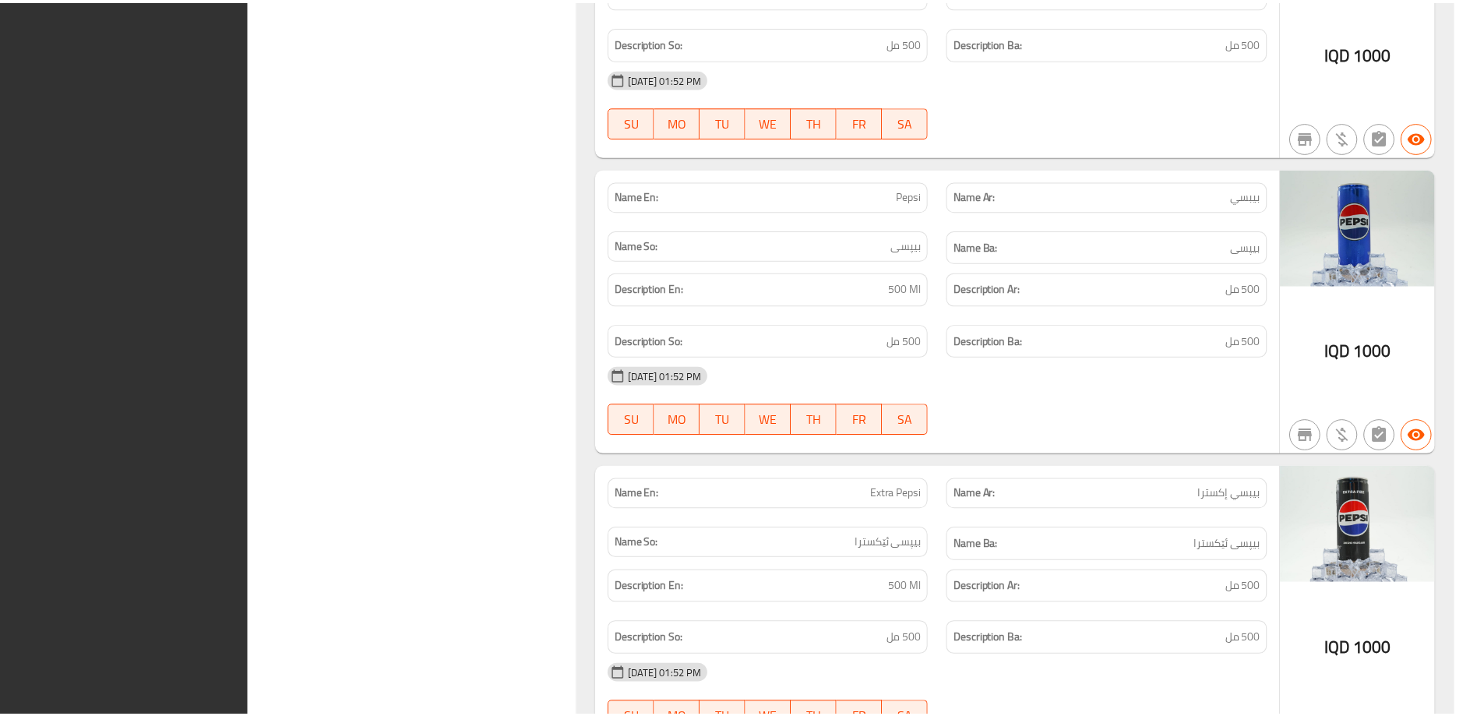
scroll to position [13443, 0]
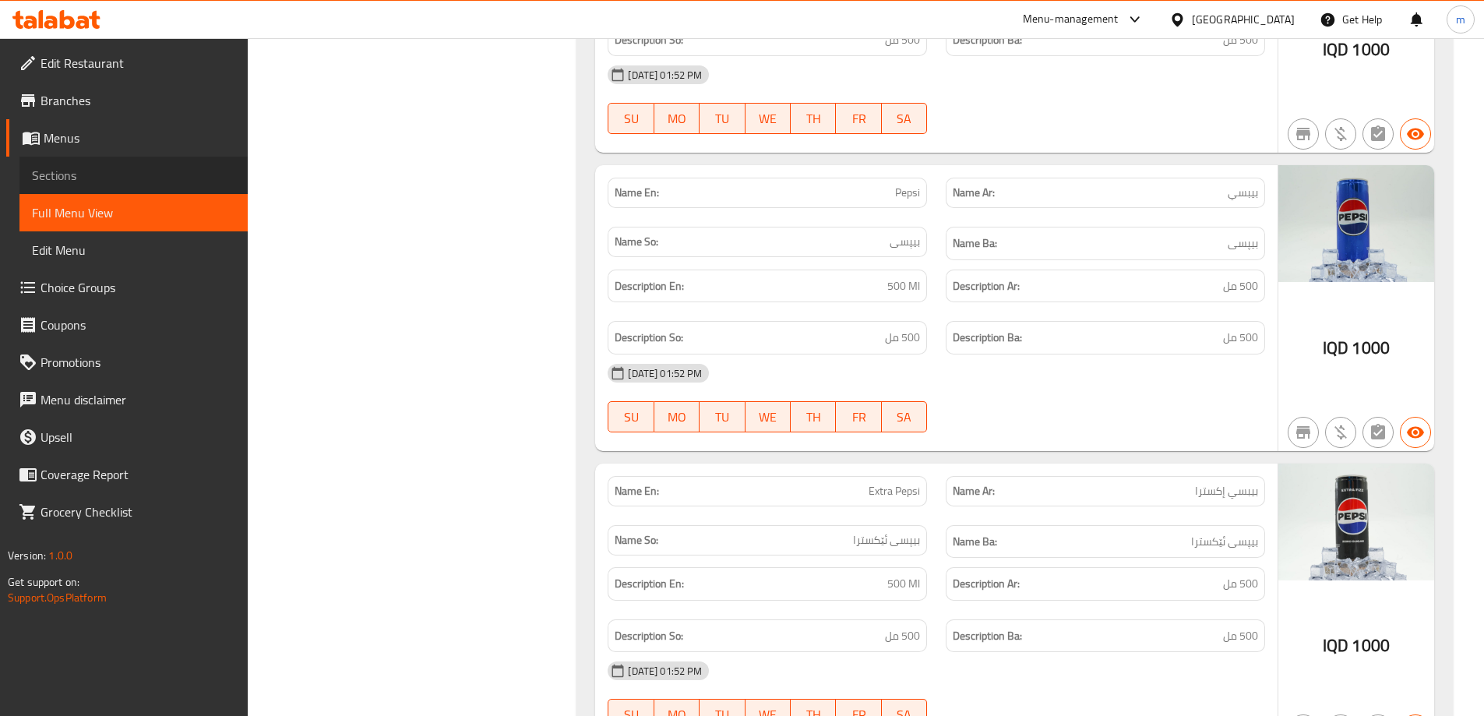
click at [111, 185] on link "Sections" at bounding box center [133, 175] width 228 height 37
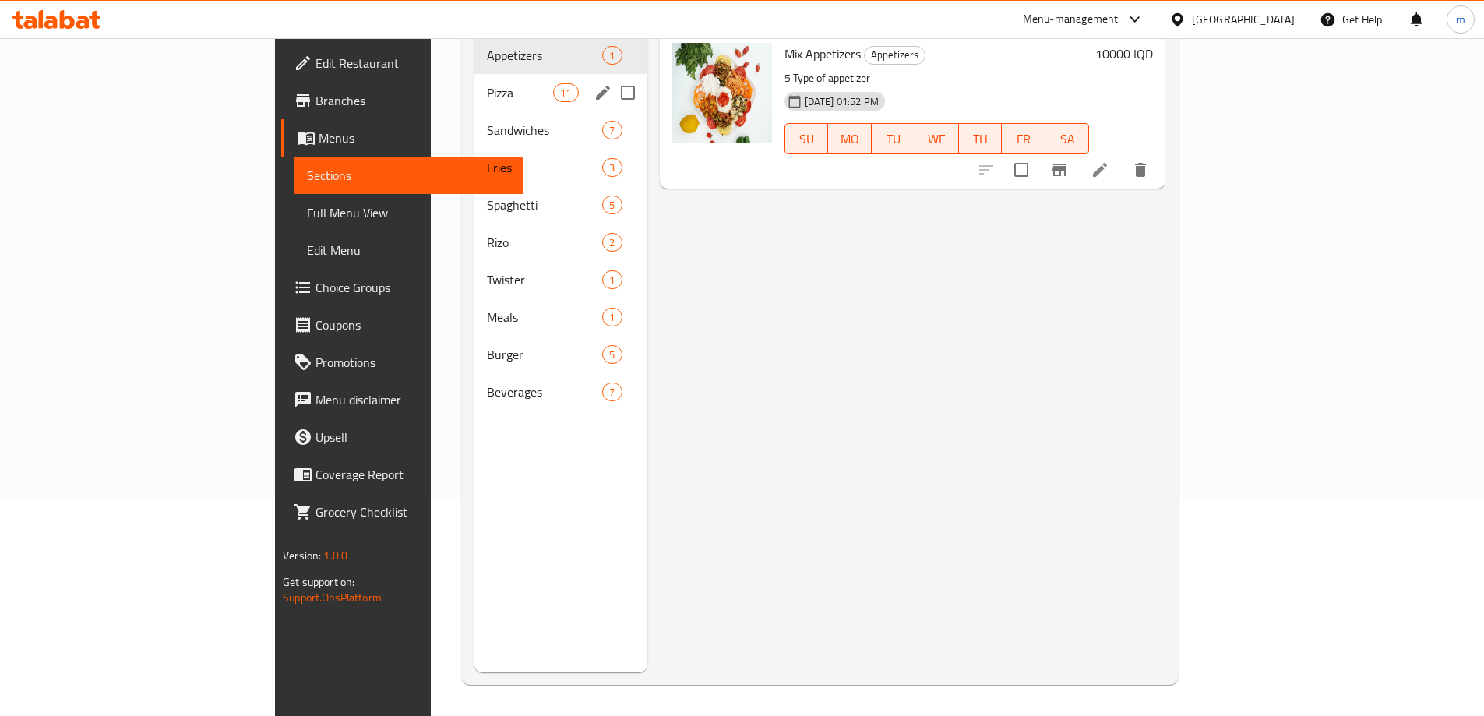
click at [487, 83] on span "Pizza" at bounding box center [520, 92] width 66 height 19
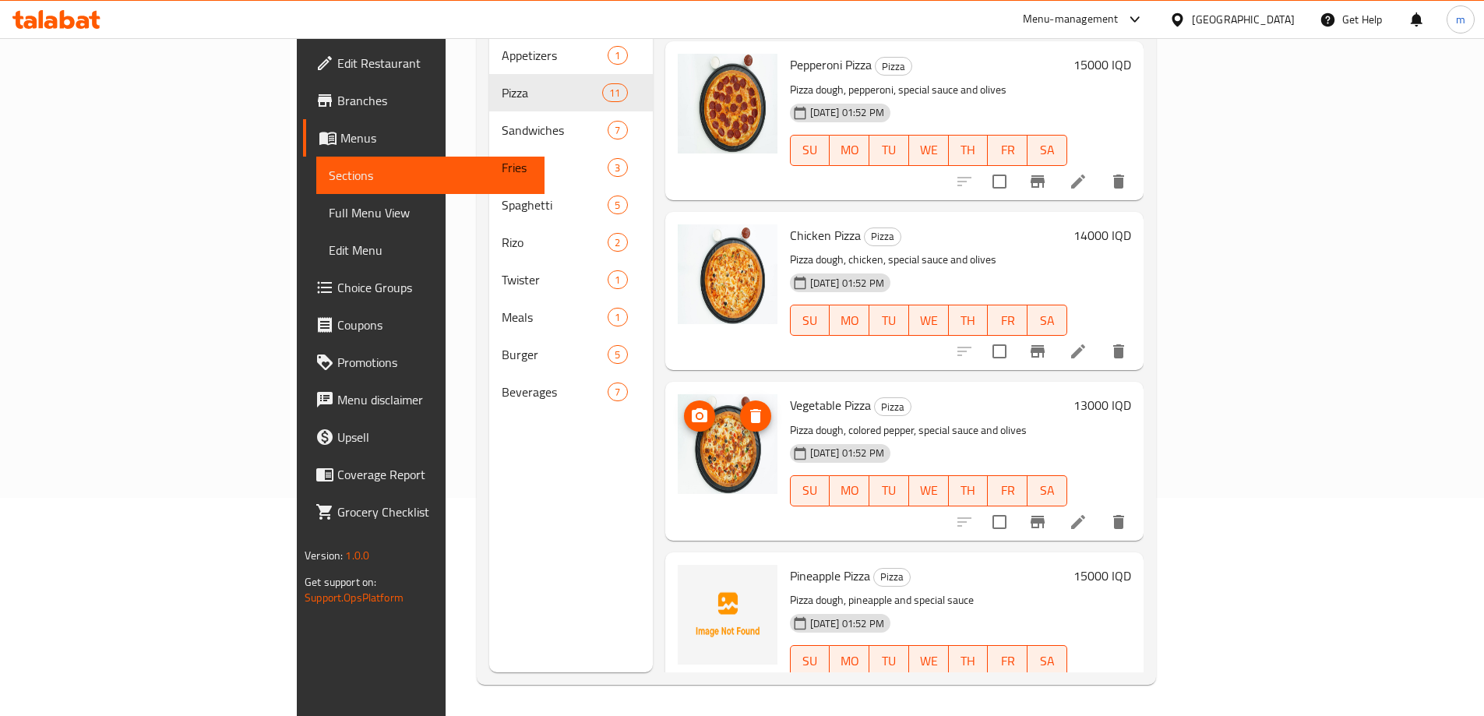
scroll to position [1195, 0]
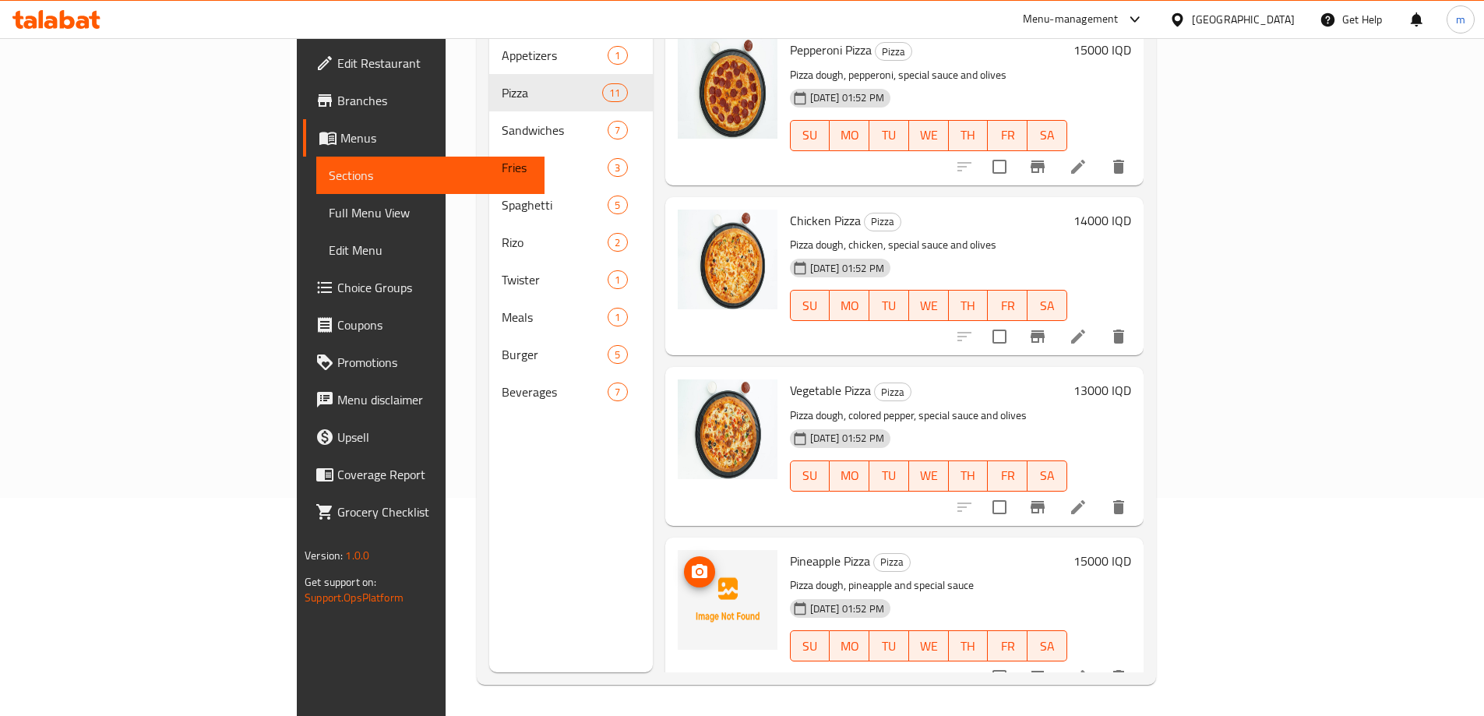
click at [692, 564] on icon "upload picture" at bounding box center [700, 571] width 16 height 14
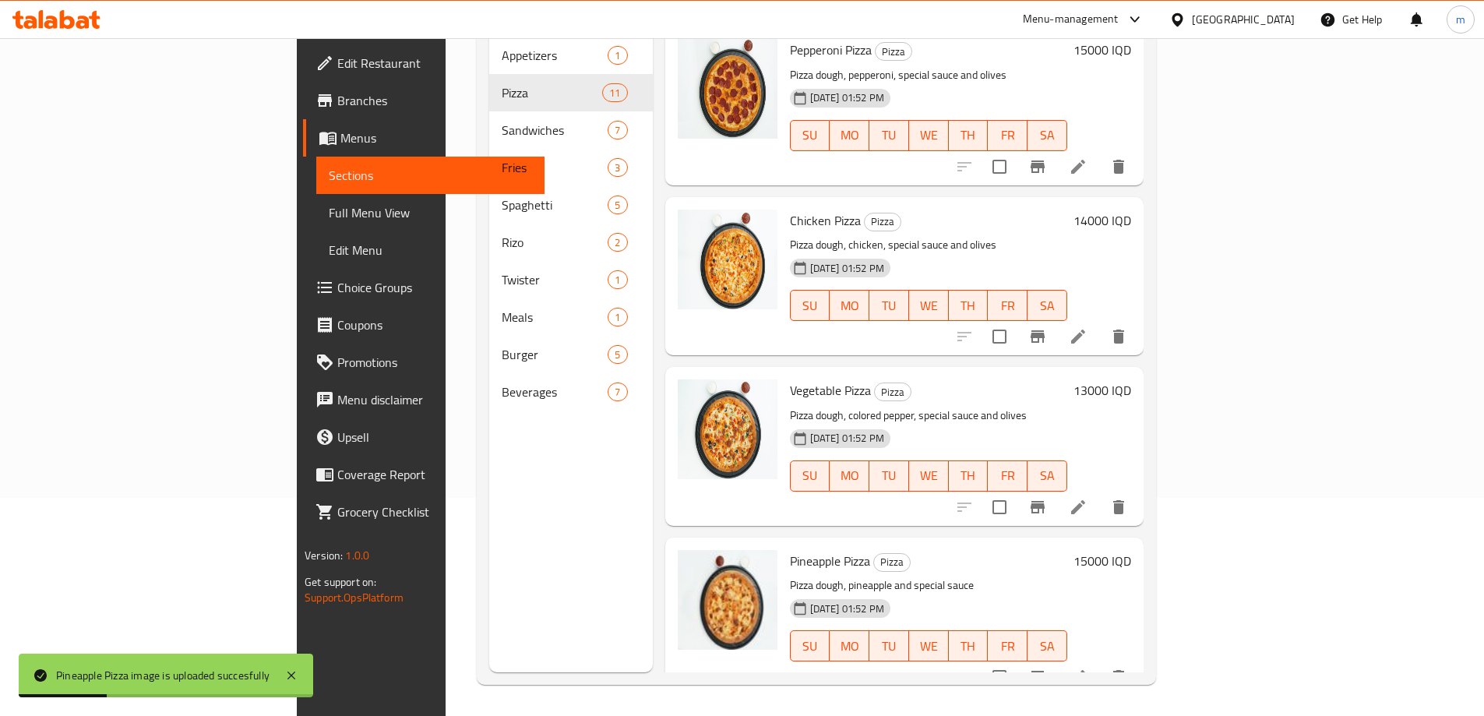
drag, startPoint x: 88, startPoint y: 204, endPoint x: 106, endPoint y: 201, distance: 18.2
click at [329, 203] on span "Full Menu View" at bounding box center [430, 212] width 203 height 19
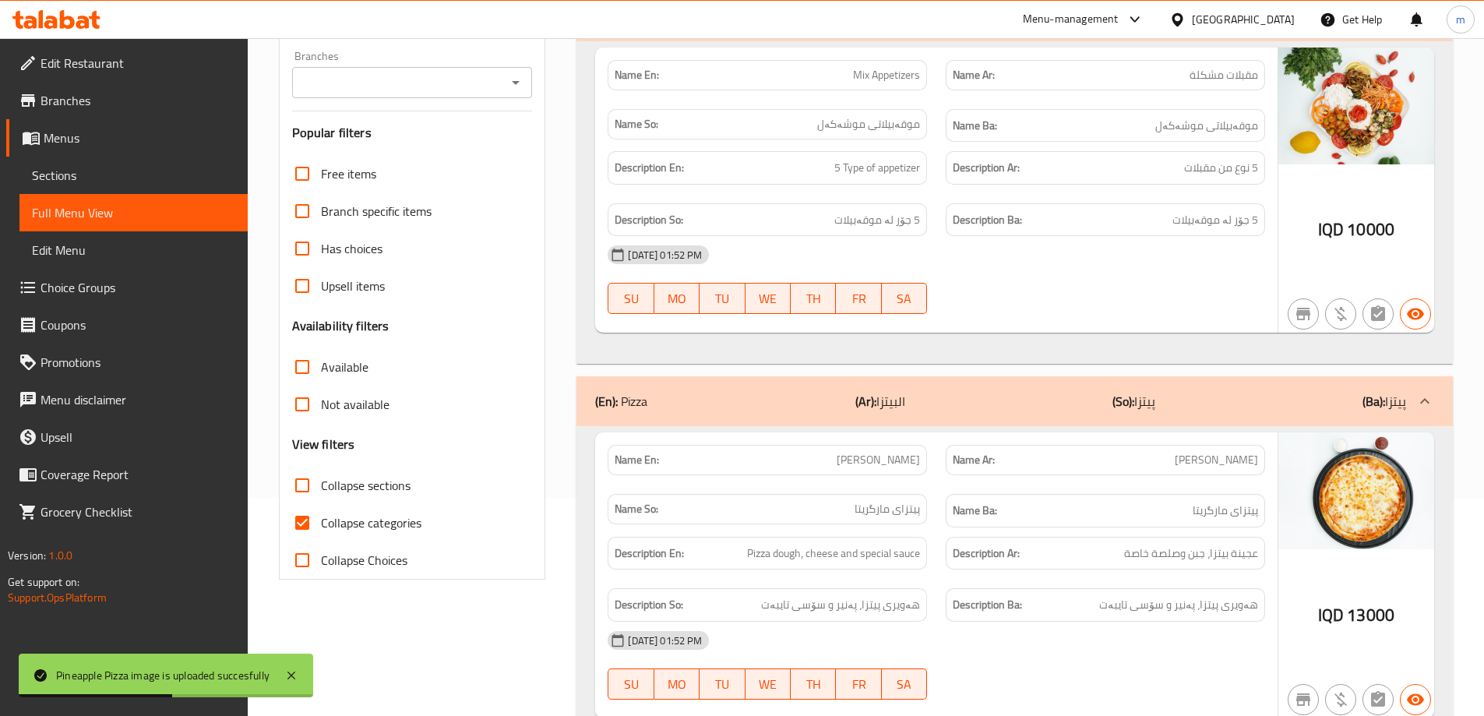
click at [503, 87] on div "Branches" at bounding box center [412, 82] width 241 height 31
click at [524, 82] on icon "Open" at bounding box center [515, 82] width 19 height 19
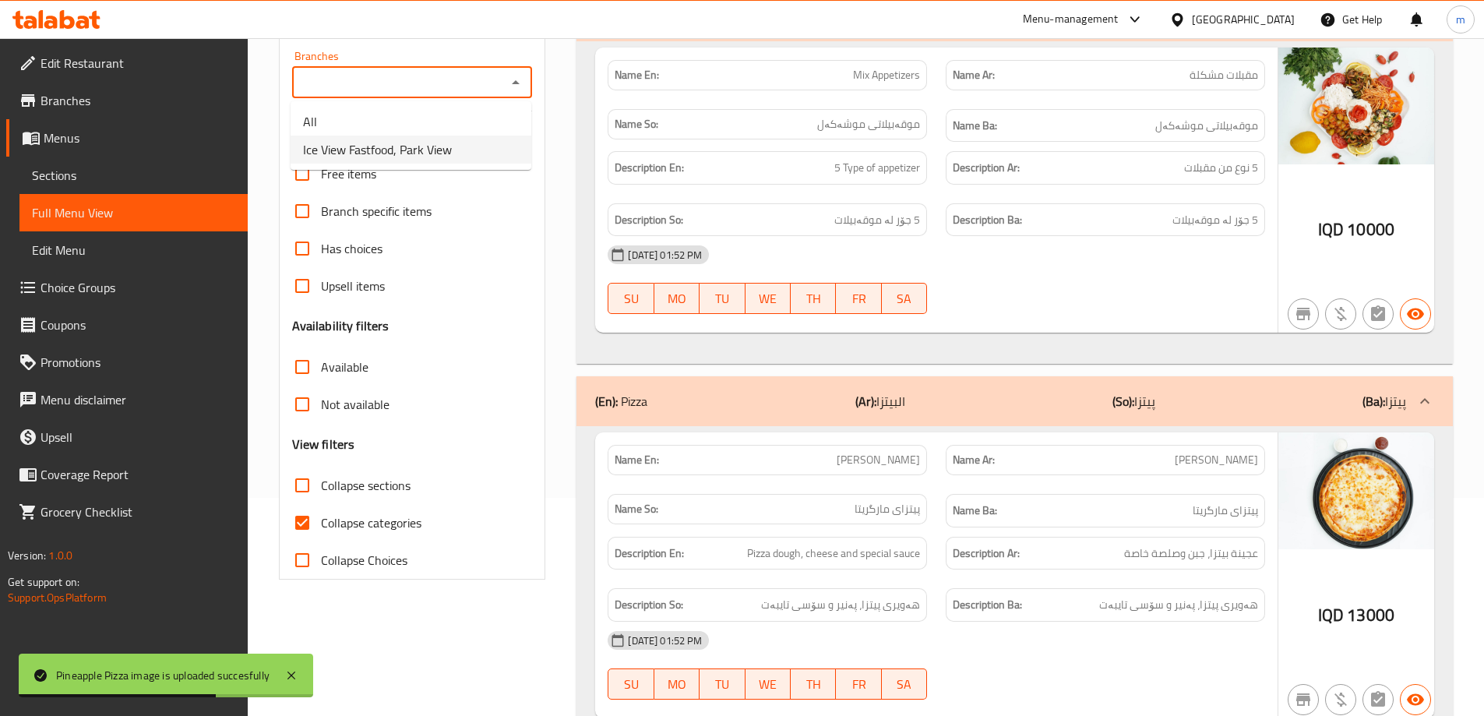
click at [446, 147] on span "Ice View Fastfood, Park View" at bounding box center [377, 149] width 149 height 19
type input "Ice View Fastfood, Park View"
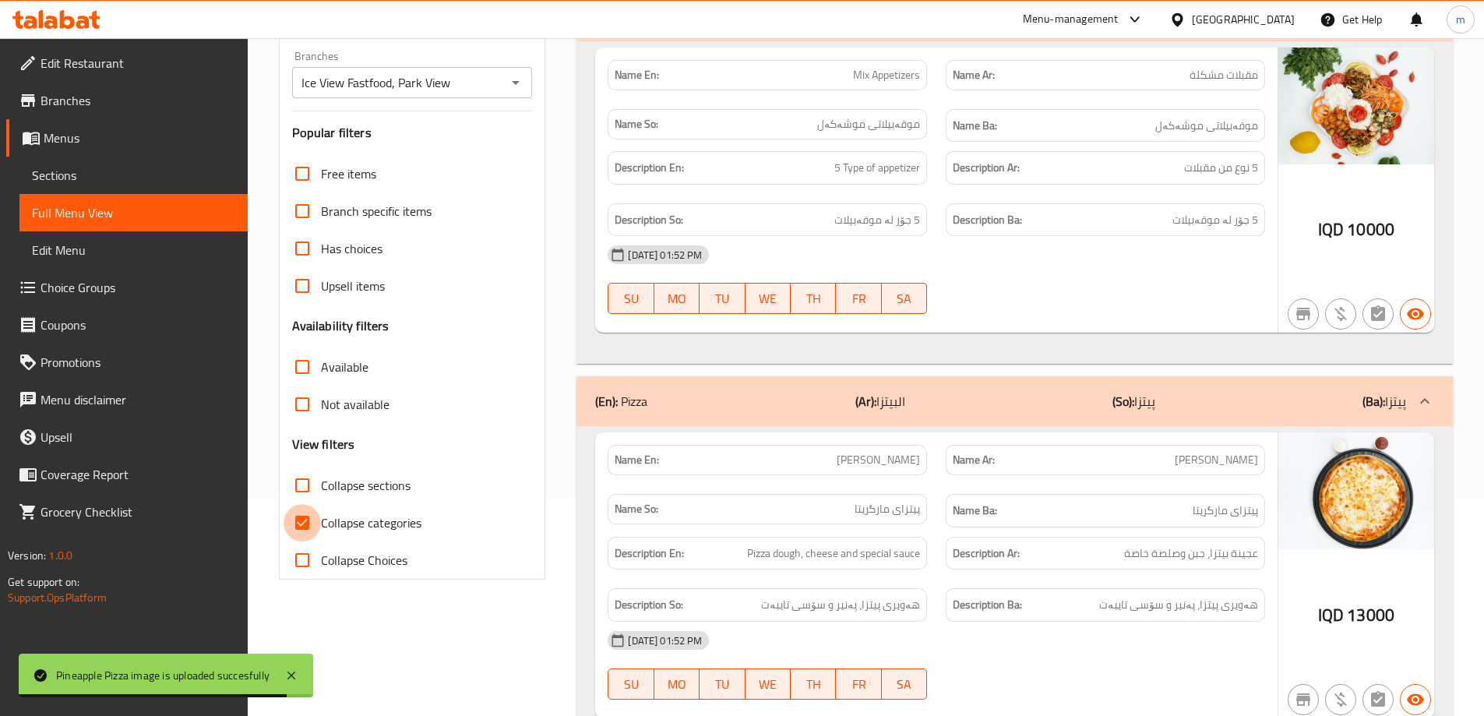
click at [305, 515] on input "Collapse categories" at bounding box center [302, 522] width 37 height 37
checkbox input "false"
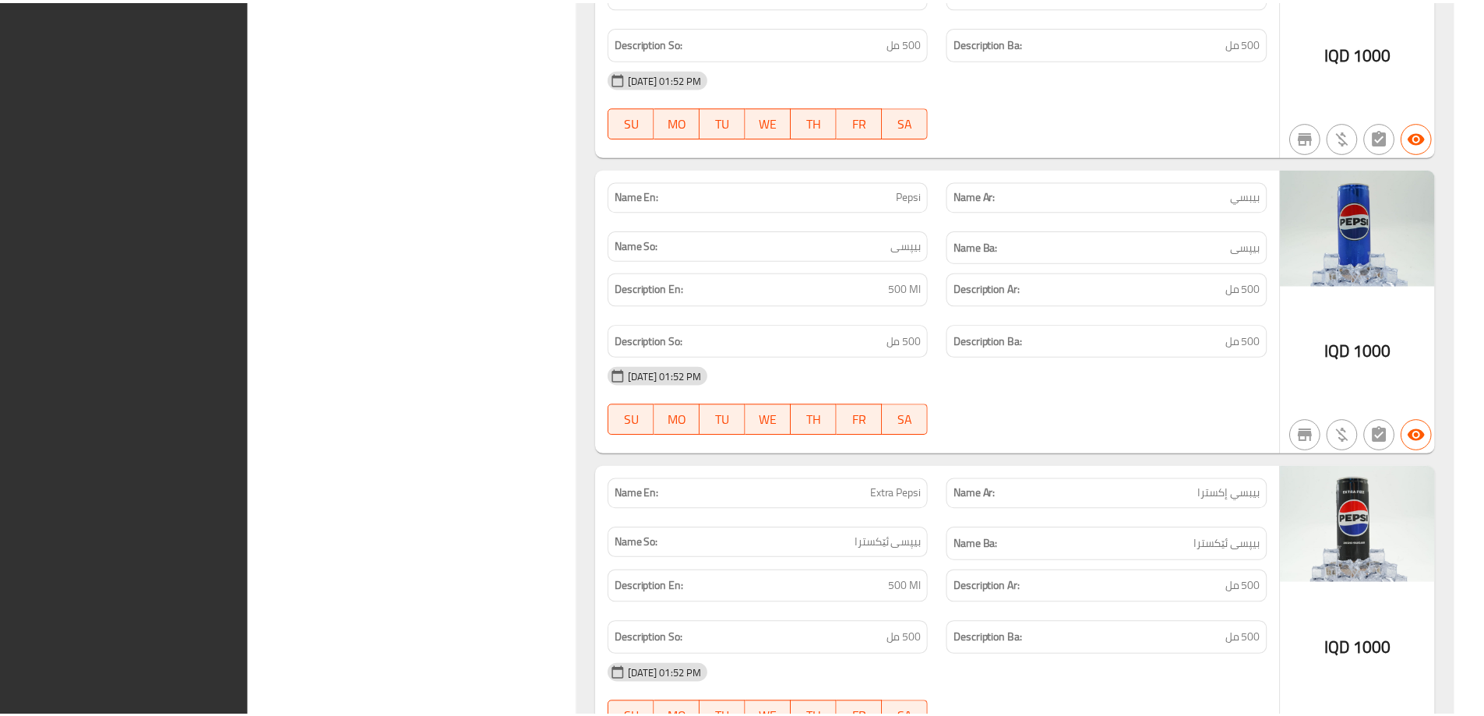
scroll to position [13443, 0]
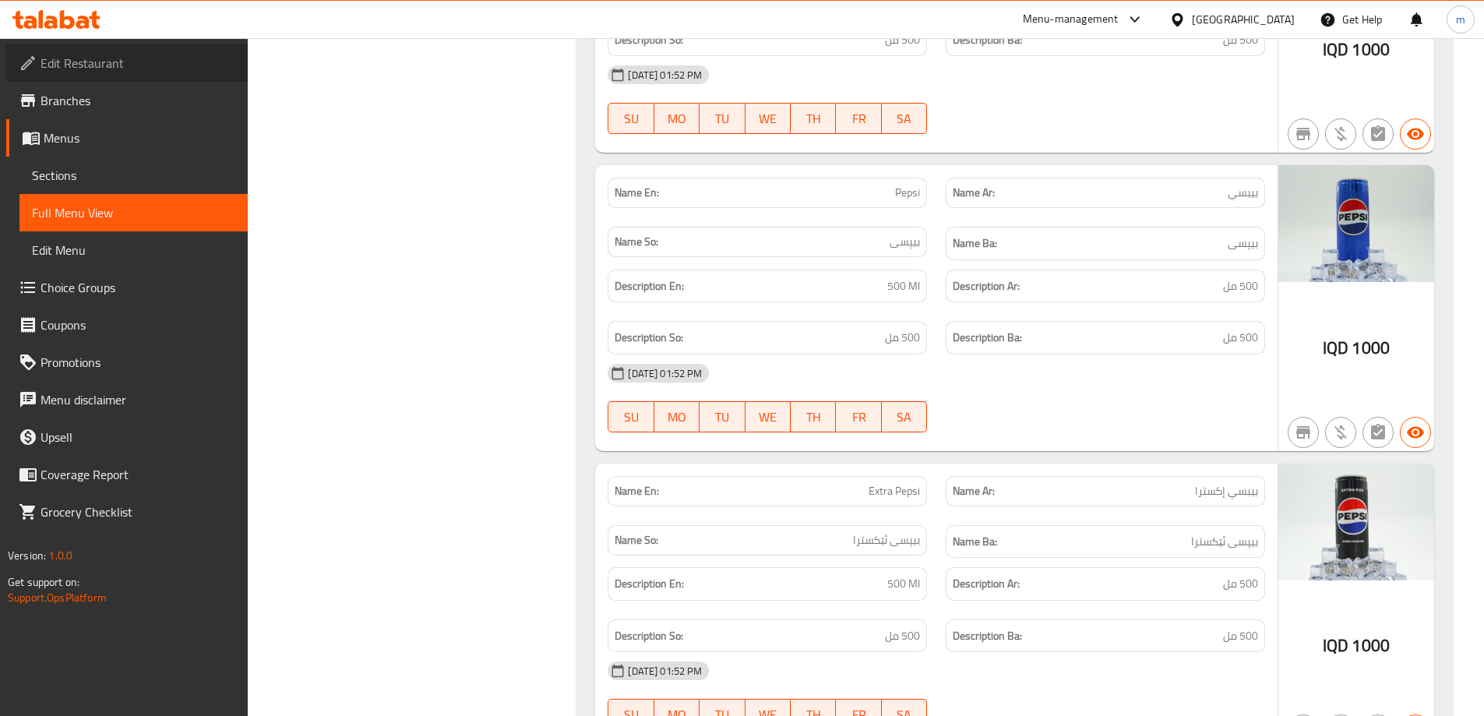
click at [118, 67] on span "Edit Restaurant" at bounding box center [138, 63] width 195 height 19
